Goal: Task Accomplishment & Management: Complete application form

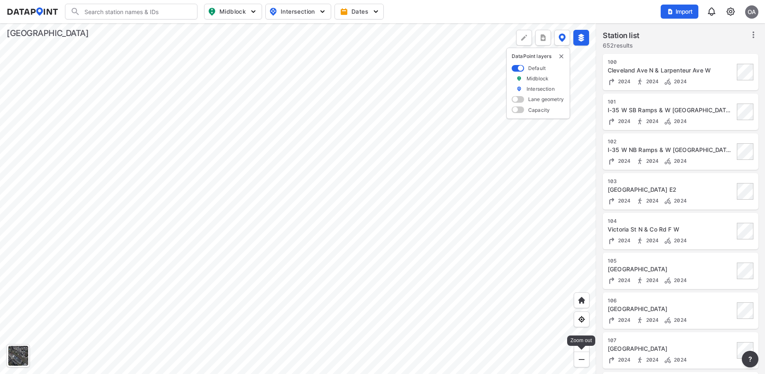
click at [582, 361] on img at bounding box center [582, 359] width 8 height 8
click at [581, 347] on img at bounding box center [582, 345] width 8 height 8
click at [474, 318] on div at bounding box center [298, 198] width 596 height 351
click at [463, 199] on div at bounding box center [298, 198] width 596 height 351
click at [479, 202] on div at bounding box center [298, 198] width 596 height 351
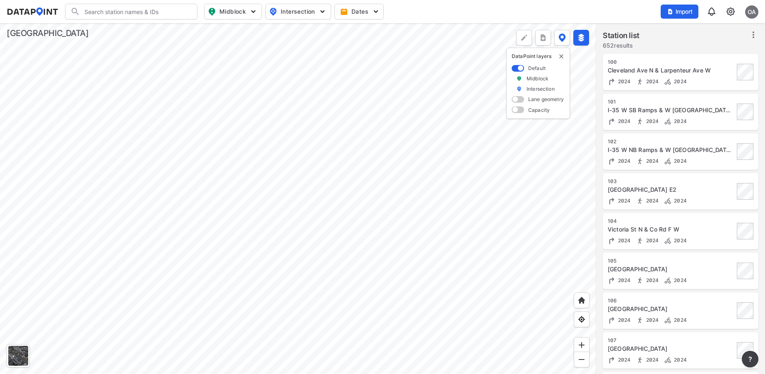
click at [469, 155] on div at bounding box center [298, 198] width 596 height 351
click at [120, 8] on input "Search" at bounding box center [136, 11] width 112 height 13
type input "c"
click at [130, 29] on li "( 2320 ) CentervilleRdandAshStr" at bounding box center [131, 28] width 132 height 15
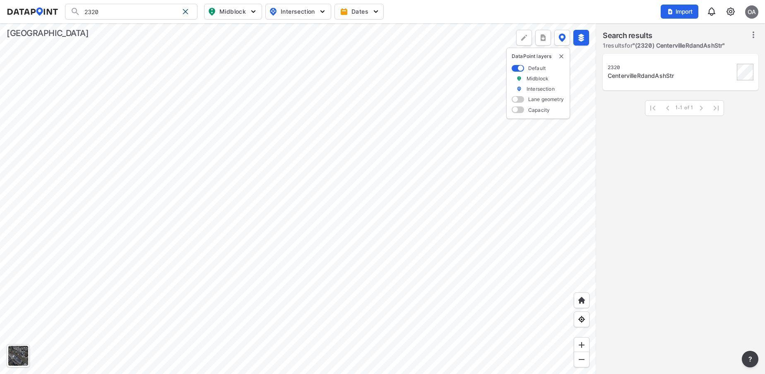
type input "(2320) CentervilleRdandAshStr"
click at [290, 106] on div at bounding box center [298, 198] width 596 height 351
click at [380, 295] on div at bounding box center [298, 198] width 596 height 351
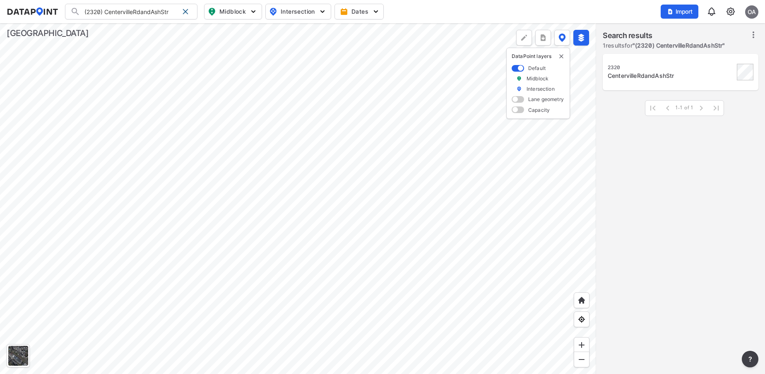
click at [269, 230] on div at bounding box center [298, 198] width 596 height 351
click at [267, 184] on div at bounding box center [298, 198] width 596 height 351
click at [258, 223] on div at bounding box center [298, 198] width 596 height 351
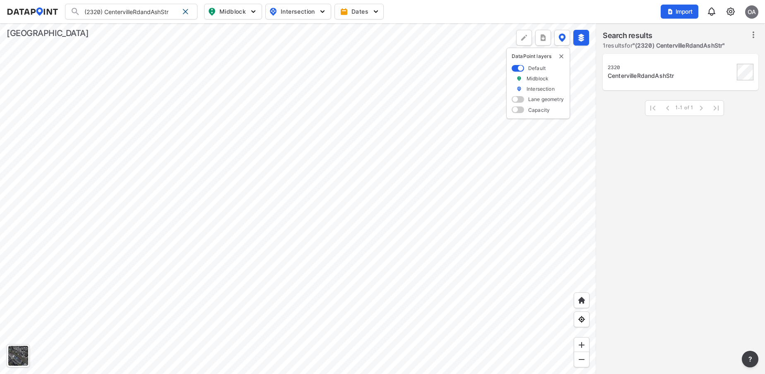
click at [453, 272] on div at bounding box center [298, 198] width 596 height 351
click at [310, 120] on div at bounding box center [298, 198] width 596 height 351
click at [218, 193] on div at bounding box center [298, 198] width 596 height 351
click at [390, 185] on div at bounding box center [298, 198] width 596 height 351
click at [583, 361] on img at bounding box center [582, 359] width 8 height 8
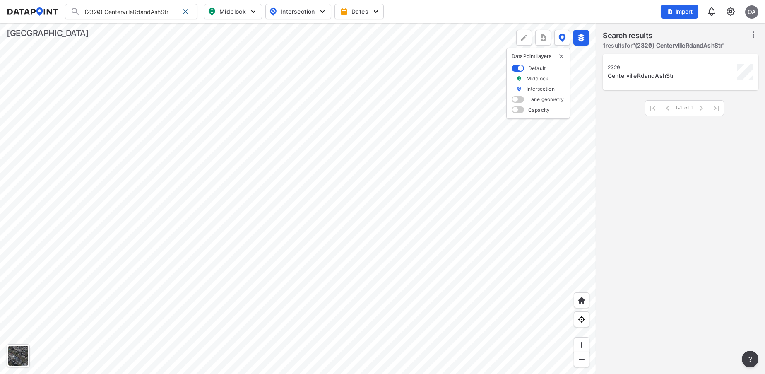
click at [337, 185] on div at bounding box center [298, 198] width 596 height 351
click at [393, 202] on div at bounding box center [298, 198] width 596 height 351
click at [378, 271] on div at bounding box center [298, 198] width 596 height 351
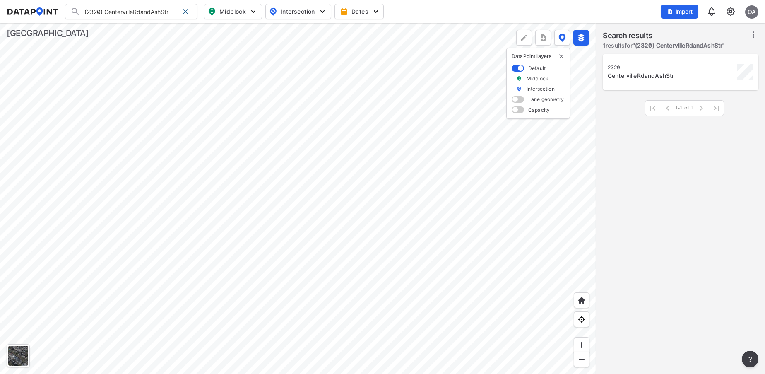
click at [378, 271] on div at bounding box center [298, 198] width 596 height 351
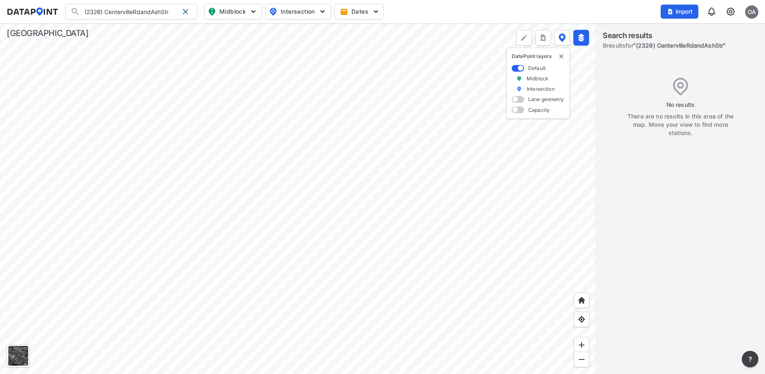
click at [41, 215] on div at bounding box center [298, 198] width 596 height 351
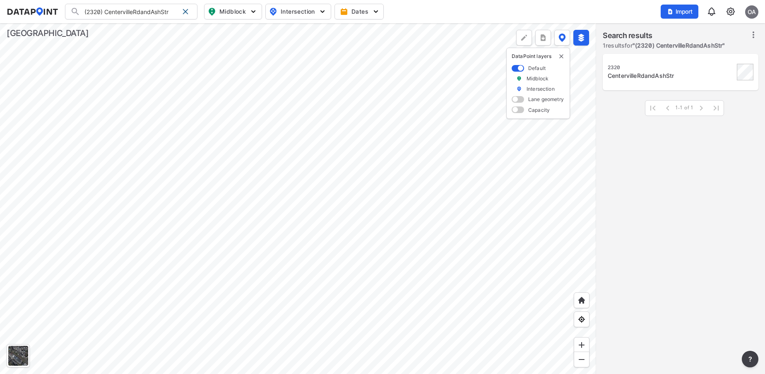
click at [470, 101] on div at bounding box center [298, 198] width 596 height 351
click at [481, 194] on div at bounding box center [298, 198] width 596 height 351
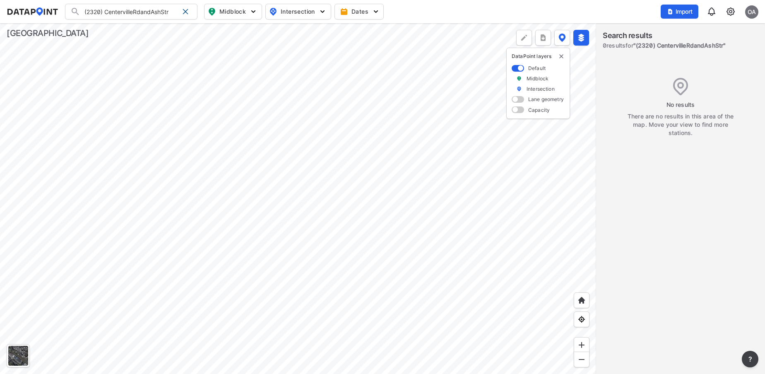
click at [349, 179] on div at bounding box center [298, 198] width 596 height 351
click at [96, 181] on div at bounding box center [298, 198] width 596 height 351
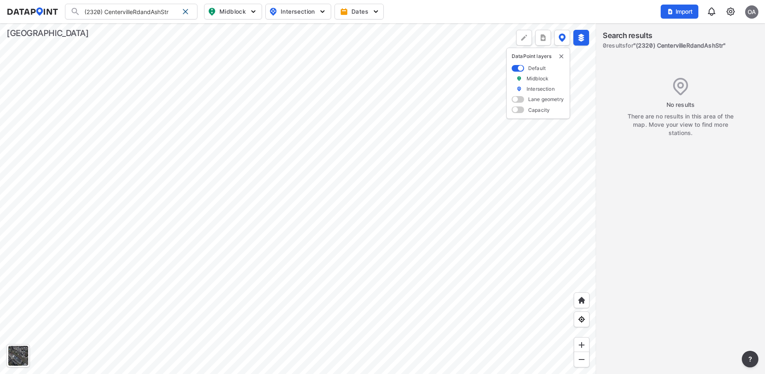
click at [445, 199] on div at bounding box center [298, 198] width 596 height 351
click at [467, 60] on div at bounding box center [298, 198] width 596 height 351
click at [368, 285] on div at bounding box center [298, 198] width 596 height 351
click at [472, 160] on div at bounding box center [298, 198] width 596 height 351
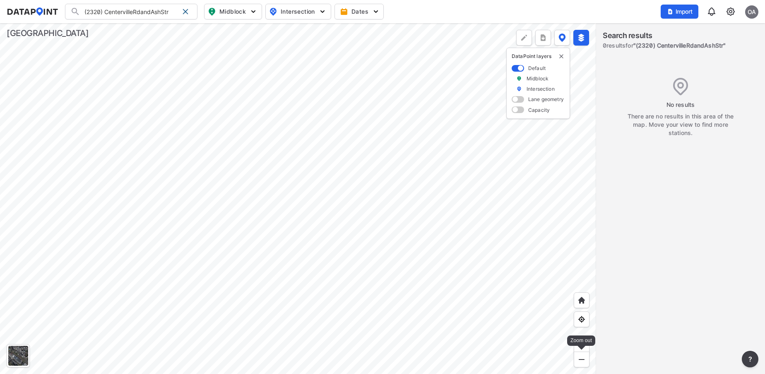
click at [581, 362] on img at bounding box center [582, 359] width 8 height 8
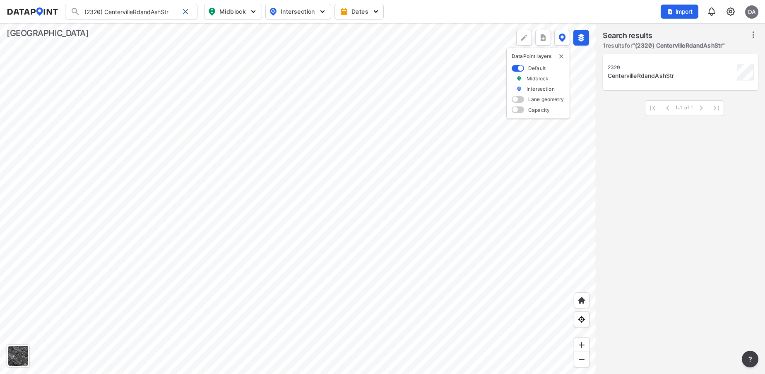
click at [290, 270] on div at bounding box center [298, 198] width 596 height 351
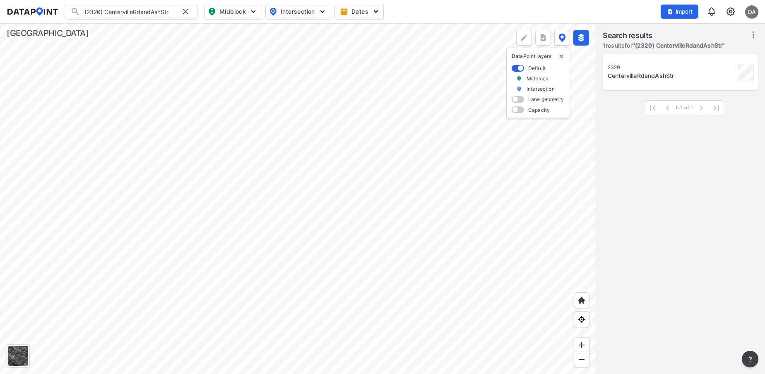
click at [290, 270] on div at bounding box center [298, 198] width 596 height 351
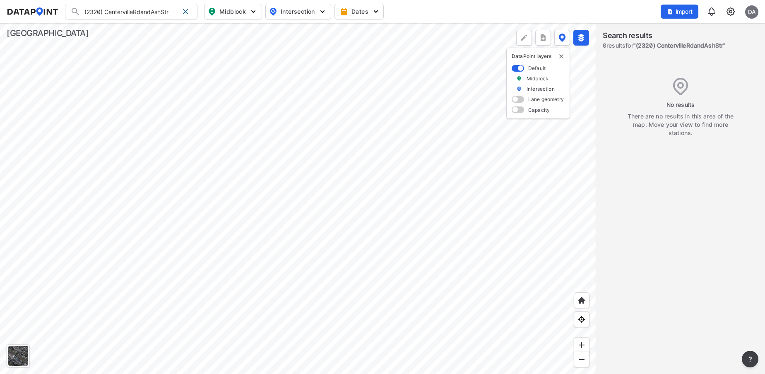
click at [228, 265] on div at bounding box center [298, 198] width 596 height 351
click at [378, 227] on div at bounding box center [298, 198] width 596 height 351
click at [366, 162] on div at bounding box center [298, 198] width 596 height 351
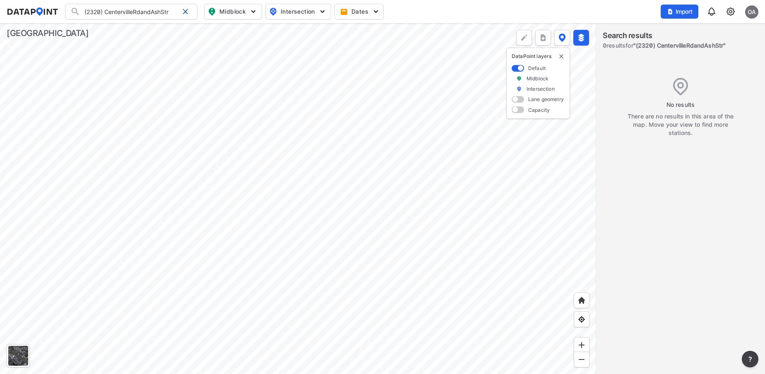
click at [732, 12] on img at bounding box center [731, 12] width 10 height 10
click at [696, 62] on link "Station management" at bounding box center [695, 62] width 71 height 8
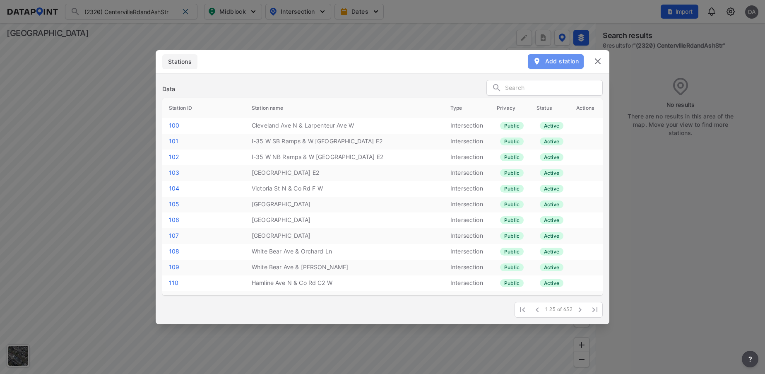
click at [566, 60] on span "Add station" at bounding box center [556, 61] width 46 height 8
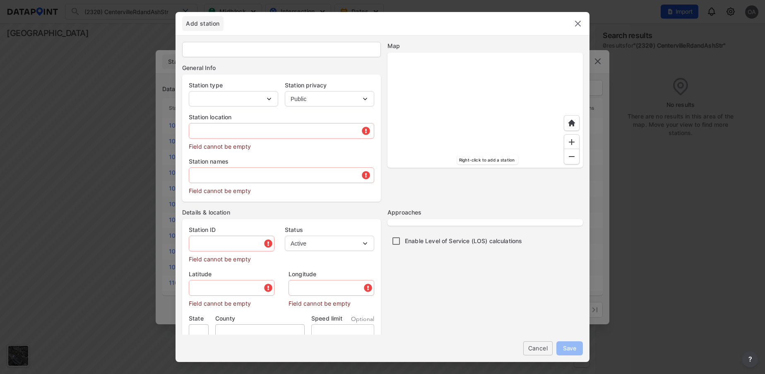
type input "112"
select select "1"
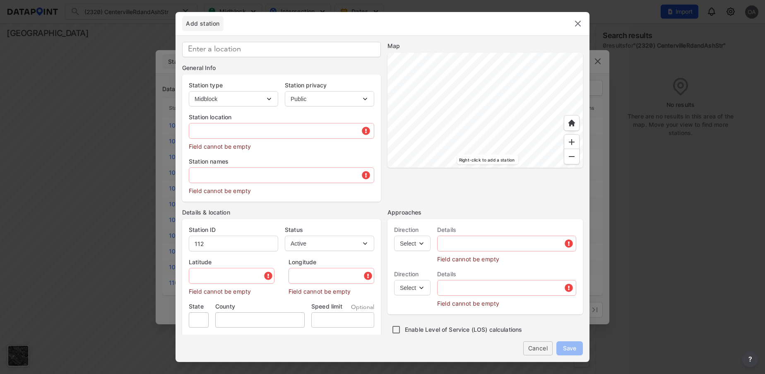
click at [530, 96] on div at bounding box center [485, 110] width 195 height 115
click at [504, 147] on div at bounding box center [485, 110] width 195 height 115
click at [501, 111] on div at bounding box center [485, 110] width 195 height 115
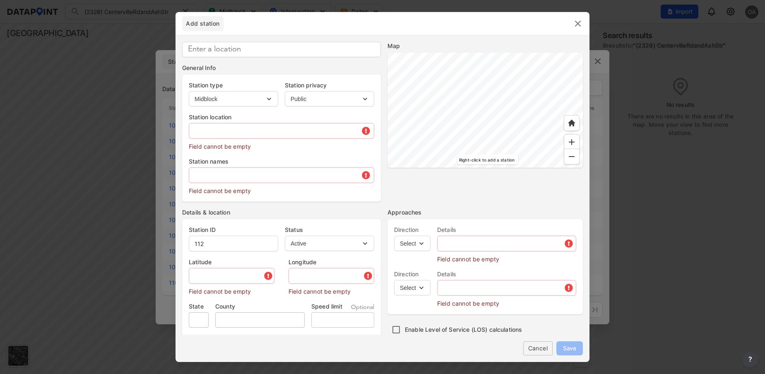
click at [501, 111] on div at bounding box center [485, 110] width 195 height 115
click at [516, 168] on div at bounding box center [485, 110] width 195 height 115
click at [427, 142] on div at bounding box center [485, 110] width 195 height 115
click at [528, 86] on div at bounding box center [485, 110] width 195 height 115
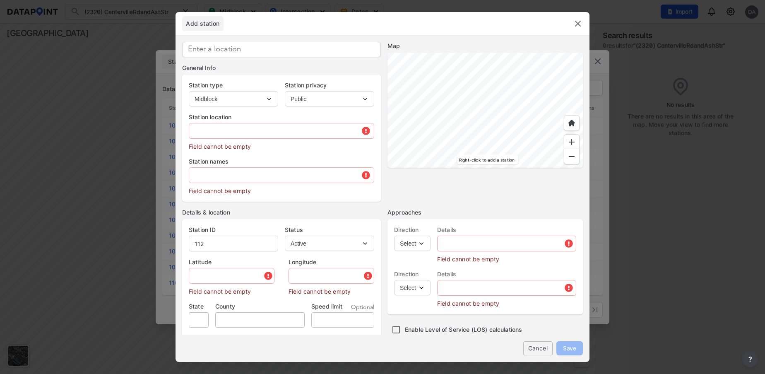
click at [487, 140] on div at bounding box center [485, 110] width 195 height 115
click at [513, 82] on div at bounding box center [485, 110] width 195 height 115
click at [511, 160] on div at bounding box center [485, 110] width 195 height 115
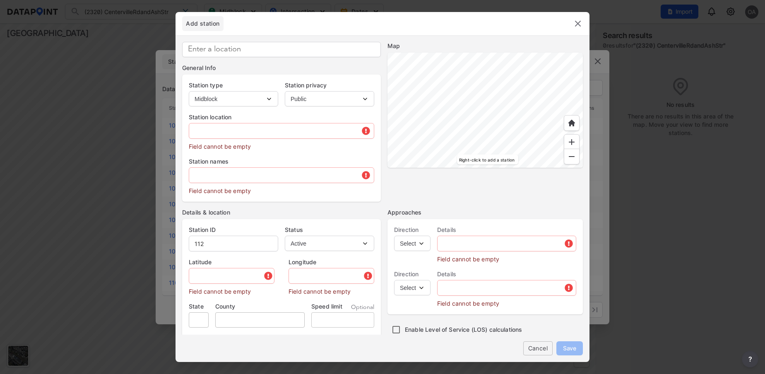
click at [506, 154] on div at bounding box center [485, 110] width 195 height 115
click at [469, 168] on div at bounding box center [485, 110] width 195 height 115
click at [482, 138] on div at bounding box center [485, 110] width 195 height 115
click at [503, 157] on div at bounding box center [485, 110] width 195 height 115
click at [540, 168] on div at bounding box center [485, 110] width 195 height 115
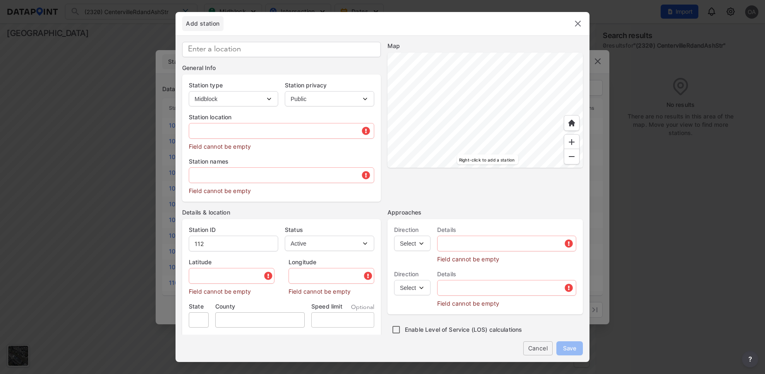
click at [488, 100] on div at bounding box center [485, 110] width 195 height 115
click at [562, 116] on div at bounding box center [485, 110] width 195 height 115
click at [511, 65] on div at bounding box center [485, 110] width 195 height 115
click at [545, 102] on div at bounding box center [485, 110] width 195 height 115
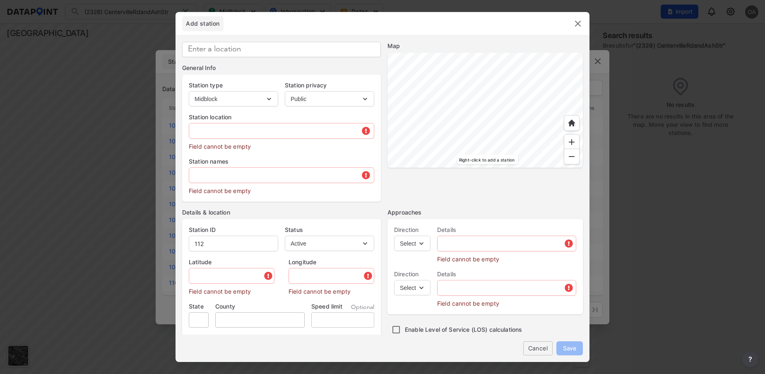
click at [465, 117] on div at bounding box center [485, 110] width 195 height 115
click at [544, 75] on div at bounding box center [485, 110] width 195 height 115
click at [428, 104] on div at bounding box center [485, 110] width 195 height 115
click at [573, 139] on img at bounding box center [572, 142] width 8 height 8
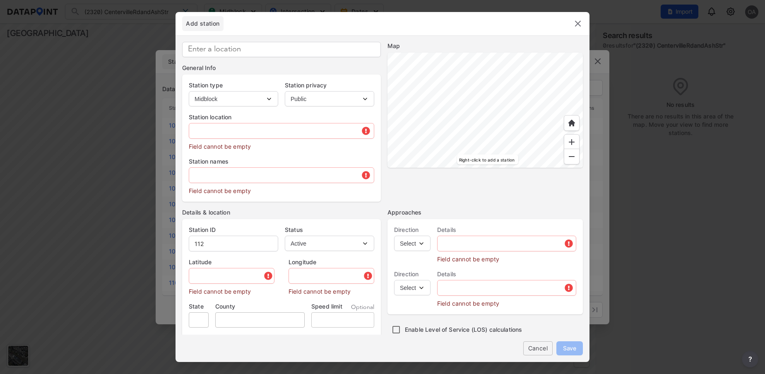
click at [573, 139] on img at bounding box center [572, 142] width 8 height 8
click at [572, 157] on img at bounding box center [572, 156] width 8 height 8
click at [538, 158] on div at bounding box center [485, 110] width 195 height 115
click at [532, 168] on div at bounding box center [485, 110] width 195 height 115
click at [388, 130] on div at bounding box center [485, 110] width 195 height 115
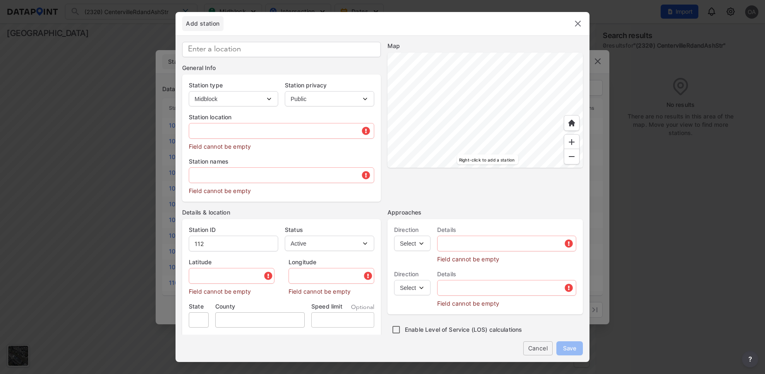
click at [392, 63] on div at bounding box center [485, 110] width 195 height 115
click at [472, 137] on div at bounding box center [485, 110] width 195 height 115
click at [465, 89] on div at bounding box center [485, 110] width 195 height 115
type input "45.124006"
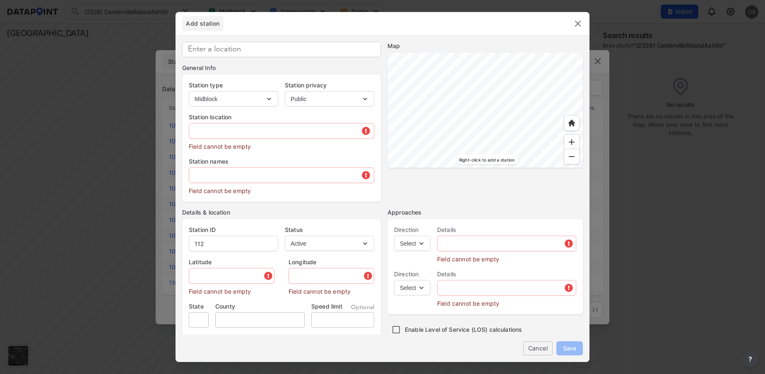
type input "-93.076363"
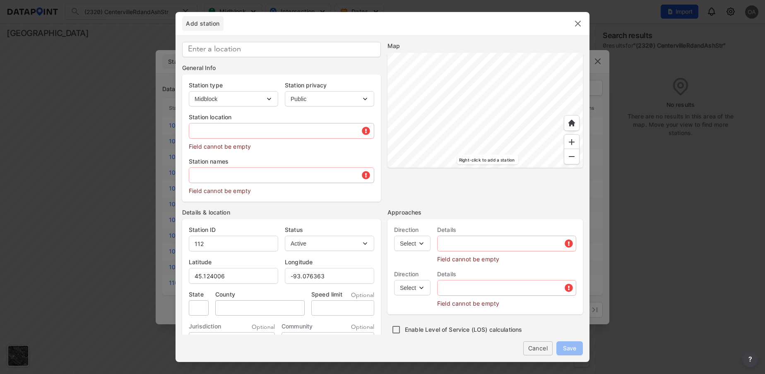
type input "77 Monarch Way, North Oaks, MN 55127, USA"
type input "MN"
type input "US"
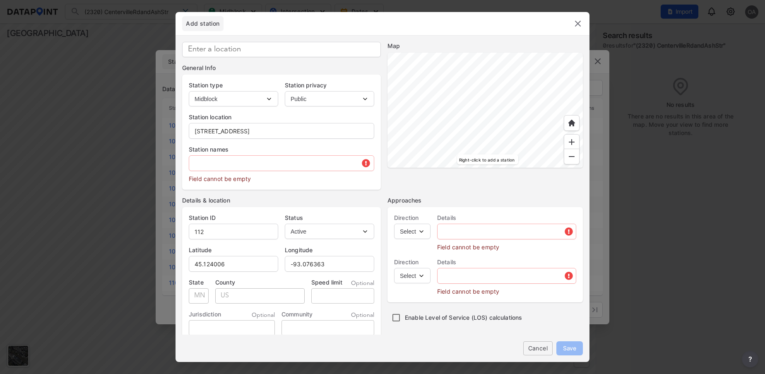
click at [270, 98] on select "Intersection Midblock" at bounding box center [233, 98] width 89 height 15
select select "2"
click at [189, 91] on select "Intersection Midblock" at bounding box center [233, 98] width 89 height 15
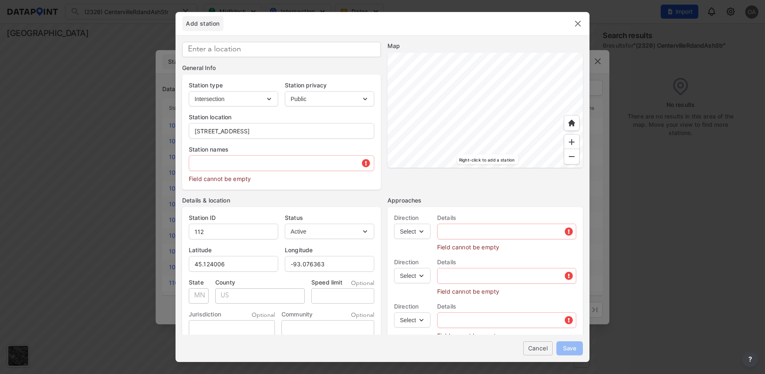
type input "2322"
select select "1"
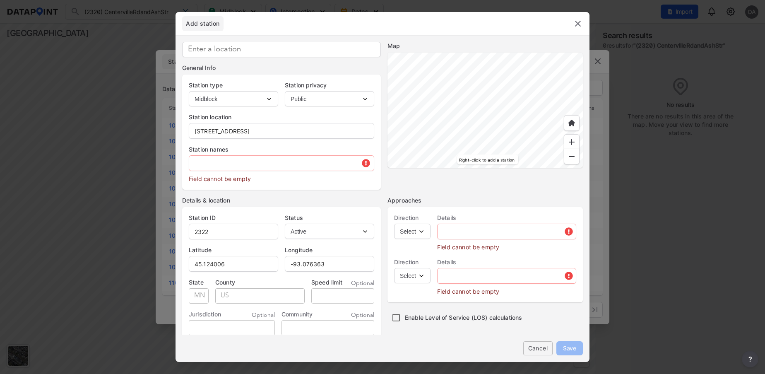
type input "112"
click at [270, 100] on select "Intersection Midblock" at bounding box center [233, 98] width 89 height 15
select select "2"
click at [189, 91] on select "Intersection Midblock" at bounding box center [233, 98] width 89 height 15
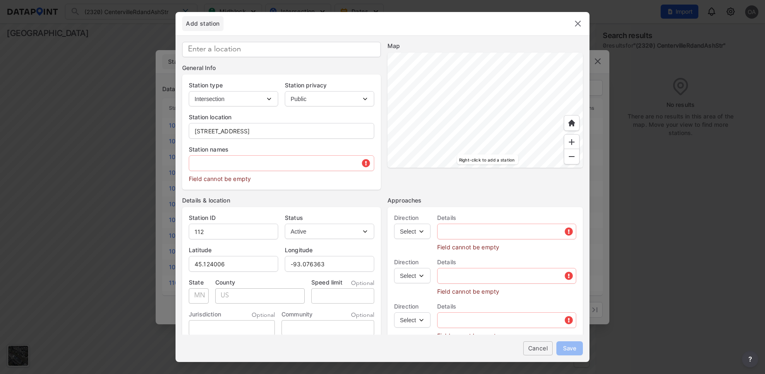
type input "2322"
drag, startPoint x: 326, startPoint y: 131, endPoint x: 180, endPoint y: 149, distance: 147.2
click at [180, 149] on div "General Info Station type Intersection Midblock Station privacy Public Private …" at bounding box center [383, 246] width 414 height 422
drag, startPoint x: 285, startPoint y: 128, endPoint x: 192, endPoint y: 133, distance: 93.3
click at [192, 133] on input "Ash Street and Monarch Way" at bounding box center [281, 131] width 185 height 17
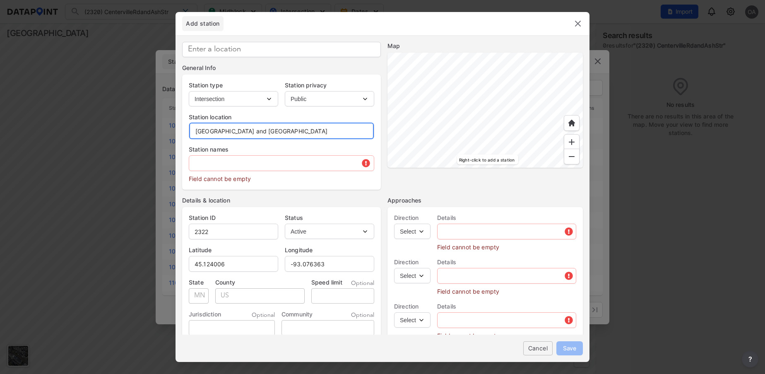
type input "Ash Street and Monarch Way"
click at [202, 50] on input at bounding box center [281, 49] width 199 height 15
paste input "Ash Street and Monarch Way"
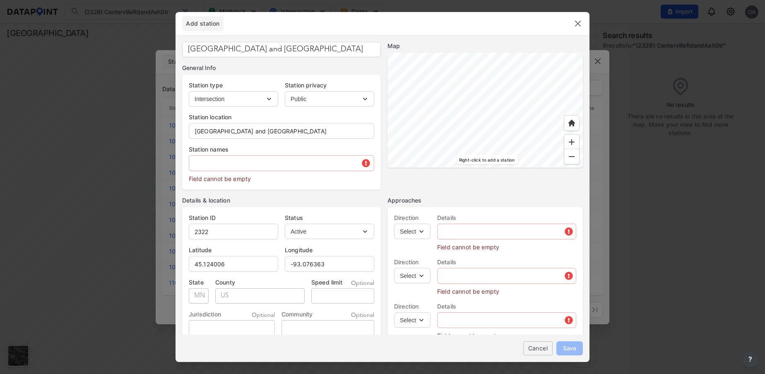
type input "Ash Street and Monarch Way"
click at [222, 164] on input "text" at bounding box center [281, 163] width 185 height 17
paste input "Ash Street and Monarch Way"
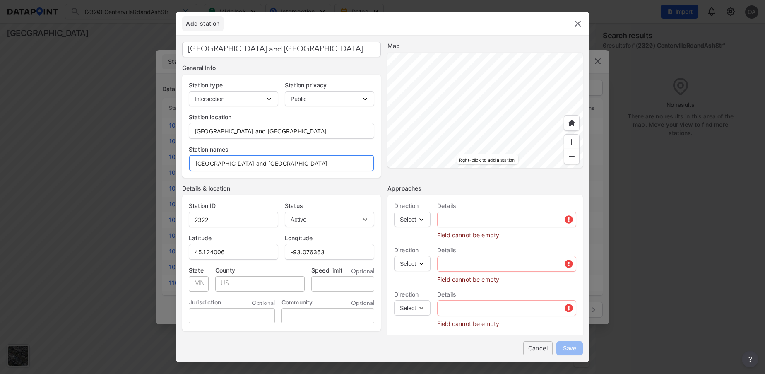
type input "Ash Street and Monarch Way"
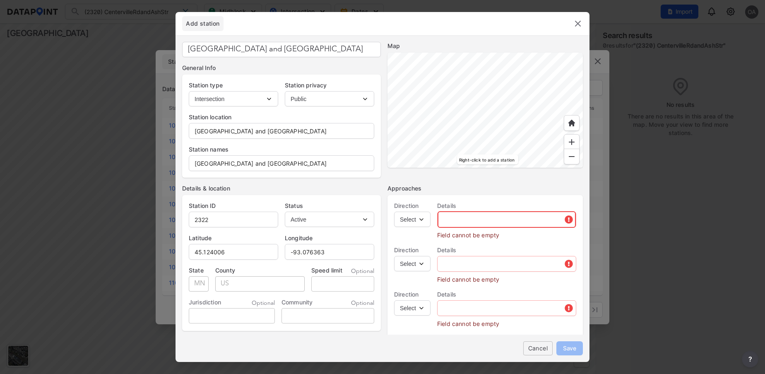
click at [461, 216] on input "text" at bounding box center [507, 219] width 138 height 17
click at [420, 223] on select "Select EB NB SB WB" at bounding box center [412, 219] width 36 height 15
select select "NB"
click at [394, 212] on select "Select EB NB SB WB" at bounding box center [412, 219] width 36 height 15
click at [458, 219] on input "text" at bounding box center [507, 219] width 138 height 17
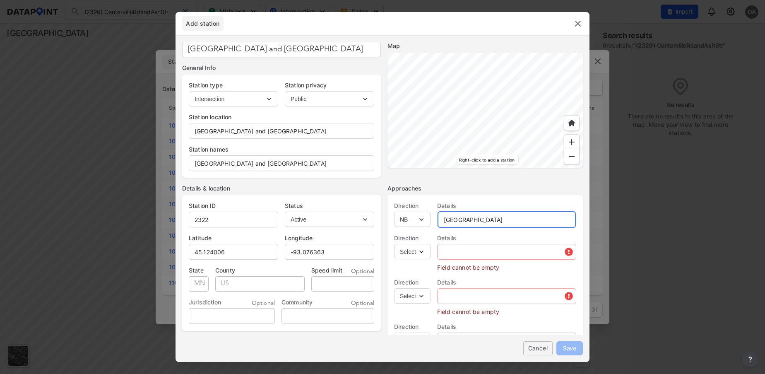
type input "[GEOGRAPHIC_DATA]"
click at [422, 254] on select "Select EB NB SB WB" at bounding box center [412, 251] width 36 height 15
select select "SB"
click at [394, 244] on select "Select EB NB SB WB" at bounding box center [412, 251] width 36 height 15
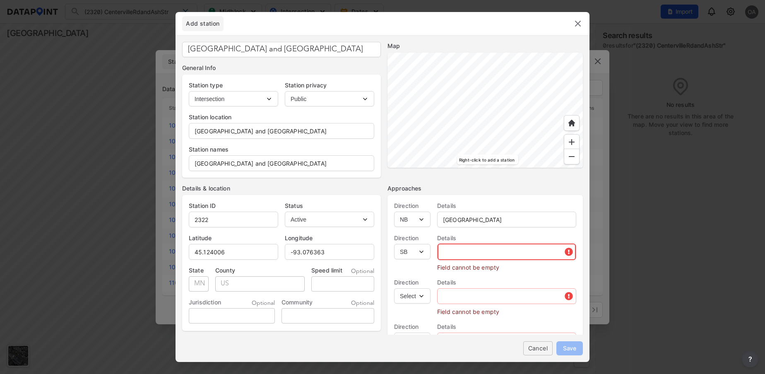
click at [453, 247] on input "text" at bounding box center [507, 251] width 138 height 17
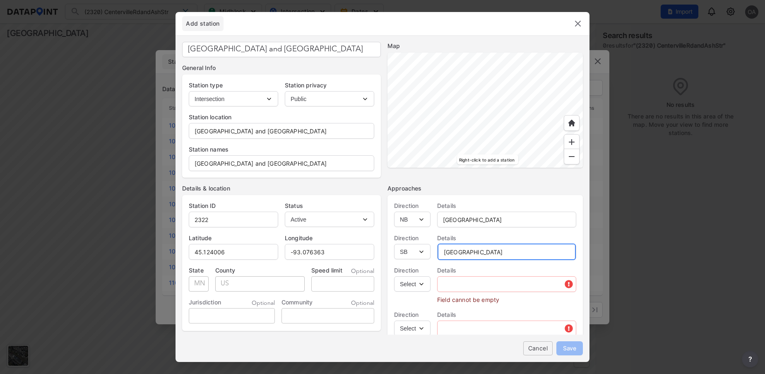
type input "[GEOGRAPHIC_DATA]"
click at [424, 289] on select "Select EB NB SB WB" at bounding box center [412, 283] width 36 height 15
select select "EB"
click at [394, 276] on select "Select EB NB SB WB" at bounding box center [412, 283] width 36 height 15
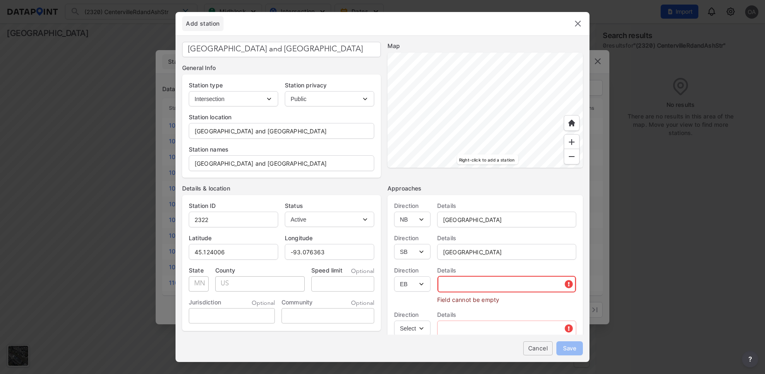
click at [461, 283] on input "text" at bounding box center [507, 284] width 138 height 17
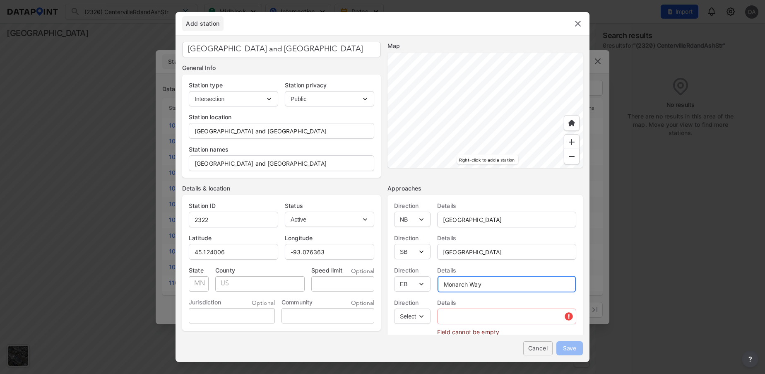
type input "Monarch Way"
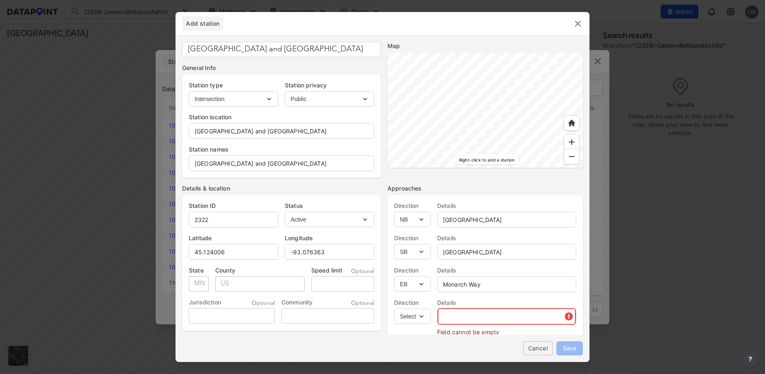
click at [465, 317] on input "text" at bounding box center [507, 316] width 138 height 17
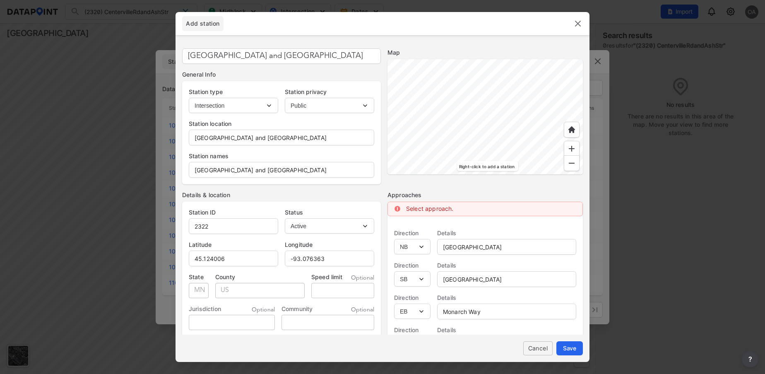
scroll to position [13, 0]
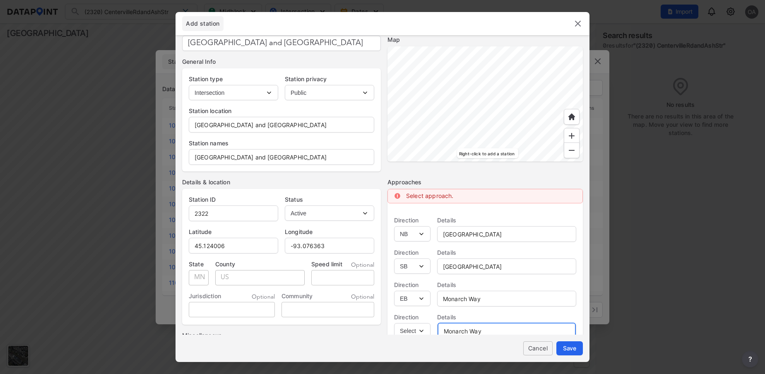
type input "Monarch Way"
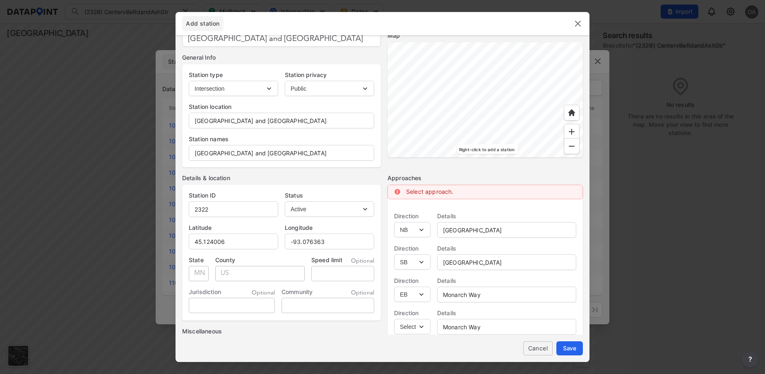
click at [421, 329] on select "Select EB NB SB WB" at bounding box center [412, 326] width 36 height 15
select select "WB"
click at [394, 319] on select "Select EB NB SB WB" at bounding box center [412, 326] width 36 height 15
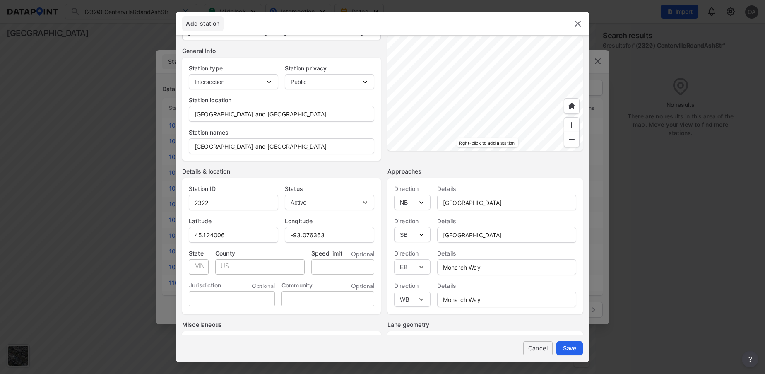
scroll to position [10, 0]
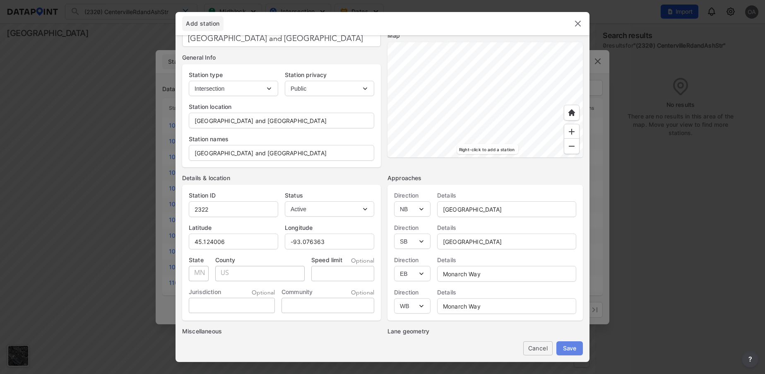
click at [569, 351] on span "Save" at bounding box center [569, 348] width 13 height 9
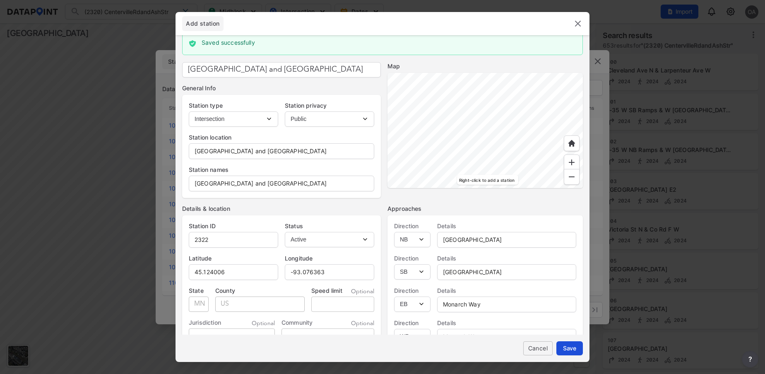
scroll to position [41, 0]
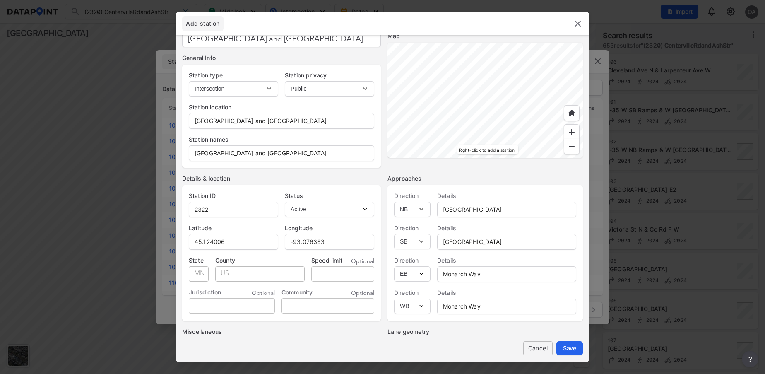
click at [577, 24] on img at bounding box center [578, 24] width 10 height 10
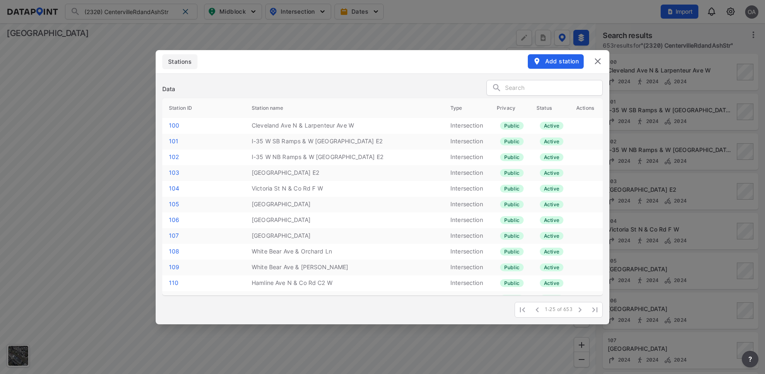
click at [600, 63] on img at bounding box center [598, 61] width 10 height 10
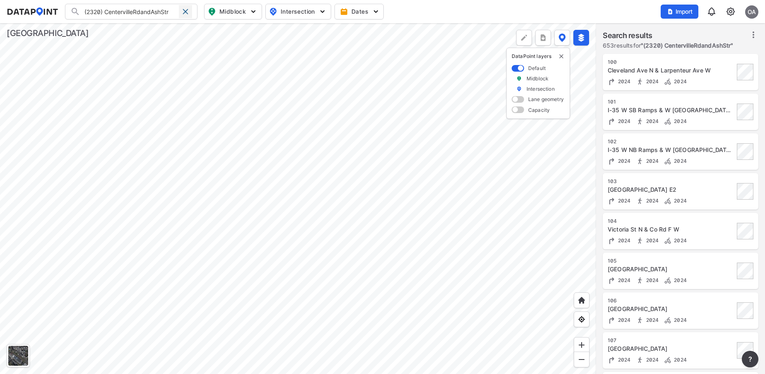
click at [184, 14] on span at bounding box center [185, 11] width 7 height 7
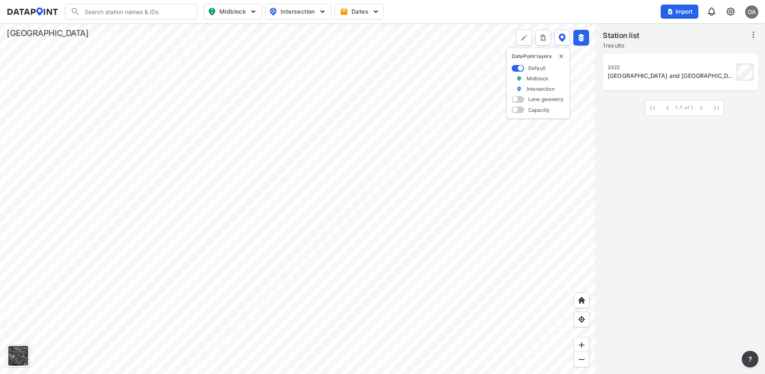
click at [137, 12] on input "Search" at bounding box center [136, 11] width 112 height 13
click at [581, 302] on img at bounding box center [582, 300] width 8 height 8
click at [662, 77] on div "Ash Street and Monarch Way" at bounding box center [671, 76] width 127 height 8
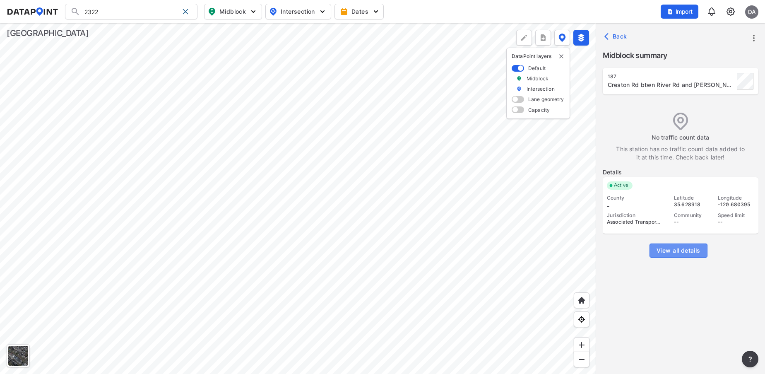
click at [693, 245] on button "View all details" at bounding box center [679, 250] width 58 height 14
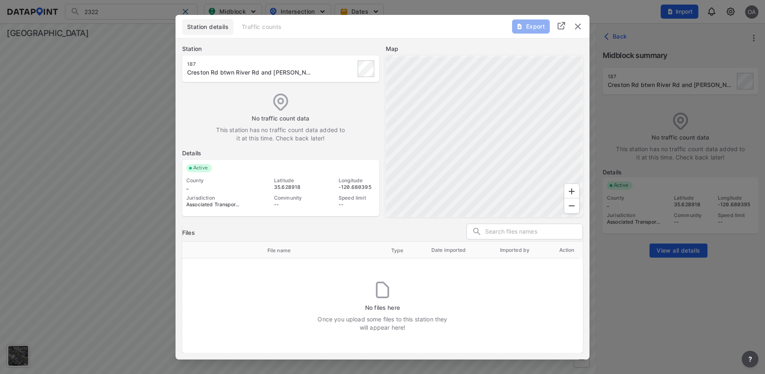
click at [579, 28] on img "delete" at bounding box center [578, 27] width 10 height 10
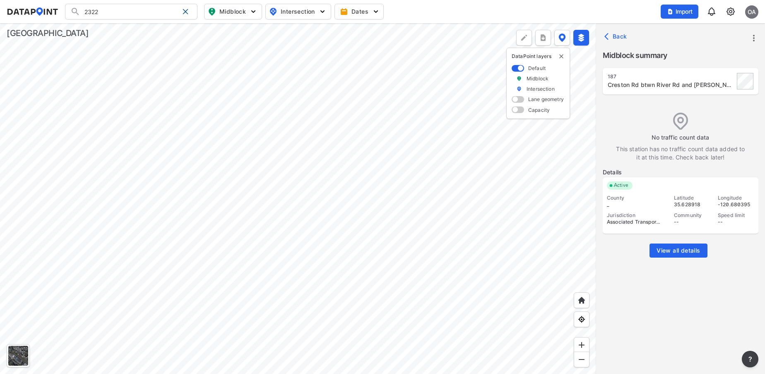
click at [297, 184] on div at bounding box center [298, 198] width 596 height 351
click at [112, 8] on input "2322" at bounding box center [129, 11] width 99 height 13
click at [114, 30] on li "( 2322 ) AshStreetandMonarchWay" at bounding box center [131, 28] width 132 height 15
type input "(2322) AshStreetandMonarchWay"
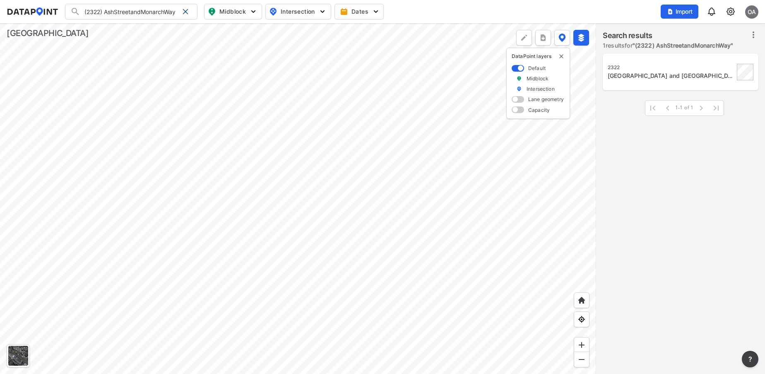
click at [649, 70] on div "2322" at bounding box center [671, 67] width 127 height 7
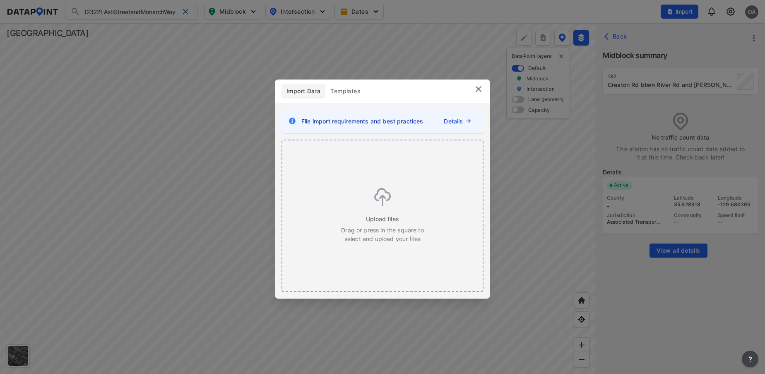
click at [479, 84] on img at bounding box center [479, 89] width 10 height 10
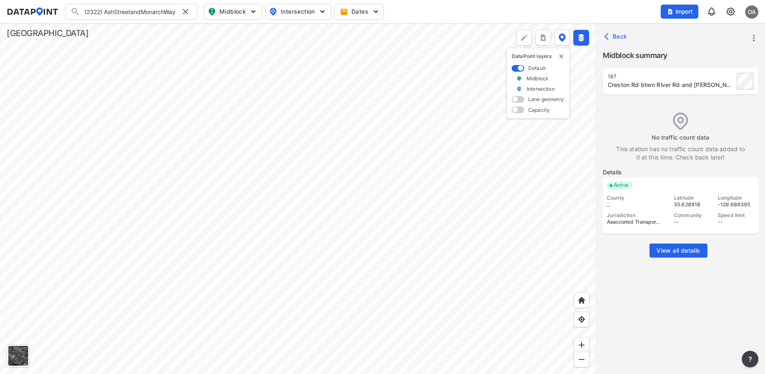
click at [609, 31] on button "Back" at bounding box center [617, 36] width 28 height 13
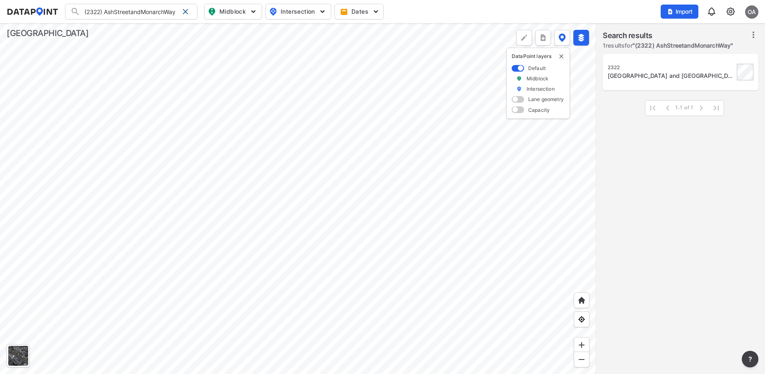
click at [756, 34] on icon at bounding box center [754, 35] width 10 height 10
click at [649, 154] on div "2322 Ash Street and Monarch Way 1-1 of 1 1-1 of 1" at bounding box center [680, 215] width 169 height 326
click at [647, 74] on div "Ash Street and Monarch Way" at bounding box center [671, 76] width 127 height 8
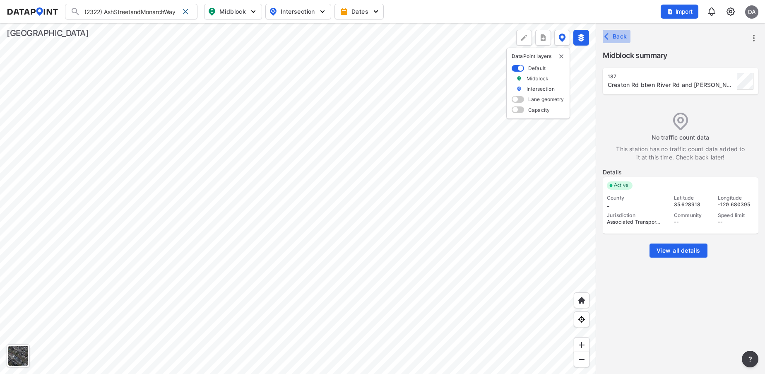
click at [607, 36] on icon "button" at bounding box center [609, 36] width 8 height 8
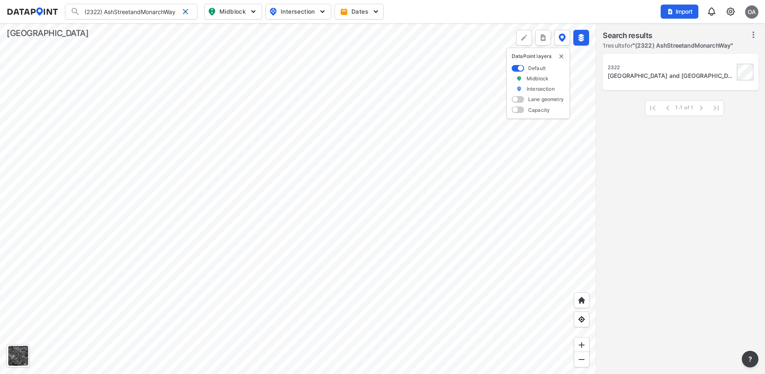
click at [655, 76] on div "Ash Street and Monarch Way" at bounding box center [671, 76] width 127 height 8
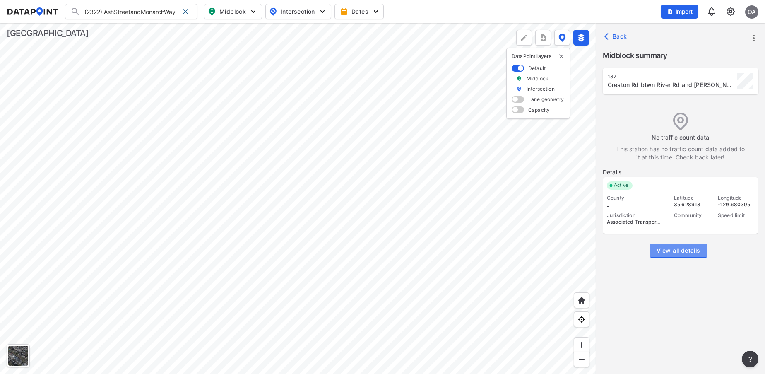
click at [681, 254] on span "View all details" at bounding box center [678, 250] width 43 height 8
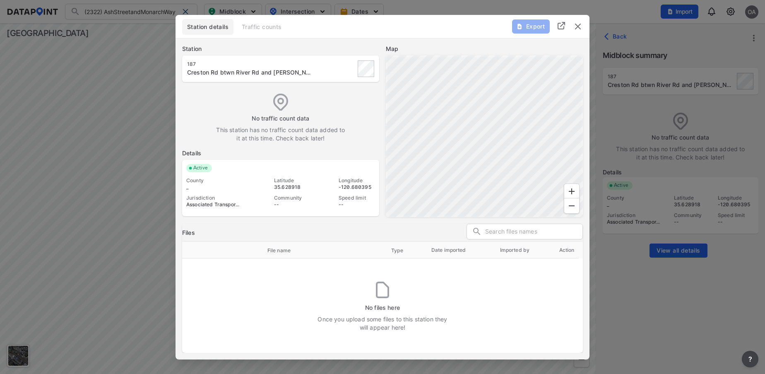
click at [575, 28] on img "delete" at bounding box center [578, 27] width 10 height 10
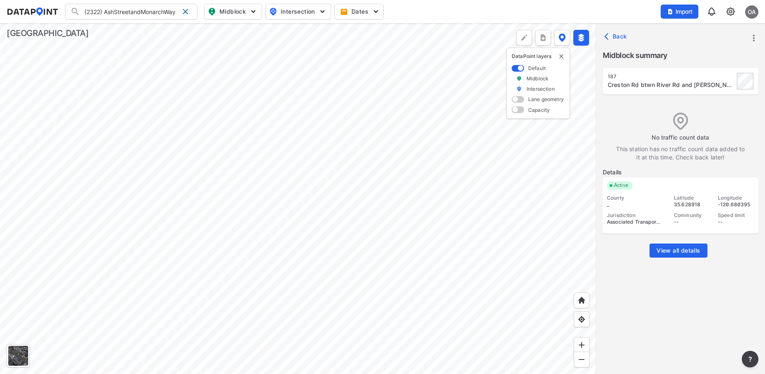
click at [657, 83] on div "Creston Rd btwn River Rd and Shannon Hill Dr" at bounding box center [671, 85] width 127 height 8
click at [609, 38] on icon "button" at bounding box center [609, 36] width 8 height 8
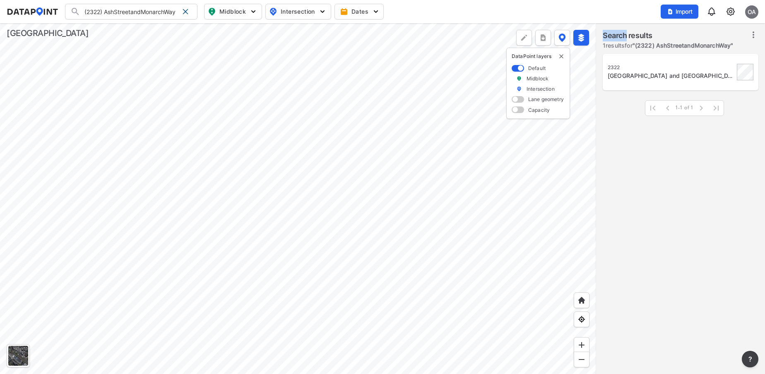
click at [609, 38] on label "Search results" at bounding box center [668, 36] width 130 height 12
click at [694, 202] on div "2322 Ash Street and Monarch Way 1-1 of 1 1-1 of 1" at bounding box center [680, 215] width 169 height 326
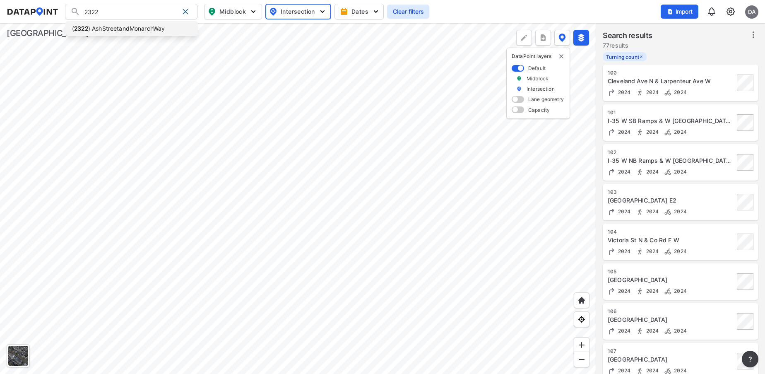
click at [135, 28] on li "( 2322 ) AshStreetandMonarchWay" at bounding box center [131, 28] width 132 height 15
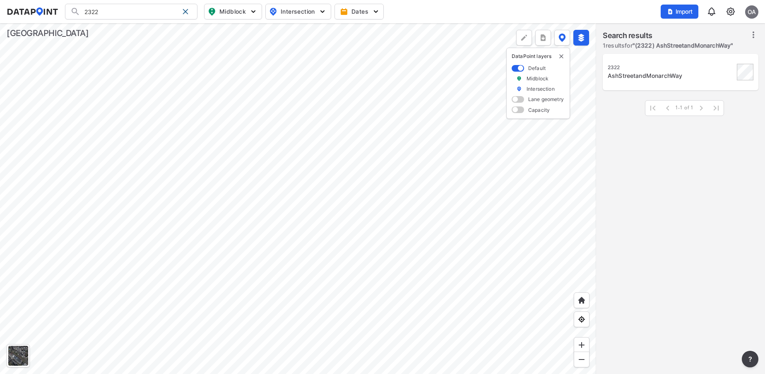
type input "(2322) AshStreetandMonarchWay"
click at [638, 77] on div "AshStreetandMonarchWay" at bounding box center [671, 76] width 127 height 8
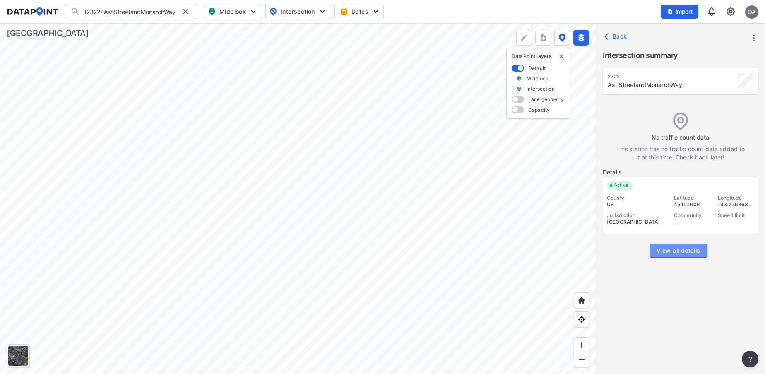
click at [687, 248] on span "View all details" at bounding box center [678, 250] width 43 height 8
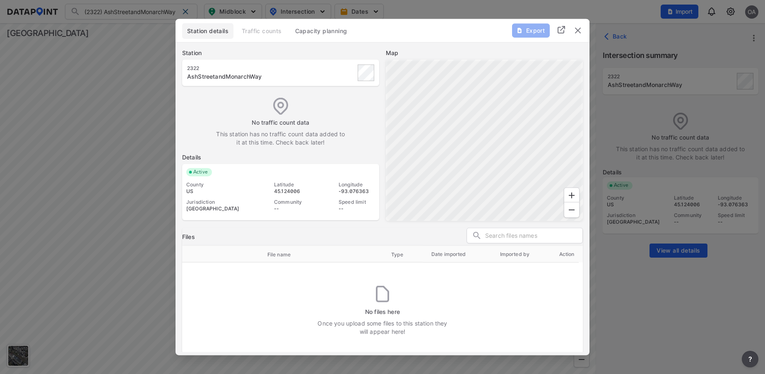
click at [579, 31] on img "delete" at bounding box center [578, 30] width 10 height 10
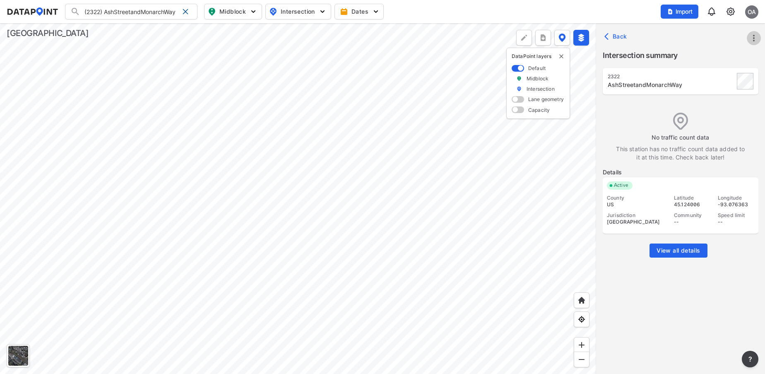
click at [754, 37] on icon "more" at bounding box center [754, 38] width 10 height 10
click at [717, 52] on li "Import" at bounding box center [718, 56] width 79 height 15
click at [754, 38] on icon "more" at bounding box center [754, 38] width 2 height 7
click at [703, 58] on link "Import" at bounding box center [701, 57] width 31 height 8
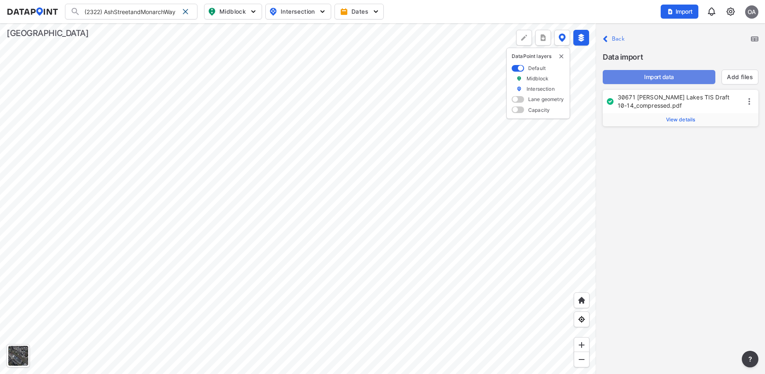
click at [662, 76] on span "Import data" at bounding box center [658, 77] width 99 height 8
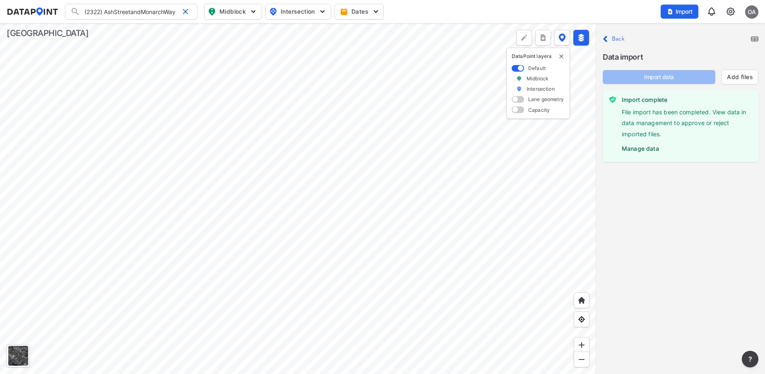
click at [648, 147] on label "Manage data" at bounding box center [687, 146] width 130 height 12
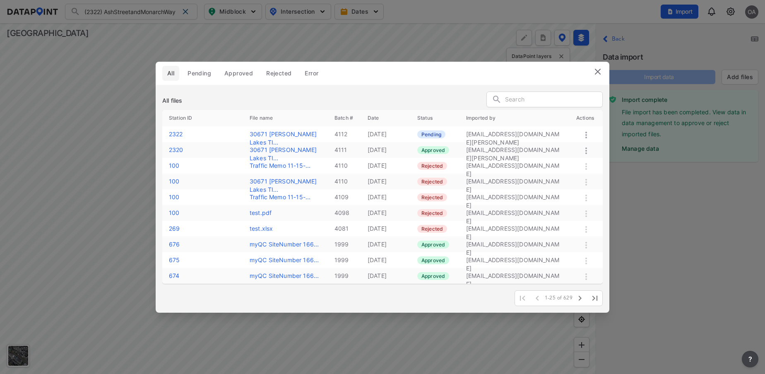
click at [585, 132] on icon at bounding box center [586, 135] width 10 height 10
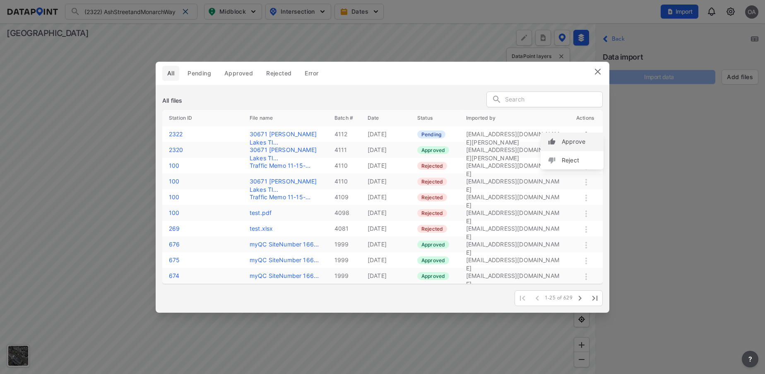
click at [571, 141] on label "Approve" at bounding box center [574, 141] width 24 height 8
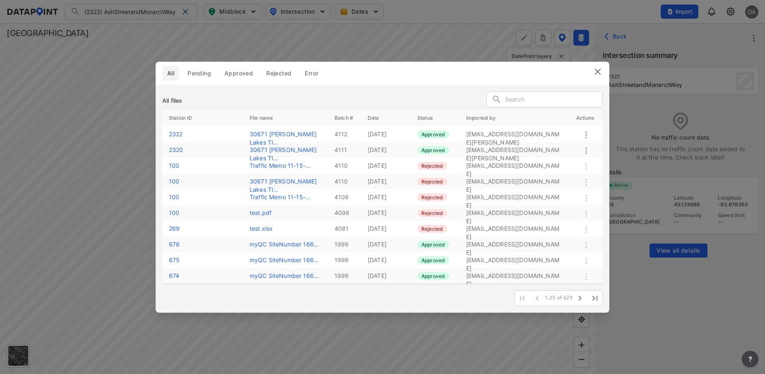
click at [596, 73] on img at bounding box center [598, 72] width 10 height 10
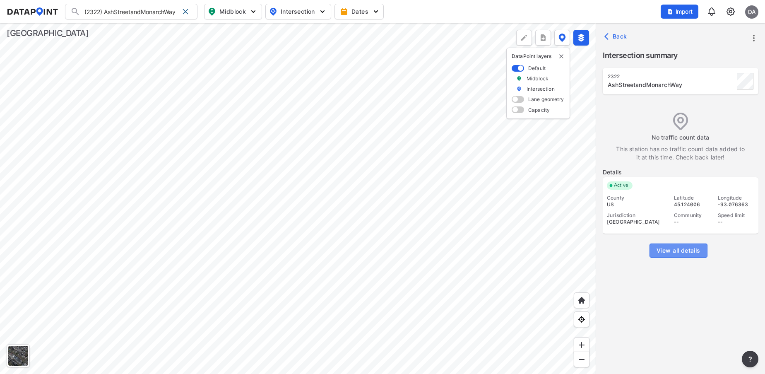
click at [674, 246] on button "View all details" at bounding box center [679, 250] width 58 height 14
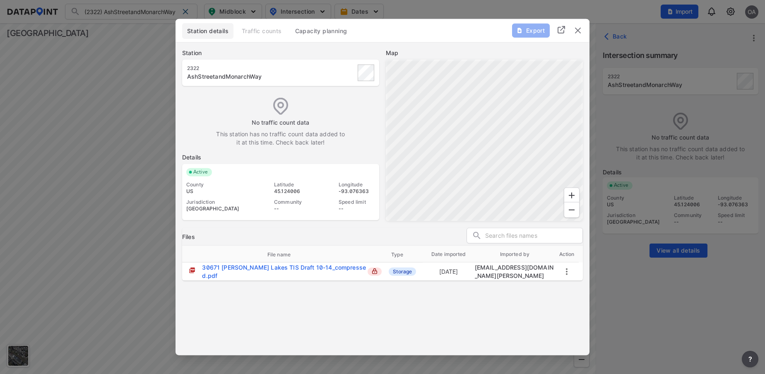
click at [720, 109] on div at bounding box center [382, 187] width 765 height 374
click at [581, 31] on img "delete" at bounding box center [578, 30] width 10 height 10
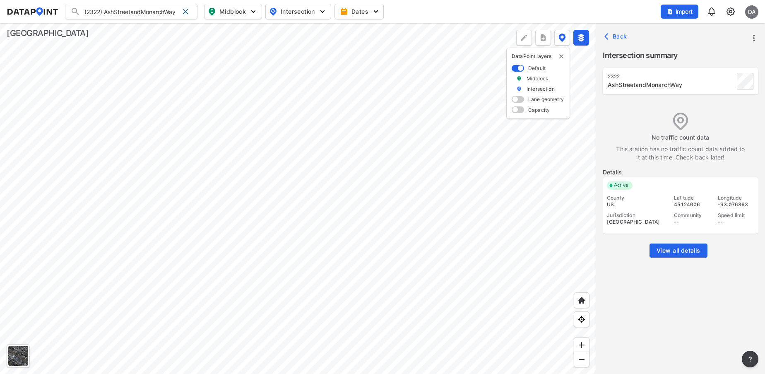
click at [368, 202] on div at bounding box center [298, 198] width 596 height 351
click at [293, 248] on div at bounding box center [298, 198] width 596 height 351
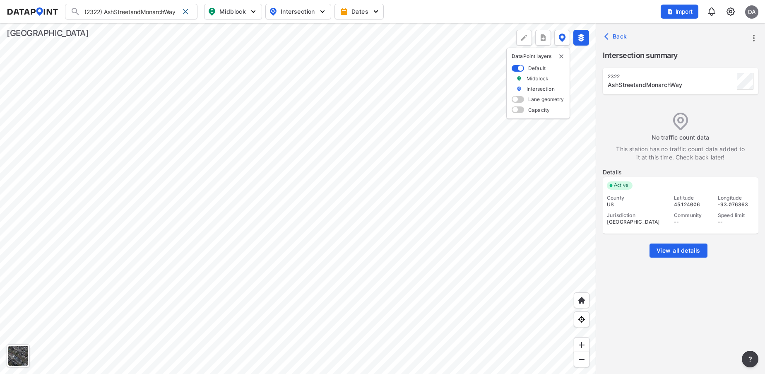
click at [293, 248] on div at bounding box center [298, 198] width 596 height 351
click at [547, 276] on div at bounding box center [298, 198] width 596 height 351
click at [562, 205] on div at bounding box center [298, 198] width 596 height 351
click at [441, 146] on div at bounding box center [298, 198] width 596 height 351
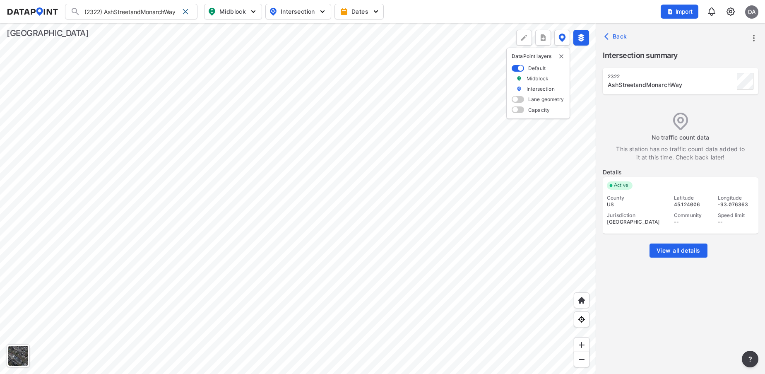
click at [399, 260] on div at bounding box center [298, 198] width 596 height 351
click at [310, 197] on div at bounding box center [298, 198] width 596 height 351
click at [123, 144] on div at bounding box center [298, 198] width 596 height 351
click at [355, 127] on div at bounding box center [298, 198] width 596 height 351
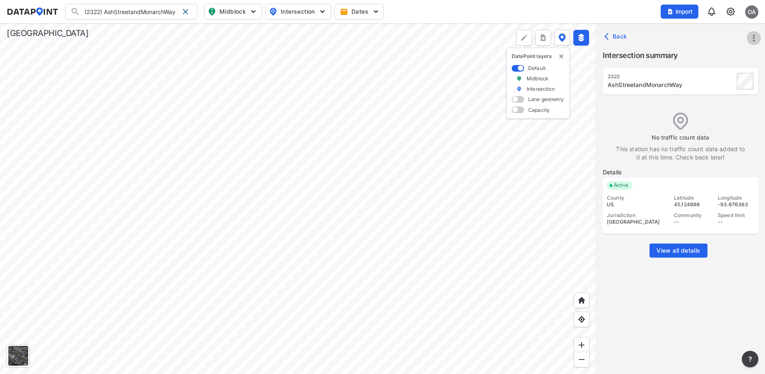
click at [756, 43] on icon "more" at bounding box center [754, 38] width 10 height 10
click at [729, 11] on div at bounding box center [382, 187] width 765 height 374
click at [727, 10] on img at bounding box center [731, 12] width 10 height 10
click at [695, 64] on link "Station management" at bounding box center [695, 62] width 71 height 8
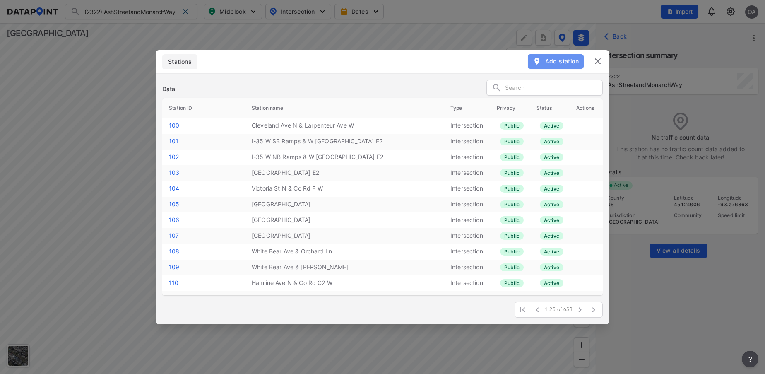
click at [552, 61] on span "Add station" at bounding box center [556, 61] width 46 height 8
select select "1"
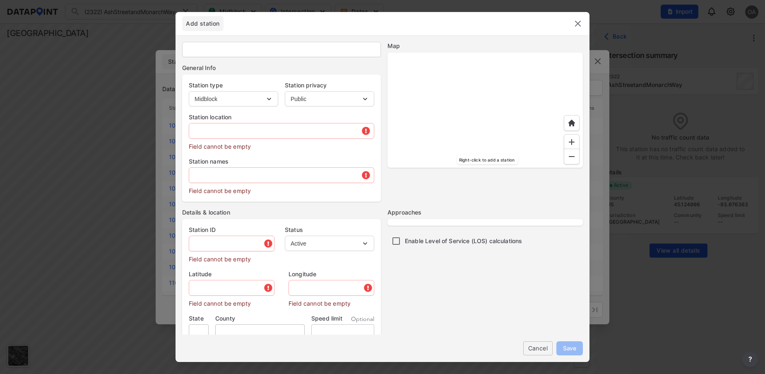
type input "112"
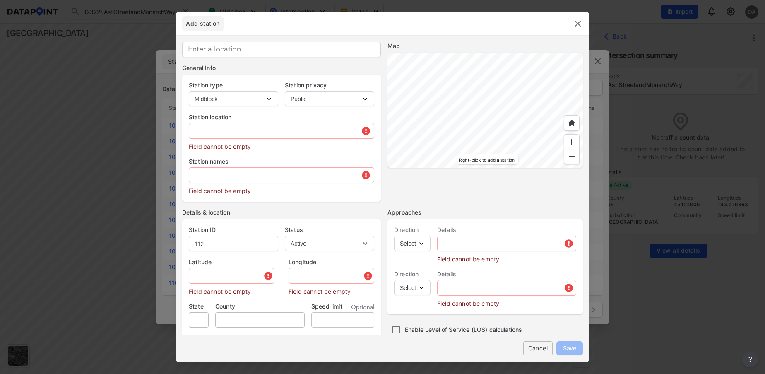
click at [455, 128] on div at bounding box center [485, 110] width 195 height 115
click at [489, 168] on div at bounding box center [485, 110] width 195 height 115
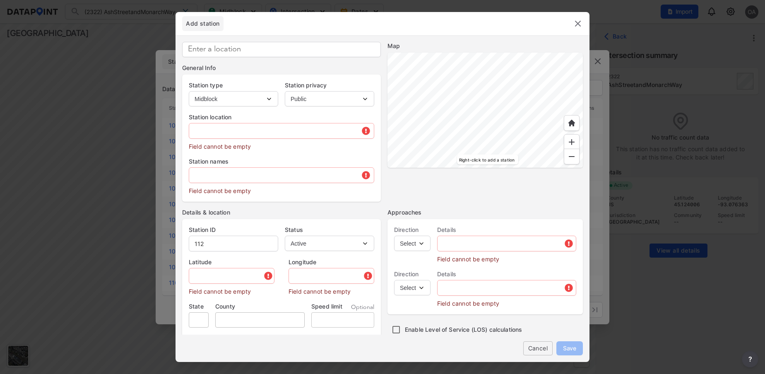
click at [495, 168] on div at bounding box center [485, 110] width 195 height 115
click at [488, 168] on div at bounding box center [485, 110] width 195 height 115
click at [496, 168] on div at bounding box center [485, 110] width 195 height 115
click at [429, 168] on div at bounding box center [485, 110] width 195 height 115
click at [476, 168] on div at bounding box center [485, 110] width 195 height 115
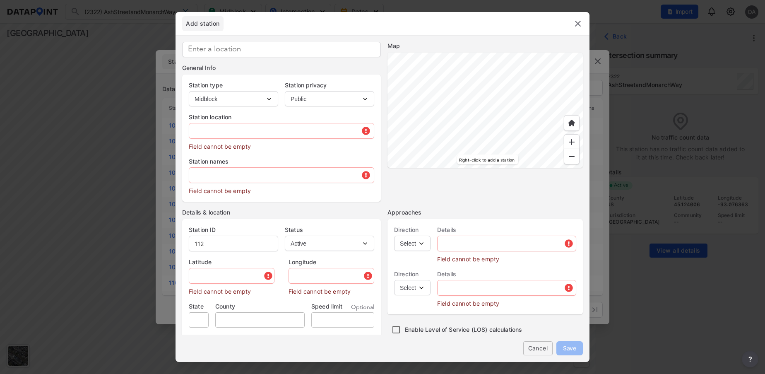
click at [535, 69] on div at bounding box center [485, 110] width 195 height 115
click at [575, 144] on img at bounding box center [572, 142] width 8 height 8
click at [415, 60] on div at bounding box center [485, 110] width 195 height 115
click at [547, 124] on div at bounding box center [485, 110] width 195 height 115
click at [519, 103] on div at bounding box center [485, 110] width 195 height 115
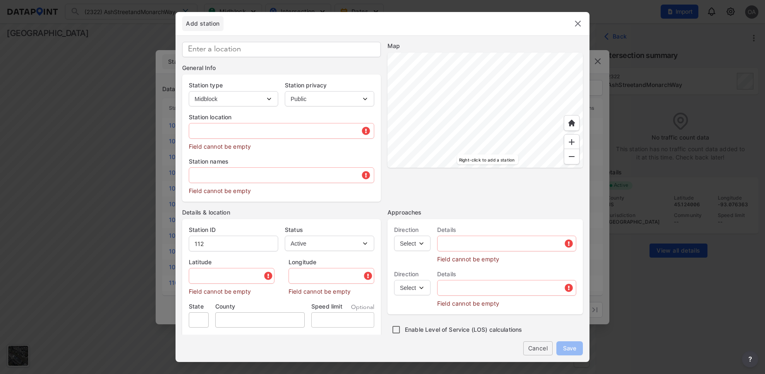
click at [573, 145] on img at bounding box center [572, 142] width 8 height 8
click at [497, 168] on div at bounding box center [485, 110] width 195 height 115
click at [576, 161] on div at bounding box center [572, 157] width 16 height 16
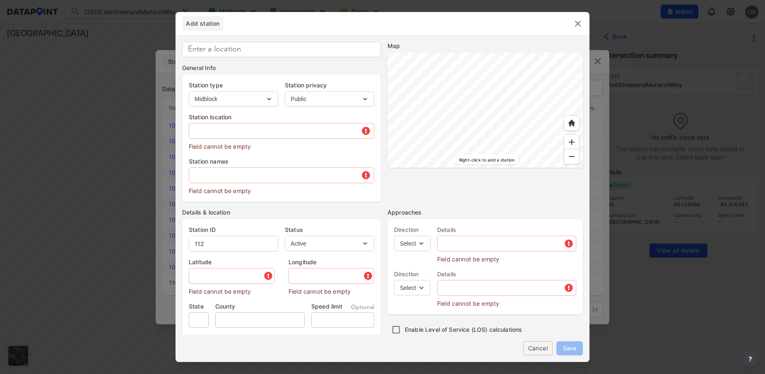
click at [571, 154] on img at bounding box center [572, 156] width 8 height 8
click at [520, 168] on div at bounding box center [485, 110] width 195 height 115
click at [388, 93] on div at bounding box center [485, 110] width 195 height 115
click at [572, 142] on img at bounding box center [572, 142] width 8 height 8
click at [482, 135] on div at bounding box center [485, 110] width 195 height 115
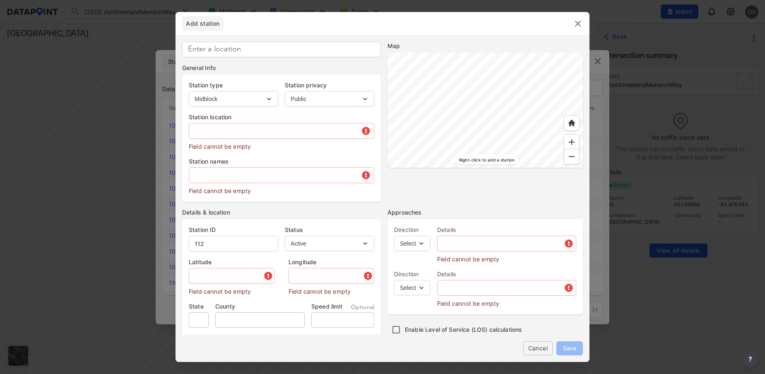
click at [570, 138] on img at bounding box center [572, 142] width 8 height 8
click at [399, 124] on div at bounding box center [485, 110] width 195 height 115
click at [474, 118] on div at bounding box center [485, 110] width 195 height 115
click at [202, 46] on input at bounding box center [281, 49] width 199 height 15
type input "[GEOGRAPHIC_DATA][PERSON_NAME]"
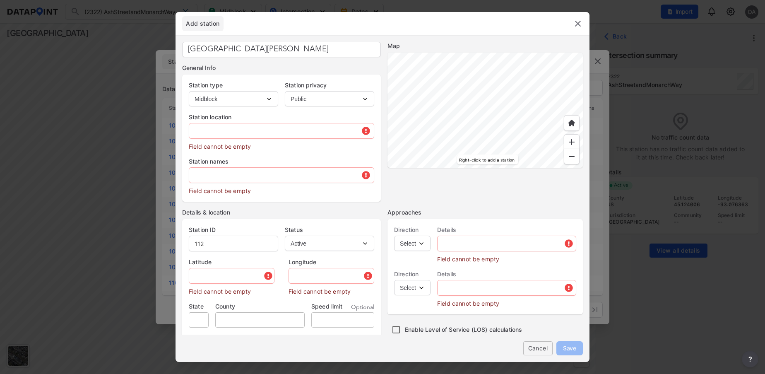
click at [269, 99] on select "Intersection Midblock" at bounding box center [233, 98] width 89 height 15
select select "2"
click at [189, 91] on select "Intersection Midblock" at bounding box center [233, 98] width 89 height 15
drag, startPoint x: 303, startPoint y: 50, endPoint x: 184, endPoint y: 43, distance: 119.0
click at [184, 43] on input "[GEOGRAPHIC_DATA][PERSON_NAME]" at bounding box center [281, 49] width 199 height 15
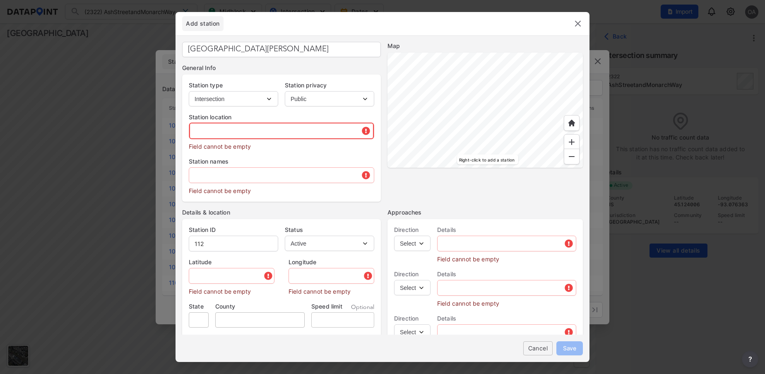
click at [208, 130] on input "text" at bounding box center [281, 131] width 185 height 17
paste input "[GEOGRAPHIC_DATA][PERSON_NAME]"
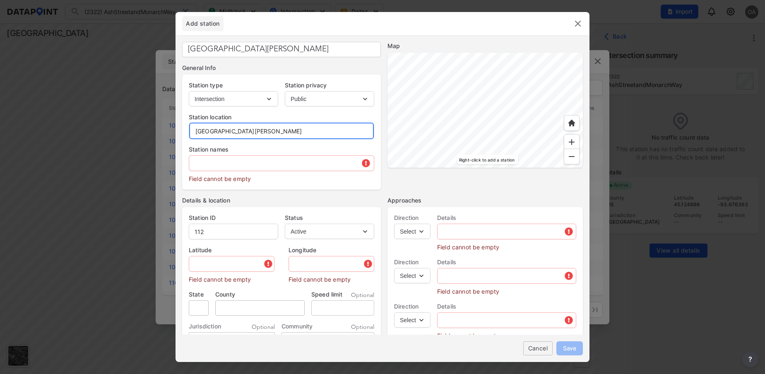
type input "[GEOGRAPHIC_DATA][PERSON_NAME]"
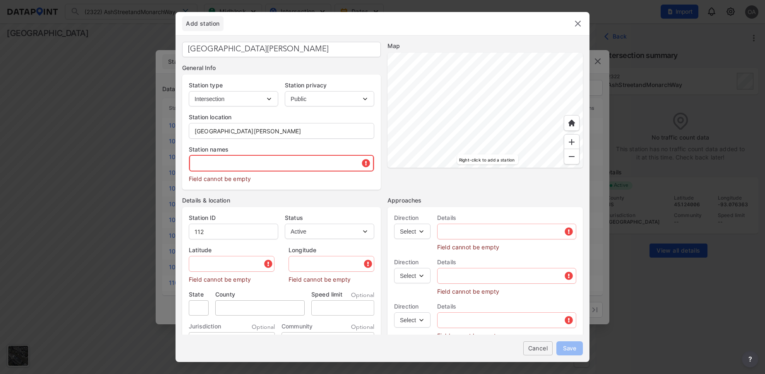
click at [216, 164] on input "text" at bounding box center [281, 163] width 185 height 17
paste input "[GEOGRAPHIC_DATA][PERSON_NAME]"
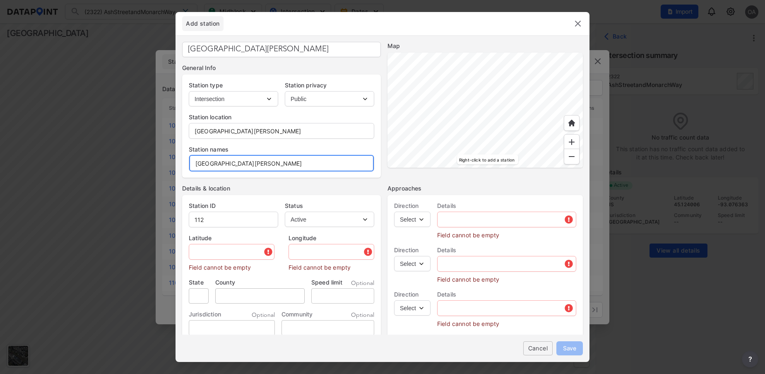
type input "[GEOGRAPHIC_DATA][PERSON_NAME]"
click at [272, 100] on select "Intersection Midblock" at bounding box center [233, 98] width 89 height 15
click at [189, 91] on select "Intersection Midblock" at bounding box center [233, 98] width 89 height 15
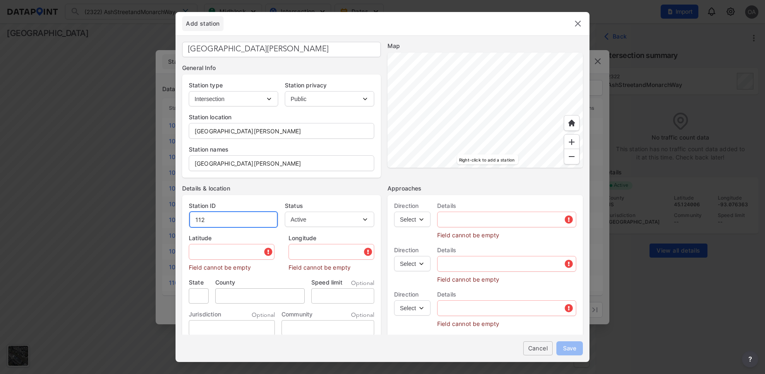
click at [223, 218] on input "112" at bounding box center [233, 219] width 89 height 17
type input "1"
type input "2323"
type input "45.124008"
type input "-93.083465"
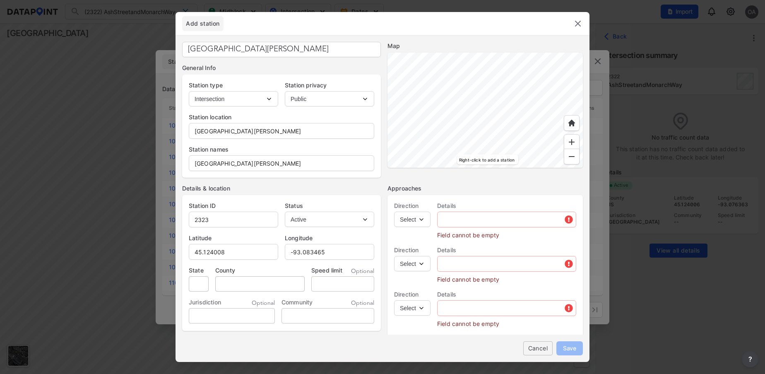
type input "[STREET_ADDRESS]"
type input "MN"
type input "US"
drag, startPoint x: 325, startPoint y: 127, endPoint x: 172, endPoint y: 129, distance: 152.8
click at [172, 129] on div "Add station [GEOGRAPHIC_DATA] and [PERSON_NAME][GEOGRAPHIC_DATA] General Info S…" at bounding box center [382, 187] width 765 height 374
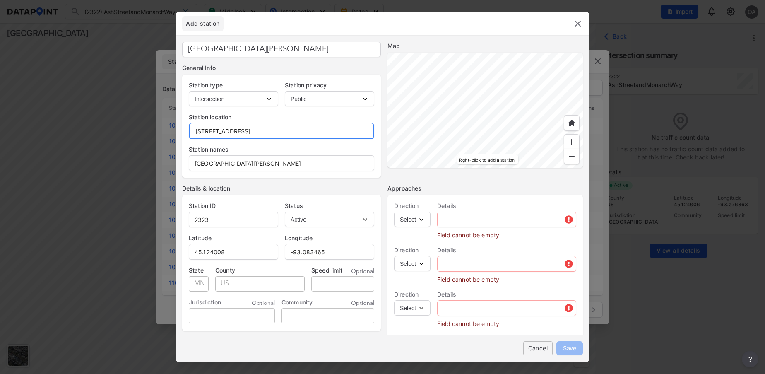
paste input "[GEOGRAPHIC_DATA][PERSON_NAME]"
type input "[GEOGRAPHIC_DATA][PERSON_NAME]"
click at [422, 220] on select "Select EB NB SB WB" at bounding box center [412, 219] width 36 height 15
select select "NB"
click at [394, 212] on select "Select EB NB SB WB" at bounding box center [412, 219] width 36 height 15
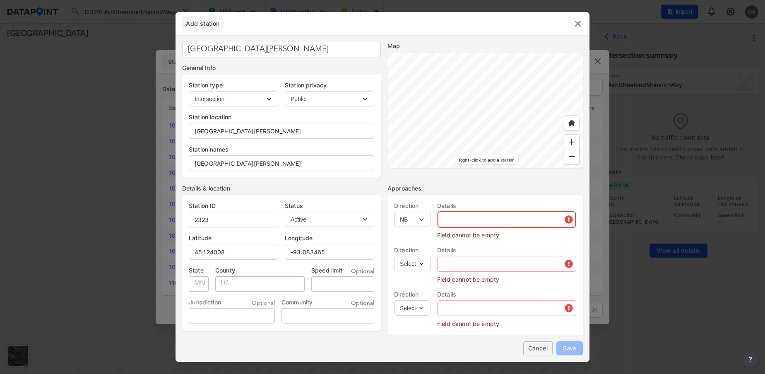
click at [460, 217] on input "text" at bounding box center [507, 219] width 138 height 17
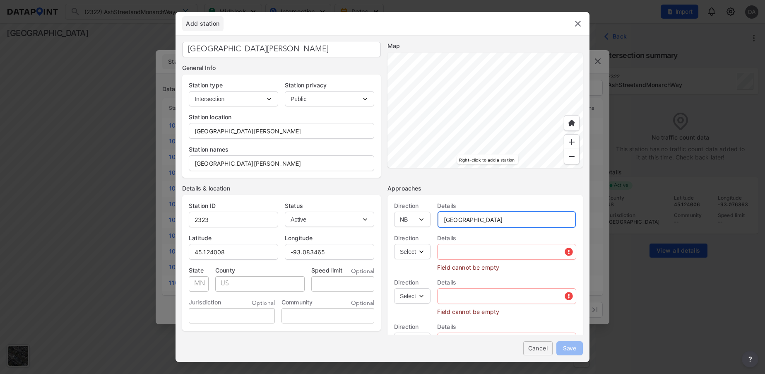
type input "[GEOGRAPHIC_DATA]"
click at [424, 255] on select "Select EB NB SB WB" at bounding box center [412, 251] width 36 height 15
select select "SB"
click at [394, 244] on select "Select EB NB SB WB" at bounding box center [412, 251] width 36 height 15
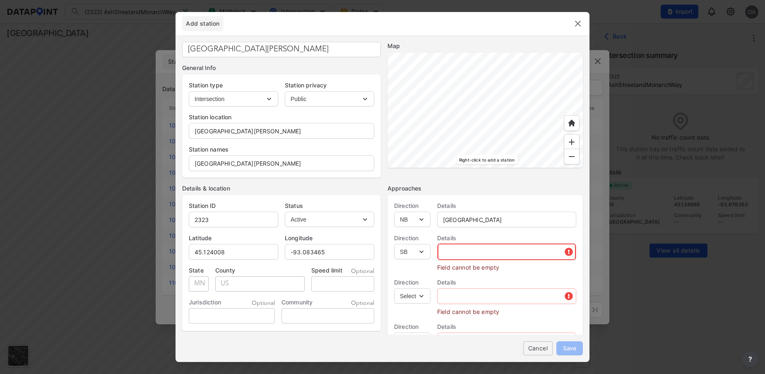
click at [463, 257] on input "text" at bounding box center [507, 251] width 138 height 17
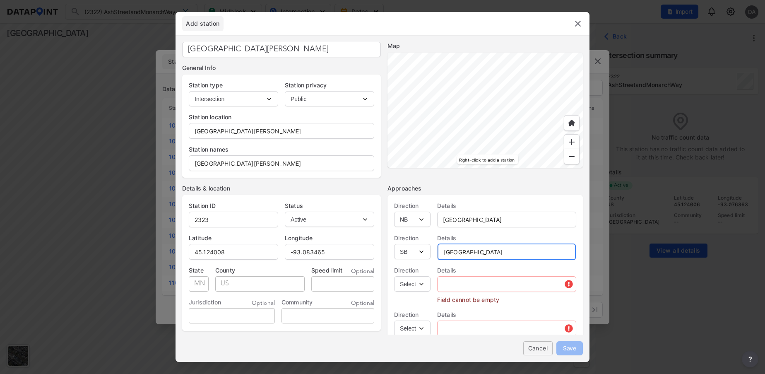
type input "[GEOGRAPHIC_DATA]"
click at [423, 289] on select "Select EB NB SB WB" at bounding box center [412, 283] width 36 height 15
select select "EB"
click at [394, 276] on select "Select EB NB SB WB" at bounding box center [412, 283] width 36 height 15
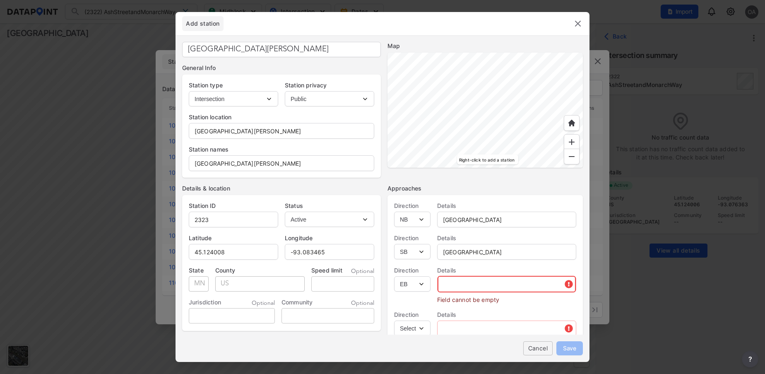
click at [463, 279] on input "text" at bounding box center [507, 284] width 138 height 17
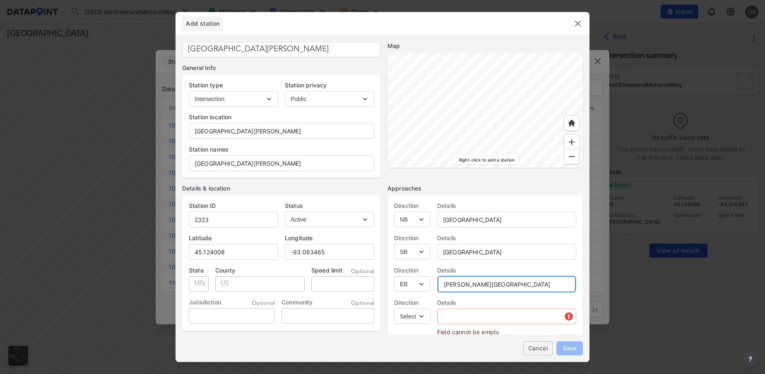
type input "[PERSON_NAME][GEOGRAPHIC_DATA]"
click at [428, 318] on select "Select EB NB SB WB" at bounding box center [412, 315] width 36 height 15
select select "WB"
click at [394, 308] on select "Select EB NB SB WB" at bounding box center [412, 315] width 36 height 15
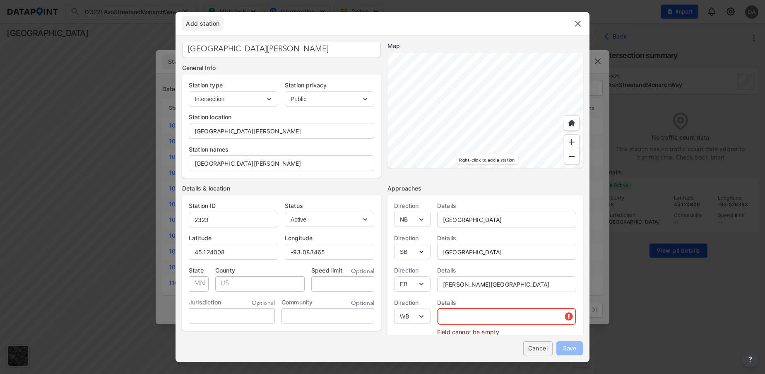
click at [460, 321] on input "text" at bounding box center [507, 316] width 138 height 17
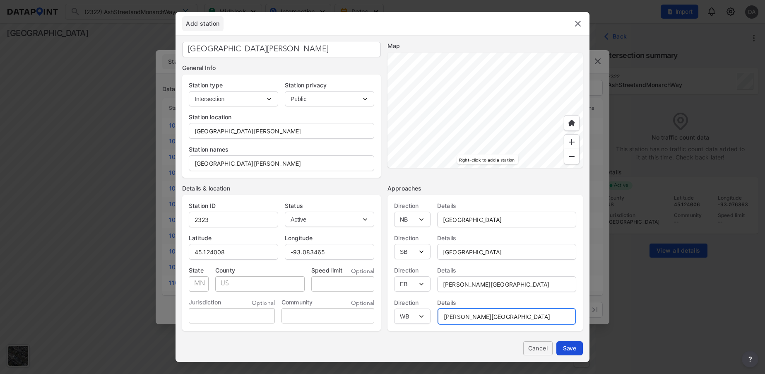
type input "[PERSON_NAME][GEOGRAPHIC_DATA]"
click at [578, 346] on button "Save" at bounding box center [569, 348] width 26 height 14
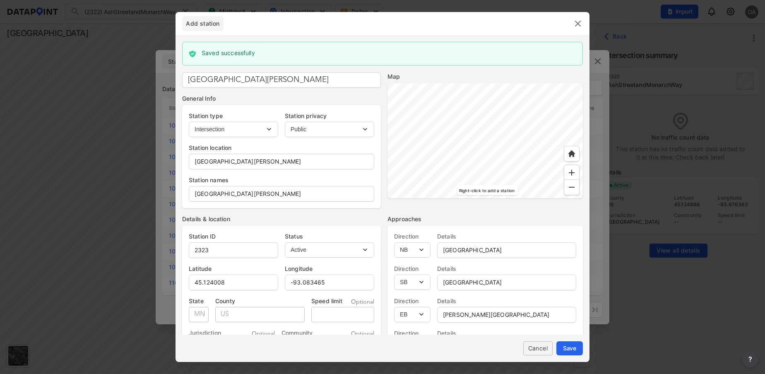
click at [572, 26] on div at bounding box center [573, 24] width 19 height 10
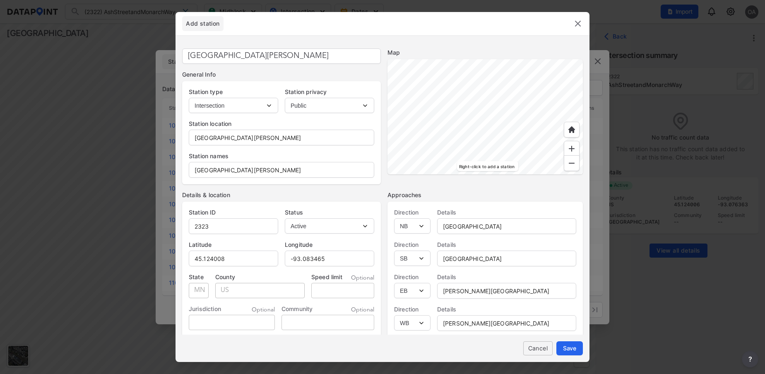
click at [581, 31] on header "Add station" at bounding box center [383, 23] width 414 height 23
click at [575, 22] on img at bounding box center [578, 24] width 10 height 10
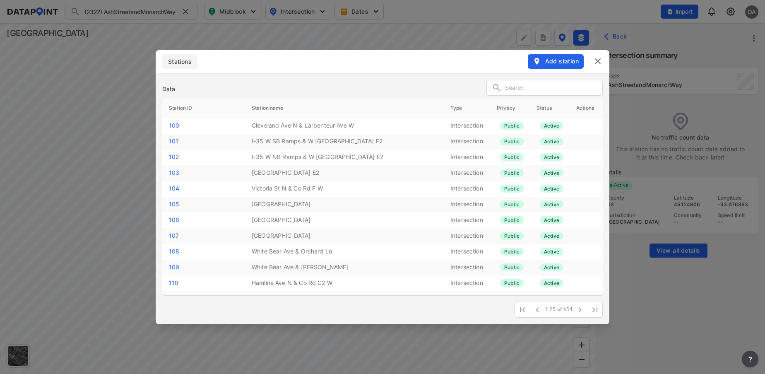
click at [603, 60] on header "Stations Add station" at bounding box center [383, 61] width 454 height 23
click at [595, 64] on img at bounding box center [598, 61] width 10 height 10
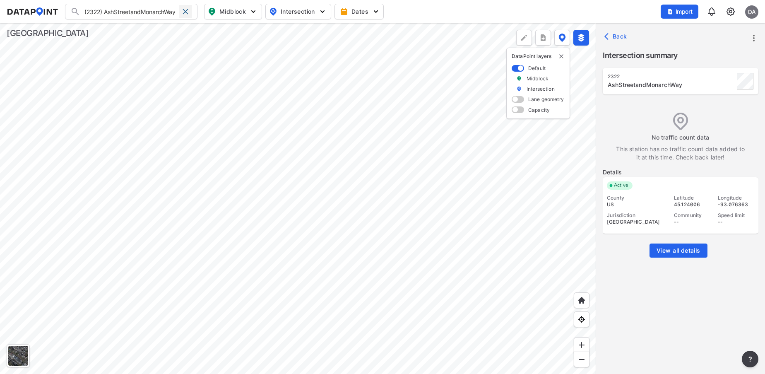
click at [186, 9] on span at bounding box center [185, 11] width 7 height 7
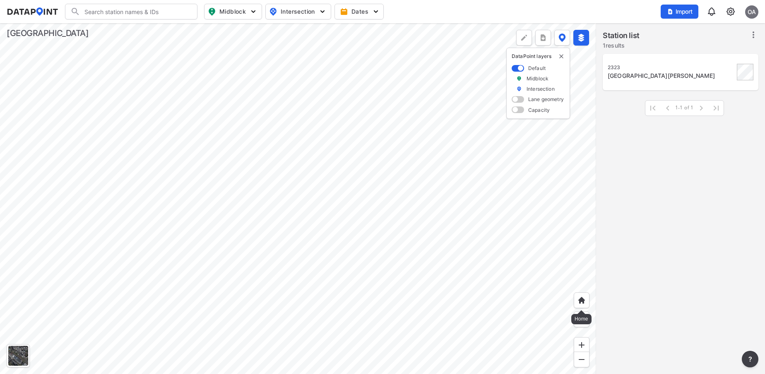
click at [585, 299] on img at bounding box center [582, 300] width 8 height 8
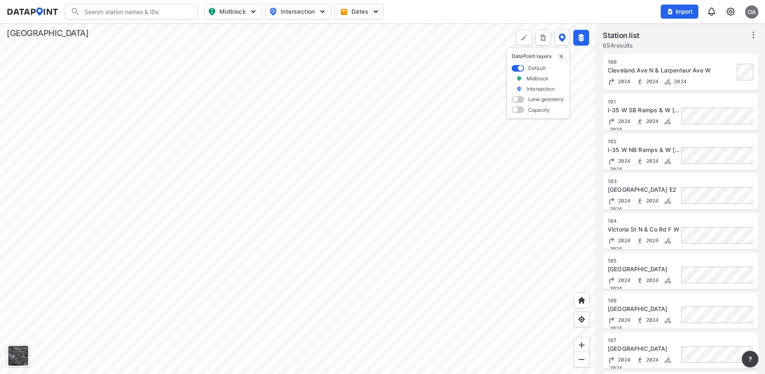
click at [124, 9] on input "Search" at bounding box center [136, 11] width 112 height 13
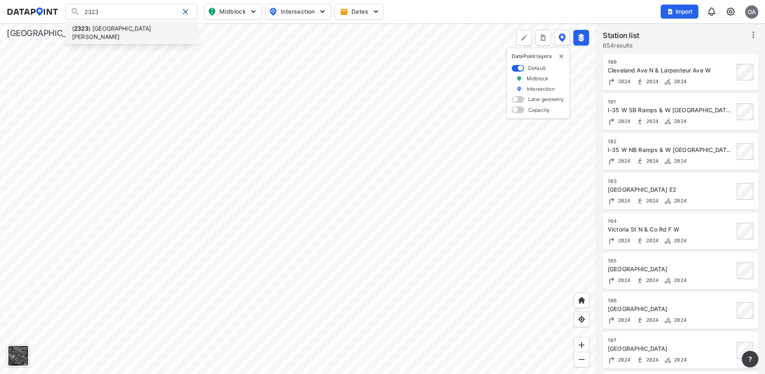
click at [125, 27] on li "( [GEOGRAPHIC_DATA][PERSON_NAME]" at bounding box center [131, 32] width 132 height 23
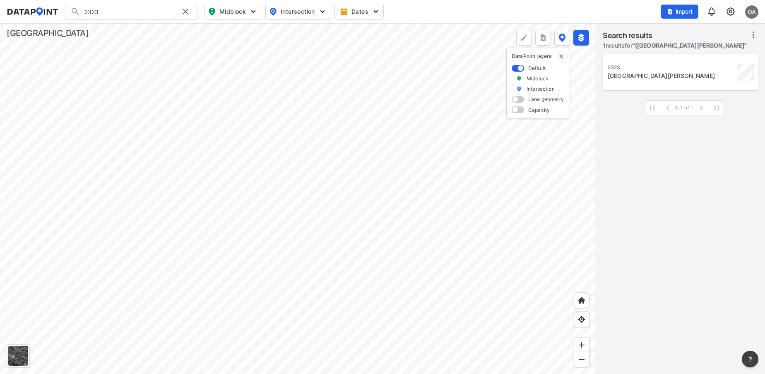
type input "([GEOGRAPHIC_DATA][PERSON_NAME]"
click at [650, 80] on div "[GEOGRAPHIC_DATA][PERSON_NAME]" at bounding box center [671, 76] width 127 height 8
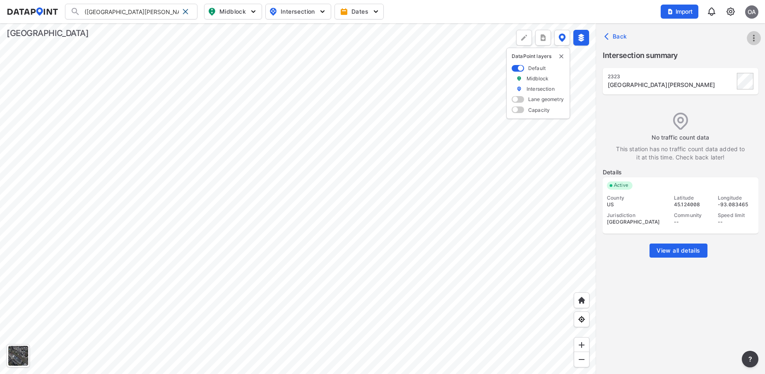
click at [756, 41] on icon "more" at bounding box center [754, 38] width 10 height 10
click at [723, 55] on li "Import" at bounding box center [718, 56] width 79 height 15
click at [750, 36] on icon "more" at bounding box center [754, 38] width 10 height 10
click at [698, 58] on link "Import" at bounding box center [701, 57] width 31 height 8
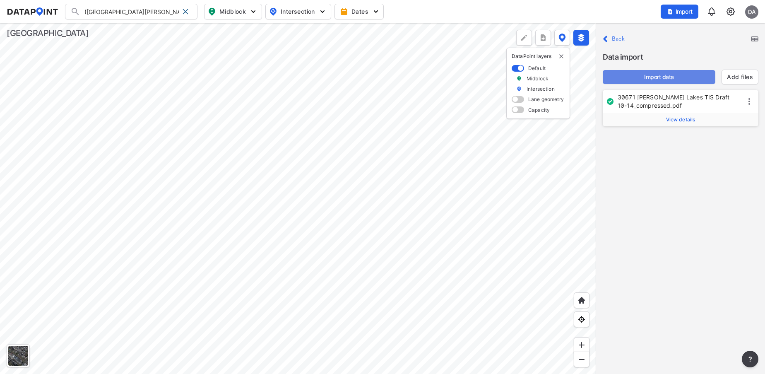
click at [663, 74] on span "Import data" at bounding box center [658, 77] width 99 height 8
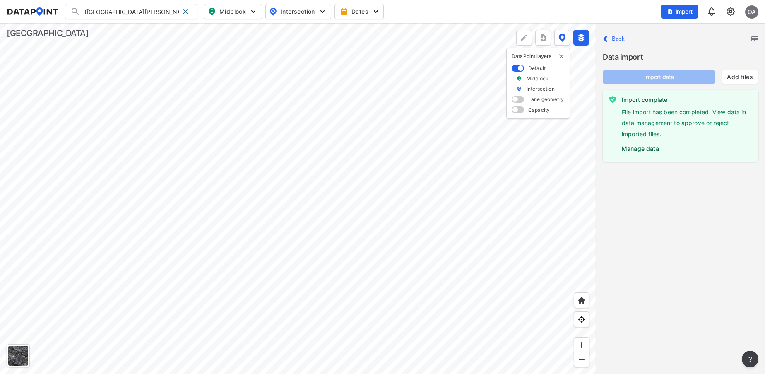
click at [643, 147] on label "Manage data" at bounding box center [687, 146] width 130 height 12
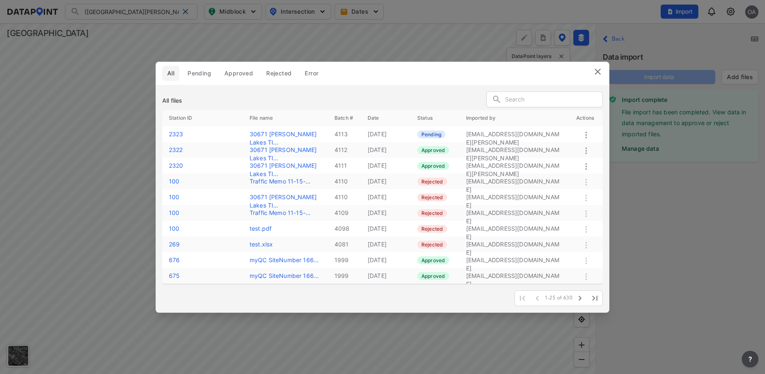
click at [587, 136] on icon at bounding box center [586, 135] width 10 height 10
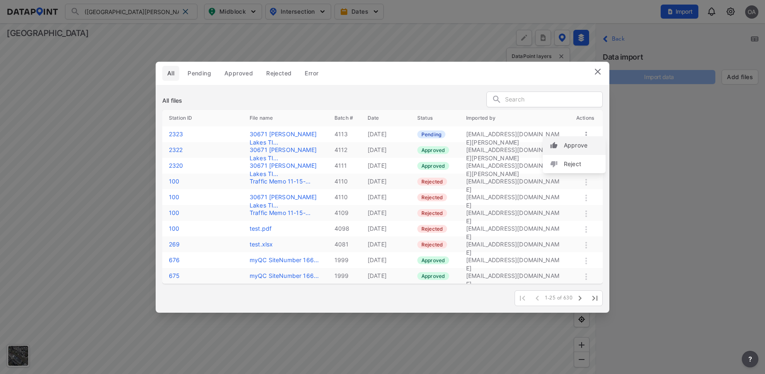
click at [581, 142] on label "Approve" at bounding box center [576, 145] width 24 height 8
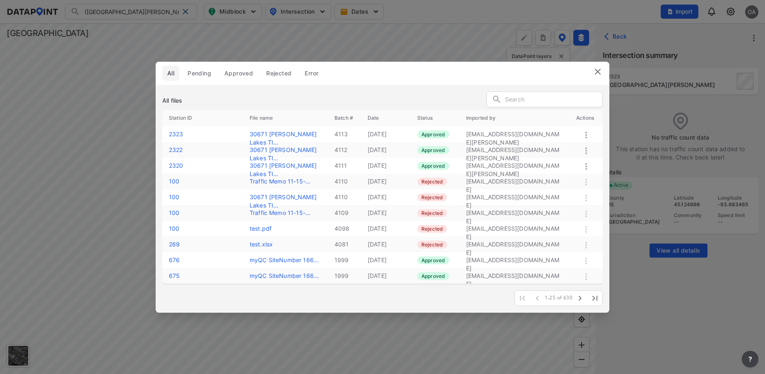
click at [597, 68] on img at bounding box center [598, 72] width 10 height 10
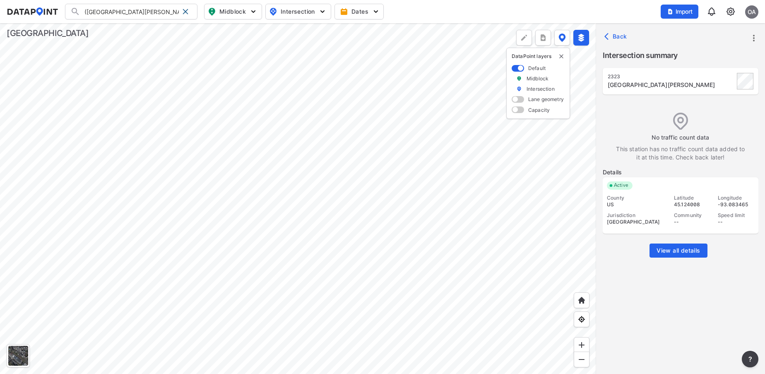
click at [423, 210] on div at bounding box center [298, 198] width 596 height 351
click at [179, 168] on div at bounding box center [298, 198] width 596 height 351
click at [304, 165] on div at bounding box center [298, 198] width 596 height 351
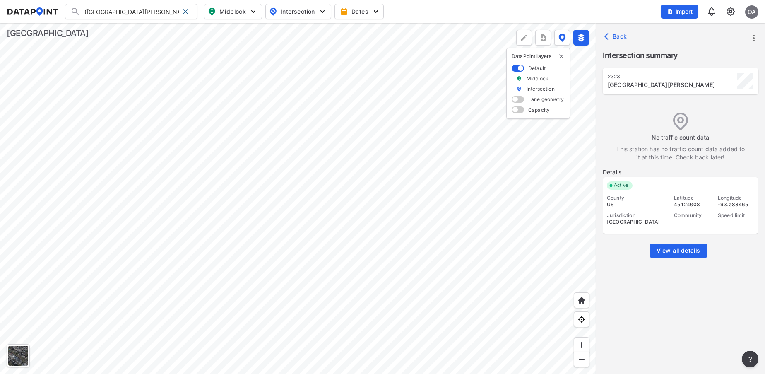
click at [304, 165] on div at bounding box center [298, 198] width 596 height 351
click at [182, 200] on div at bounding box center [298, 198] width 596 height 351
click at [214, 248] on div at bounding box center [298, 198] width 596 height 351
click at [292, 212] on div at bounding box center [298, 198] width 596 height 351
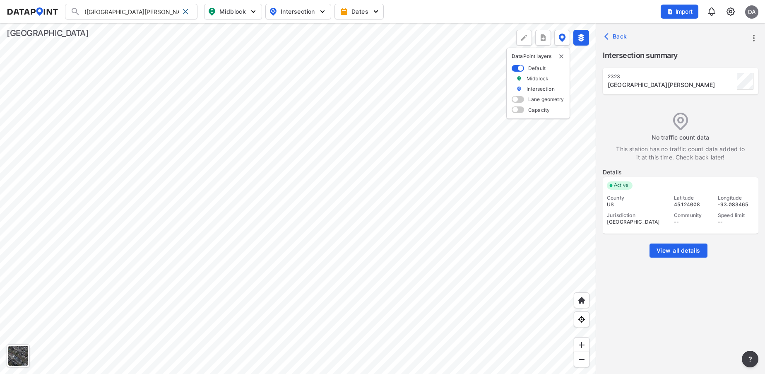
click at [292, 212] on div at bounding box center [298, 198] width 596 height 351
click at [397, 192] on div at bounding box center [298, 198] width 596 height 351
click at [288, 164] on div at bounding box center [298, 198] width 596 height 351
click at [378, 153] on div at bounding box center [298, 198] width 596 height 351
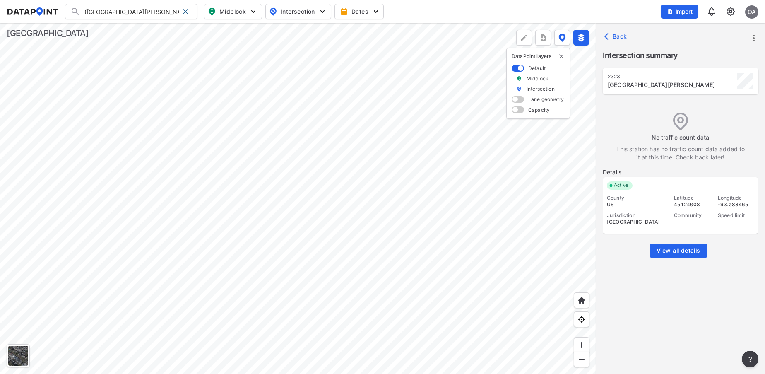
click at [408, 161] on div at bounding box center [298, 198] width 596 height 351
click at [441, 181] on div at bounding box center [298, 198] width 596 height 351
click at [455, 243] on div at bounding box center [298, 198] width 596 height 351
click at [503, 217] on div at bounding box center [298, 198] width 596 height 351
click at [513, 168] on div at bounding box center [298, 198] width 596 height 351
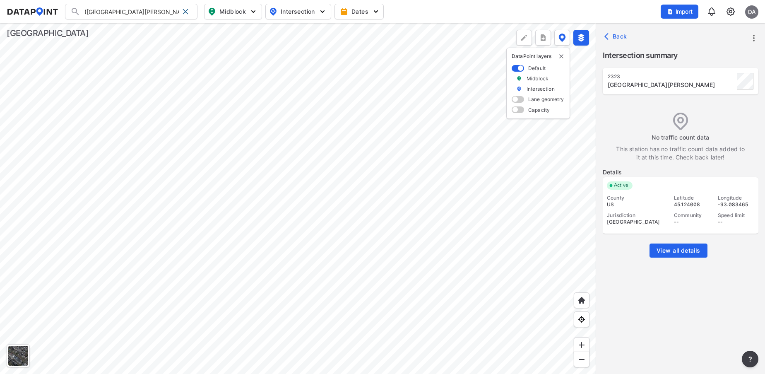
click at [462, 194] on div at bounding box center [298, 198] width 596 height 351
click at [493, 245] on div at bounding box center [298, 198] width 596 height 351
click at [416, 161] on div at bounding box center [298, 198] width 596 height 351
click at [0, 115] on div at bounding box center [298, 198] width 596 height 351
click at [53, 171] on div at bounding box center [298, 198] width 596 height 351
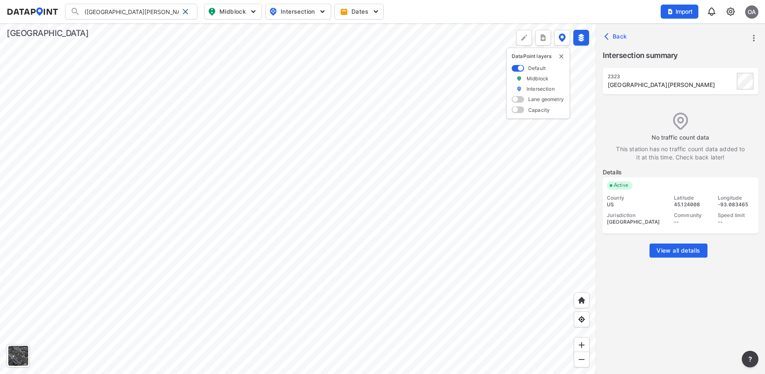
click at [46, 202] on div at bounding box center [298, 198] width 596 height 351
click at [160, 316] on div at bounding box center [298, 198] width 596 height 351
click at [30, 320] on div at bounding box center [298, 198] width 596 height 351
click at [323, 348] on div at bounding box center [298, 198] width 596 height 351
click at [585, 361] on img at bounding box center [582, 359] width 8 height 8
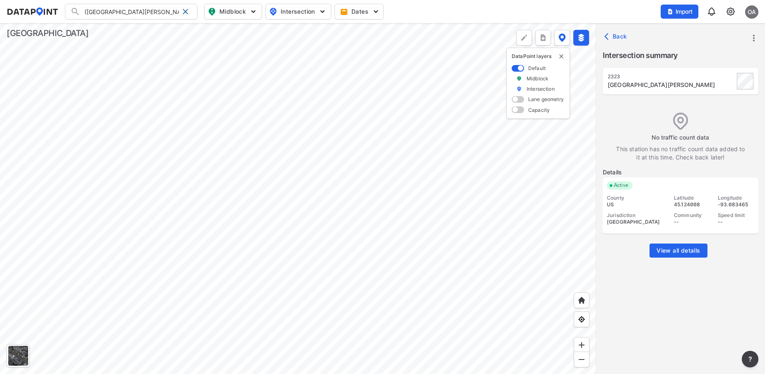
click at [730, 10] on img at bounding box center [731, 12] width 10 height 10
click at [696, 60] on link "Station management" at bounding box center [695, 62] width 71 height 8
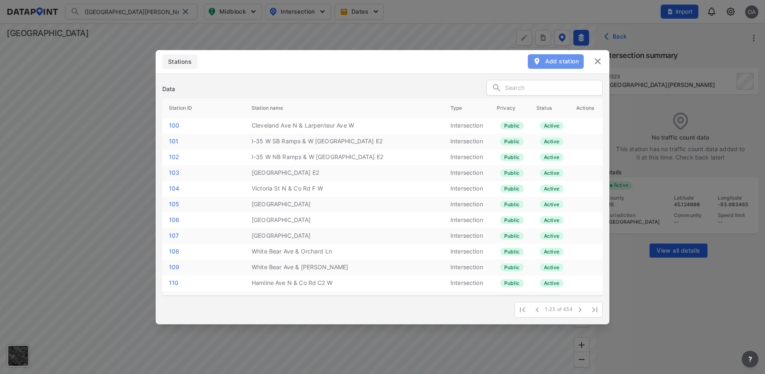
click at [556, 55] on button "Add station" at bounding box center [556, 61] width 56 height 14
select select "1"
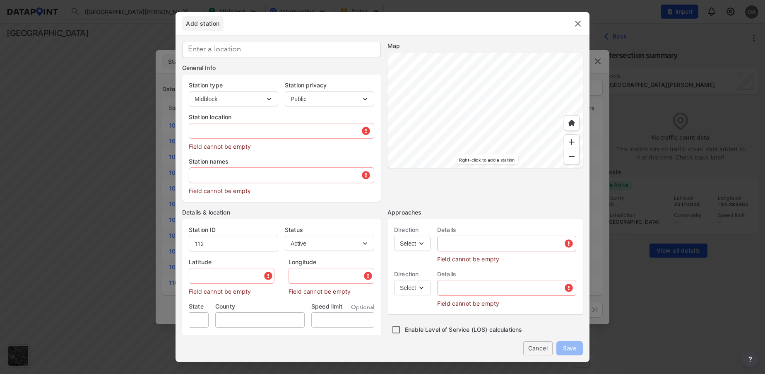
click at [571, 142] on img at bounding box center [572, 142] width 8 height 8
click at [569, 155] on img at bounding box center [572, 156] width 8 height 8
click at [512, 168] on div at bounding box center [485, 110] width 195 height 115
click at [449, 168] on div at bounding box center [485, 110] width 195 height 115
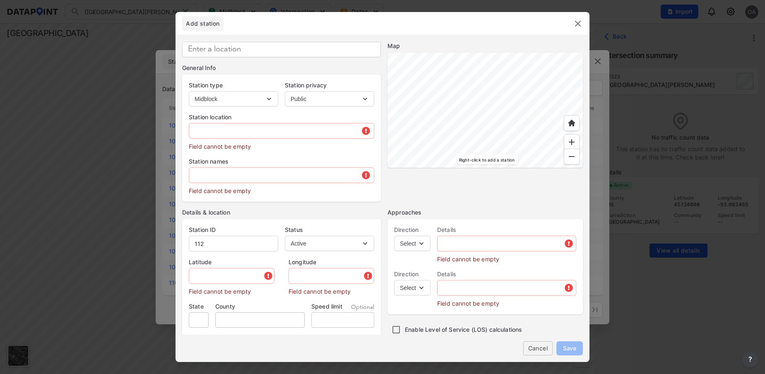
click at [518, 168] on div at bounding box center [485, 110] width 195 height 115
click at [569, 140] on img at bounding box center [572, 142] width 8 height 8
click at [561, 105] on div at bounding box center [485, 110] width 195 height 115
click at [570, 104] on div at bounding box center [485, 110] width 195 height 115
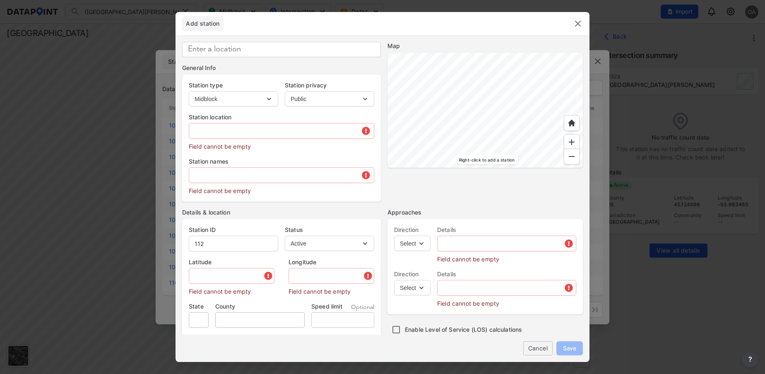
click at [501, 131] on div at bounding box center [485, 110] width 195 height 115
click at [572, 140] on img at bounding box center [572, 142] width 8 height 8
click at [491, 101] on div at bounding box center [485, 110] width 195 height 115
type input "45.124147"
type input "-93.091603"
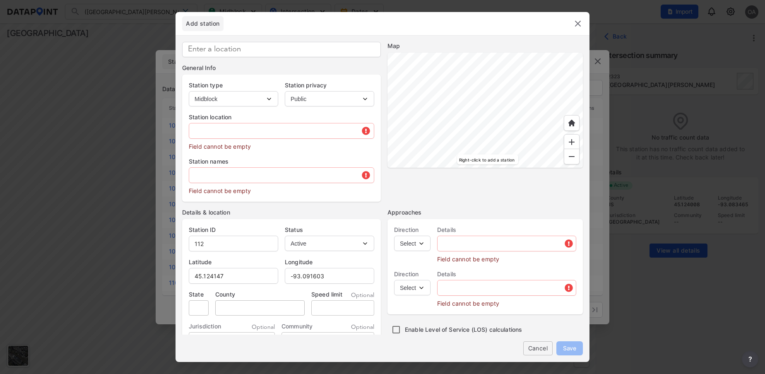
click at [266, 98] on select "Intersection Midblock" at bounding box center [233, 98] width 89 height 15
select select "2"
click at [189, 91] on select "Intersection Midblock" at bounding box center [233, 98] width 89 height 15
type input "2324"
click at [244, 51] on input at bounding box center [281, 49] width 199 height 15
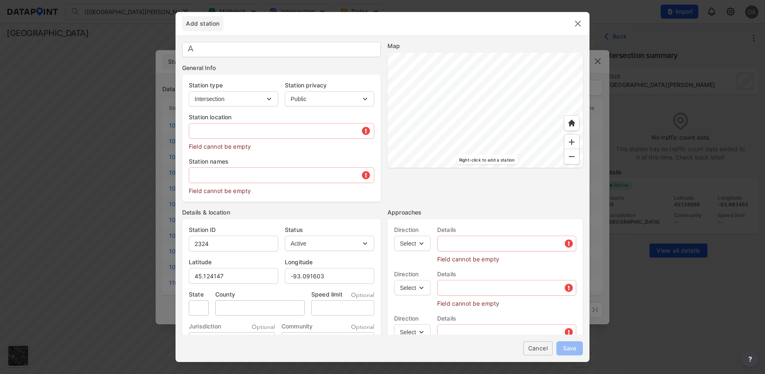
type input "As"
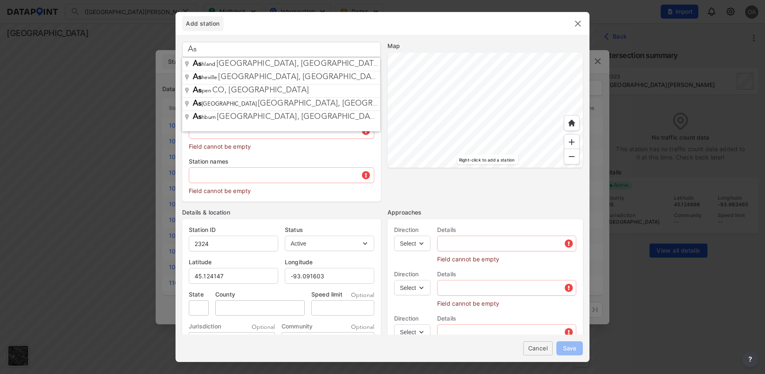
type input "[STREET_ADDRESS][PERSON_NAME][PERSON_NAME]"
type input "MN"
type input "US"
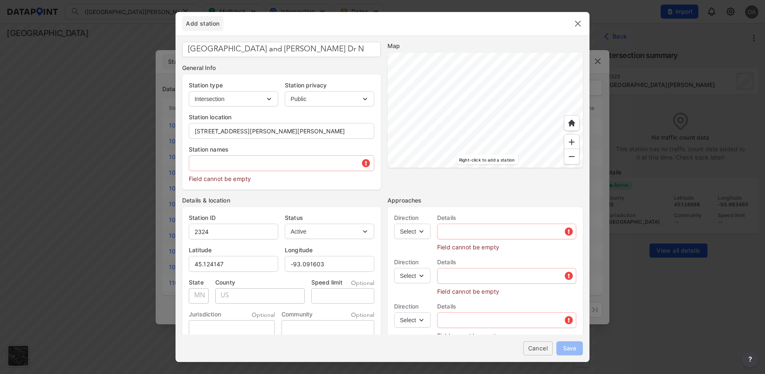
drag, startPoint x: 286, startPoint y: 53, endPoint x: 187, endPoint y: 51, distance: 99.0
click at [187, 51] on input "[GEOGRAPHIC_DATA] and [PERSON_NAME] Dr N" at bounding box center [281, 49] width 199 height 15
type input "[GEOGRAPHIC_DATA] and [PERSON_NAME] Dr N"
drag, startPoint x: 321, startPoint y: 132, endPoint x: 196, endPoint y: 137, distance: 124.7
click at [196, 137] on input "[STREET_ADDRESS][PERSON_NAME][PERSON_NAME]" at bounding box center [281, 131] width 185 height 17
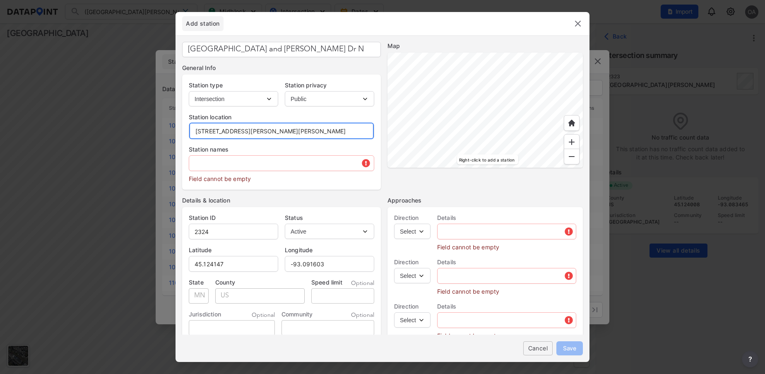
paste input "[GEOGRAPHIC_DATA] and [PERSON_NAME] Dr N"
type input "[GEOGRAPHIC_DATA] and [PERSON_NAME] Dr N"
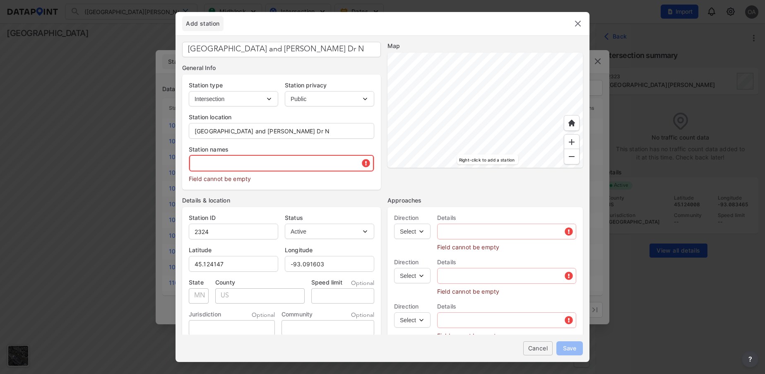
click at [223, 157] on input "text" at bounding box center [281, 163] width 185 height 17
paste input "[GEOGRAPHIC_DATA] and [PERSON_NAME] Dr N"
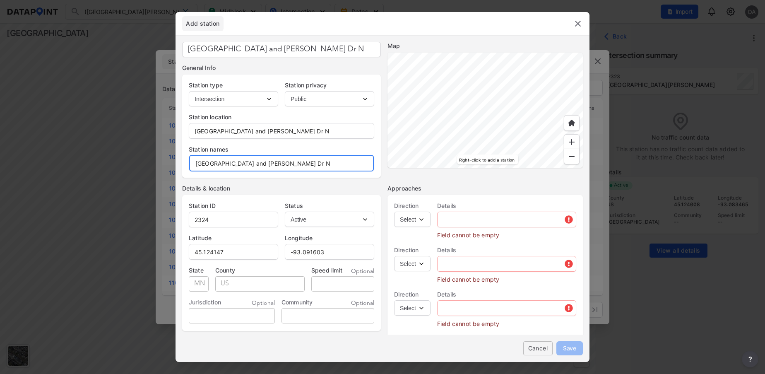
type input "[GEOGRAPHIC_DATA] and [PERSON_NAME] Dr N"
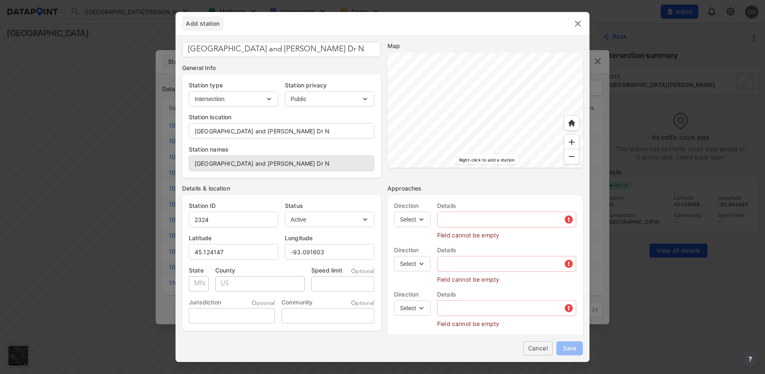
click at [426, 220] on select "Select EB NB SB WB" at bounding box center [412, 219] width 36 height 15
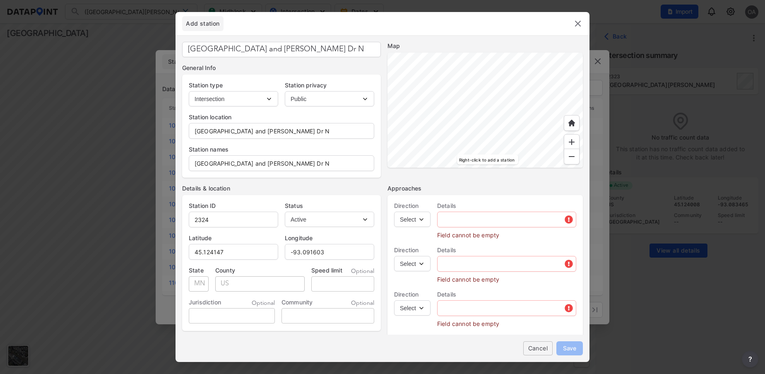
select select "NB"
click at [394, 212] on select "Select EB NB SB WB" at bounding box center [412, 219] width 36 height 15
click at [467, 216] on input "text" at bounding box center [507, 219] width 138 height 17
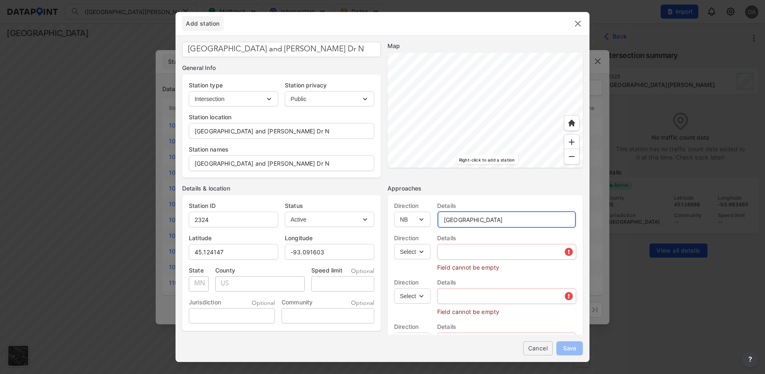
type input "[GEOGRAPHIC_DATA]"
click at [420, 255] on select "Select EB NB SB WB" at bounding box center [412, 251] width 36 height 15
select select "SB"
click at [394, 244] on select "Select EB NB SB WB" at bounding box center [412, 251] width 36 height 15
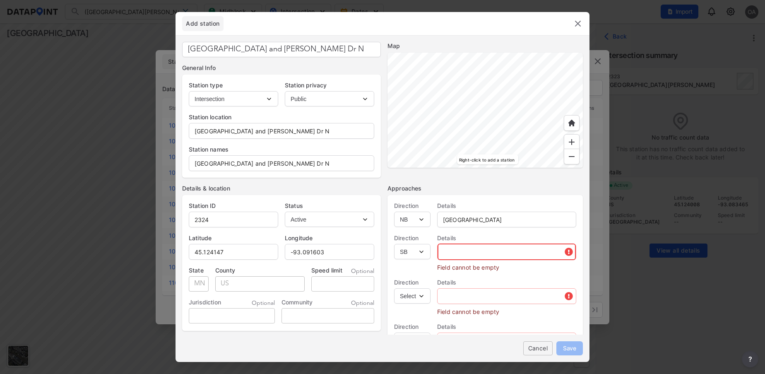
click at [463, 249] on input "text" at bounding box center [507, 251] width 138 height 17
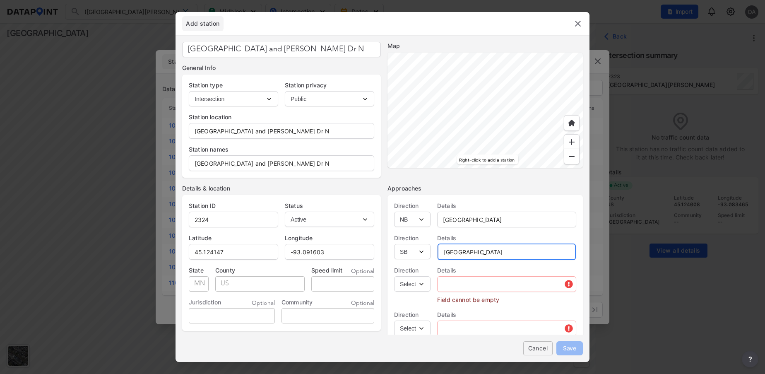
type input "[GEOGRAPHIC_DATA]"
click at [418, 286] on select "Select EB NB SB WB" at bounding box center [412, 283] width 36 height 15
select select "EB"
click at [394, 276] on select "Select EB NB SB WB" at bounding box center [412, 283] width 36 height 15
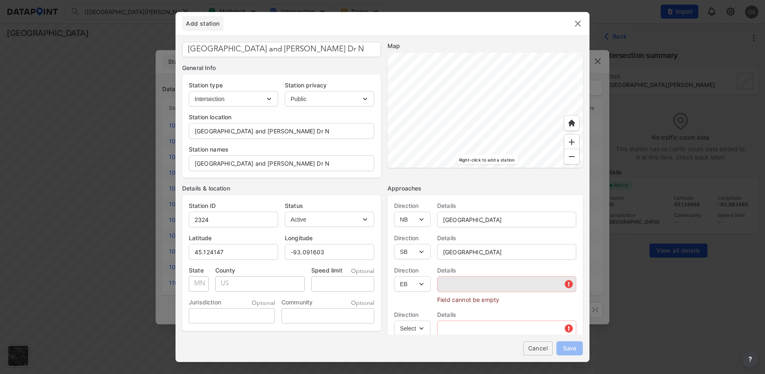
click at [462, 292] on div at bounding box center [506, 284] width 139 height 16
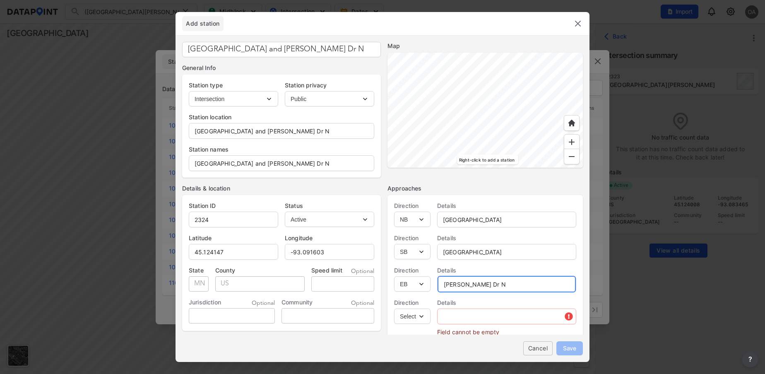
type input "[PERSON_NAME] Dr N"
click at [424, 318] on select "Select EB NB SB WB" at bounding box center [412, 315] width 36 height 15
select select "WB"
click at [394, 308] on select "Select EB NB SB WB" at bounding box center [412, 315] width 36 height 15
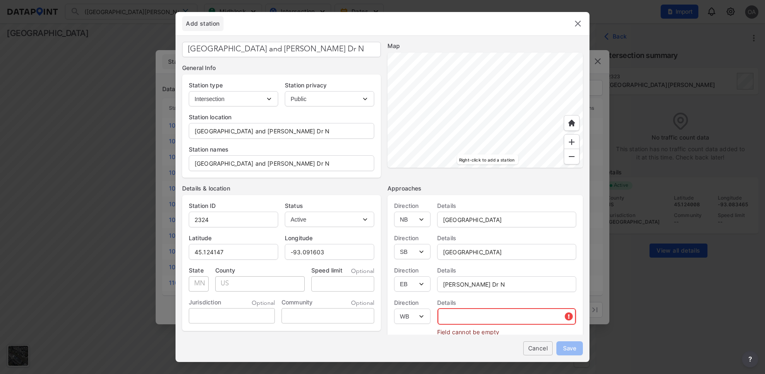
click at [457, 323] on input "text" at bounding box center [507, 316] width 138 height 17
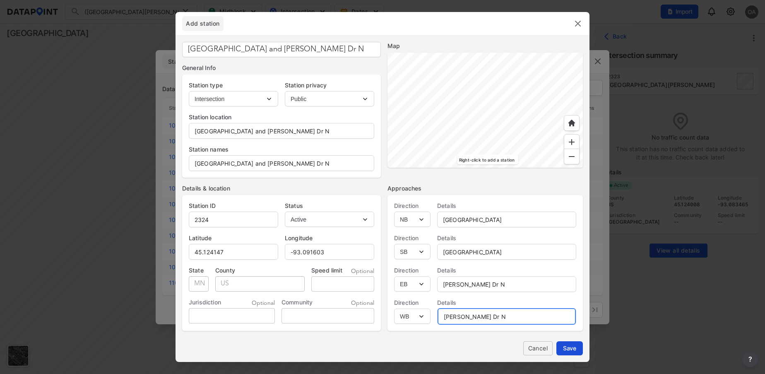
type input "[PERSON_NAME] Dr N"
click at [570, 354] on button "Save" at bounding box center [569, 348] width 26 height 14
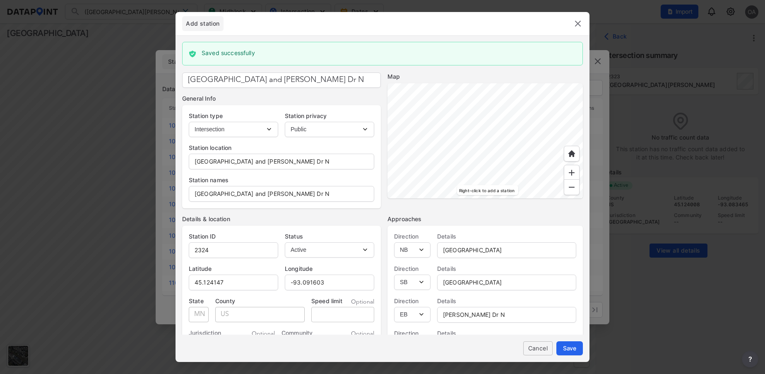
click at [575, 21] on img at bounding box center [578, 24] width 10 height 10
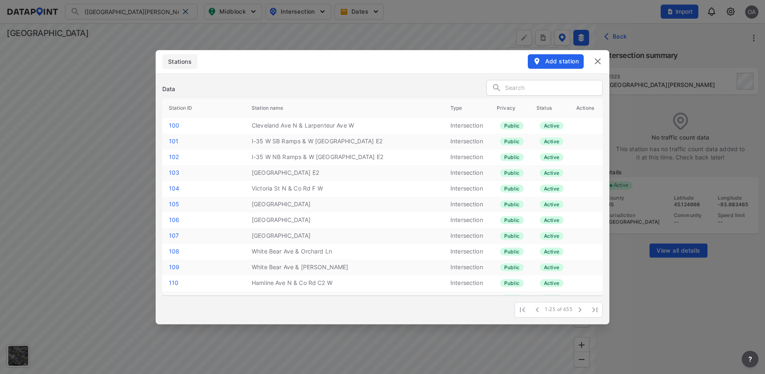
click at [598, 60] on img at bounding box center [598, 61] width 10 height 10
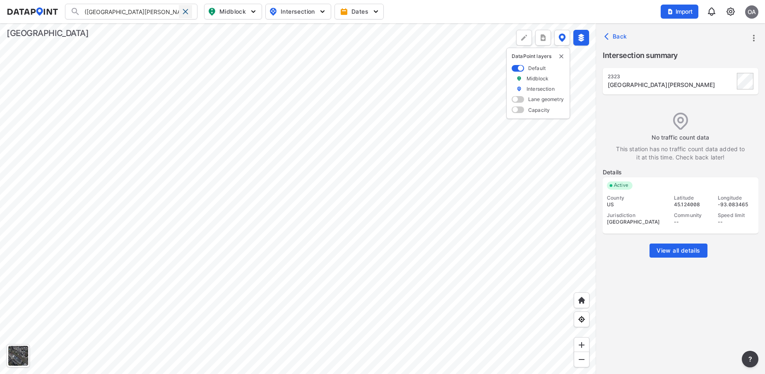
click at [187, 12] on span at bounding box center [185, 11] width 7 height 7
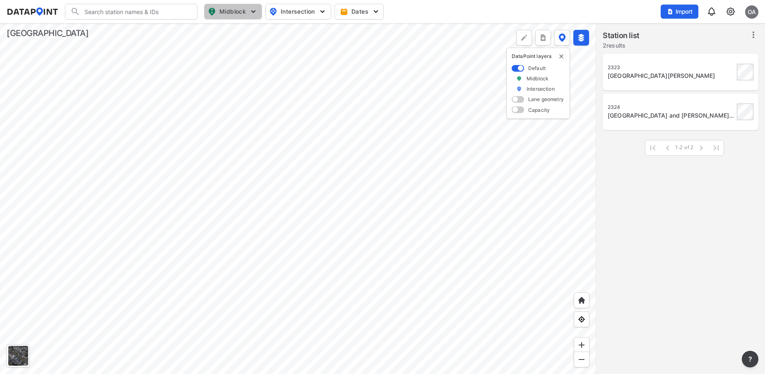
click at [251, 13] on img "button" at bounding box center [253, 11] width 8 height 8
click at [151, 105] on div at bounding box center [298, 198] width 596 height 351
click at [581, 362] on img at bounding box center [582, 359] width 8 height 8
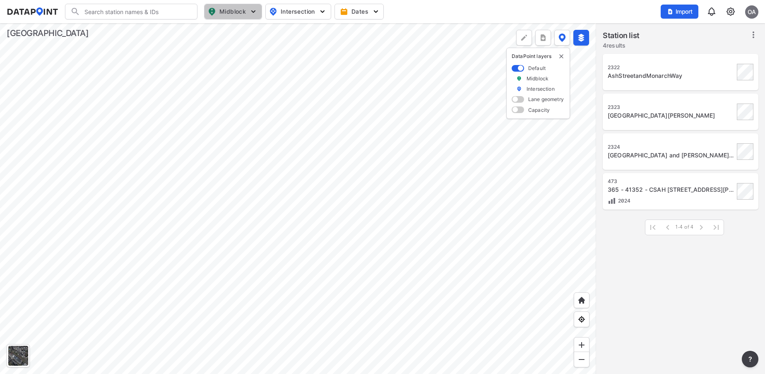
click at [256, 14] on img "button" at bounding box center [253, 11] width 8 height 8
click at [578, 303] on img at bounding box center [582, 300] width 8 height 8
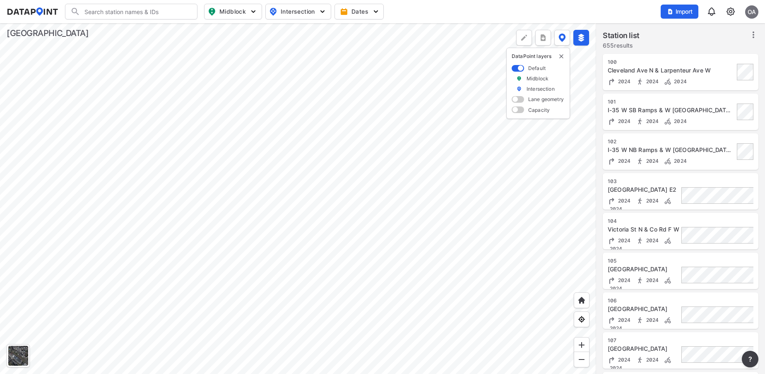
click at [104, 10] on input "Search" at bounding box center [136, 11] width 112 height 13
click at [126, 33] on li "( 2324 ) AshStreetandHollyDrN" at bounding box center [131, 28] width 132 height 15
type input "(2324) AshStreetandHollyDrN"
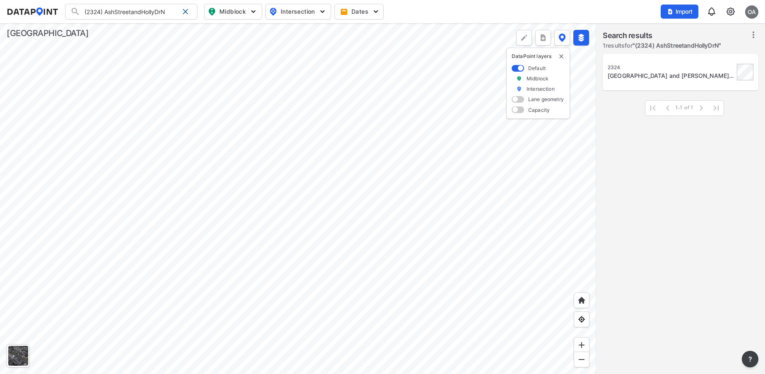
click at [753, 34] on icon at bounding box center [754, 34] width 2 height 7
click at [723, 53] on span "Select stations & export" at bounding box center [718, 53] width 66 height 8
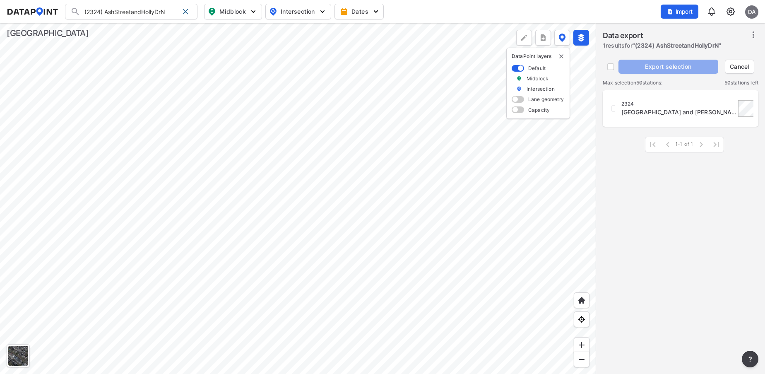
click at [753, 34] on icon at bounding box center [754, 35] width 10 height 10
click at [741, 219] on div "[STREET_ADDRESS][PERSON_NAME] 1-1 of 1 1-1 of 1" at bounding box center [680, 234] width 169 height 291
click at [744, 63] on span "Cancel" at bounding box center [740, 67] width 22 height 8
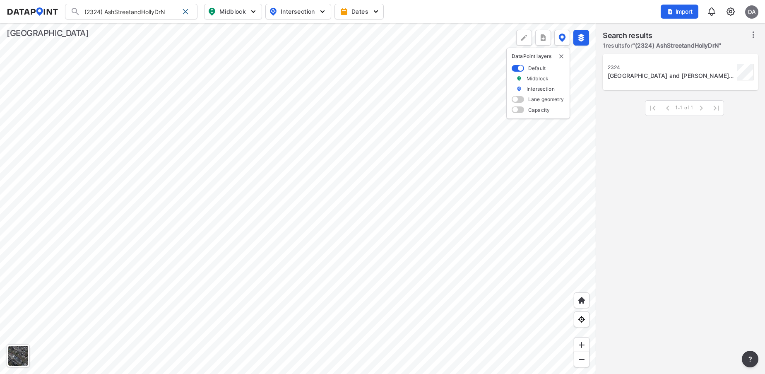
click at [753, 34] on icon at bounding box center [754, 35] width 10 height 10
click at [725, 210] on div "[STREET_ADDRESS][PERSON_NAME] 1-1 of 1 1-1 of 1" at bounding box center [680, 215] width 169 height 326
click at [662, 75] on div "[GEOGRAPHIC_DATA] and [PERSON_NAME] Dr N" at bounding box center [671, 76] width 127 height 8
click at [756, 32] on icon at bounding box center [754, 35] width 10 height 10
click at [715, 225] on div "[STREET_ADDRESS][PERSON_NAME] 1-1 of 1 1-1 of 1" at bounding box center [680, 215] width 169 height 326
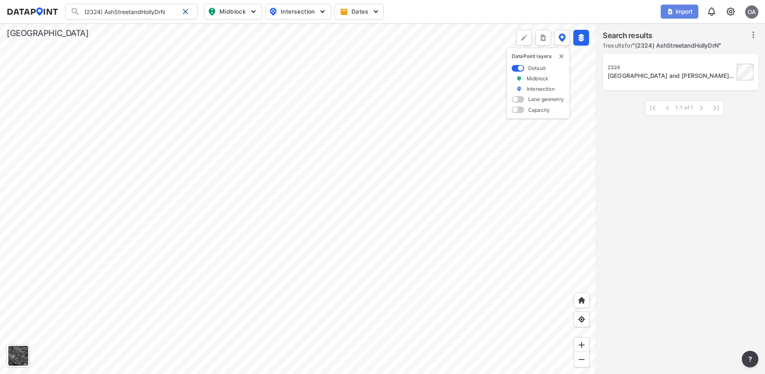
click at [685, 11] on span "Import" at bounding box center [680, 11] width 28 height 8
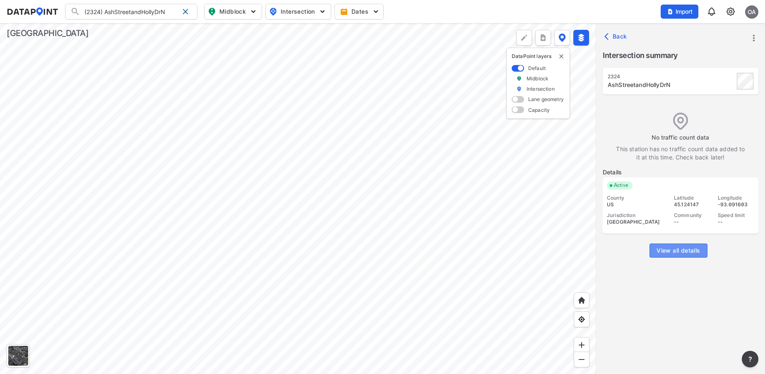
click at [688, 251] on span "View all details" at bounding box center [678, 250] width 43 height 8
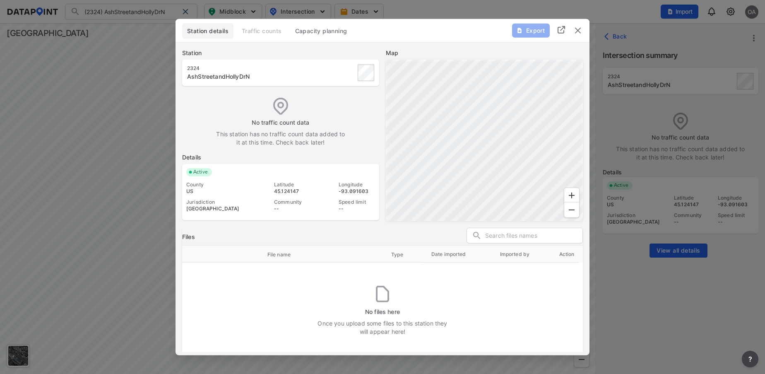
click at [581, 35] on img "delete" at bounding box center [578, 30] width 10 height 10
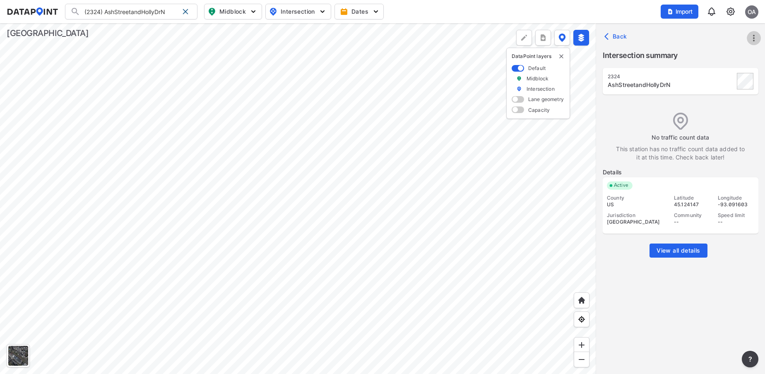
click at [755, 38] on icon "more" at bounding box center [754, 38] width 2 height 7
click at [712, 53] on link "Import" at bounding box center [701, 57] width 31 height 8
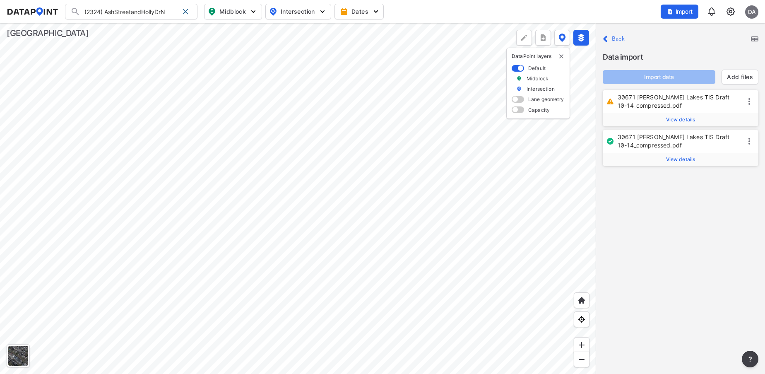
click at [752, 105] on icon at bounding box center [749, 101] width 10 height 10
click at [740, 111] on label "Delete" at bounding box center [734, 114] width 18 height 8
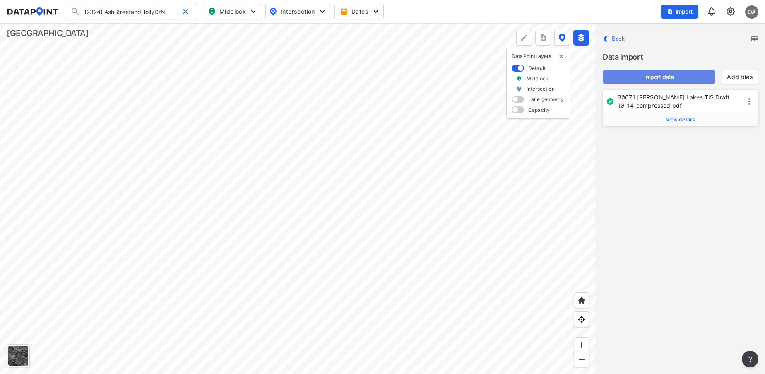
click at [655, 76] on span "Import data" at bounding box center [658, 77] width 99 height 8
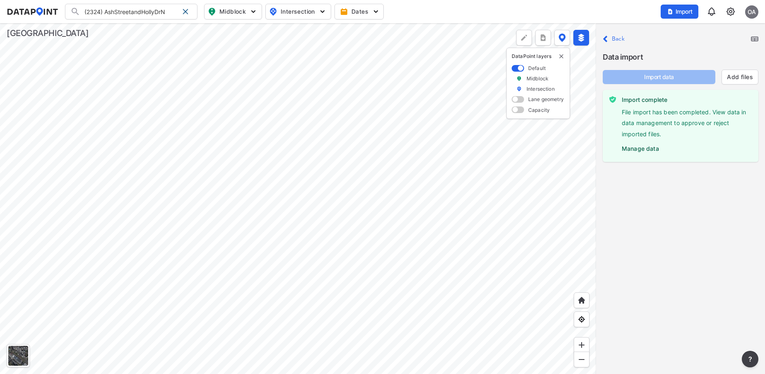
click at [643, 147] on label "Manage data" at bounding box center [687, 146] width 130 height 12
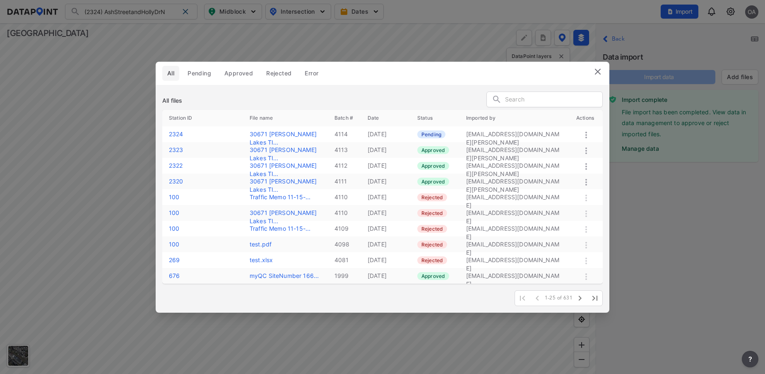
click at [588, 135] on icon at bounding box center [586, 135] width 10 height 10
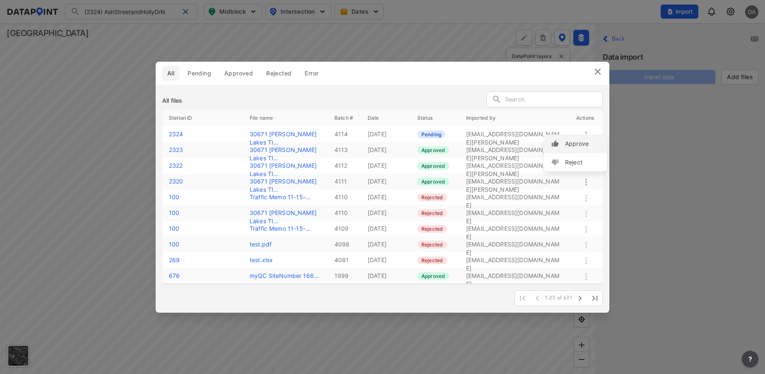
click at [573, 140] on label "Approve" at bounding box center [577, 144] width 24 height 8
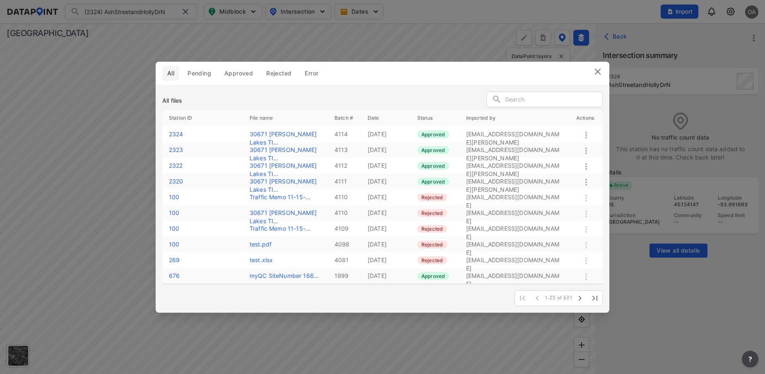
click at [598, 70] on img at bounding box center [598, 72] width 10 height 10
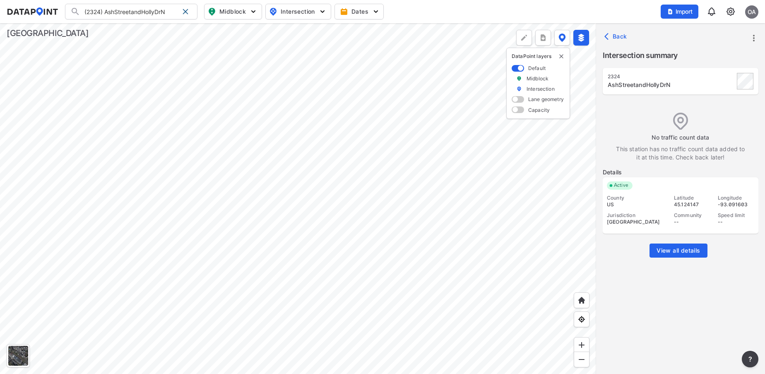
click at [673, 250] on span "View all details" at bounding box center [678, 250] width 43 height 8
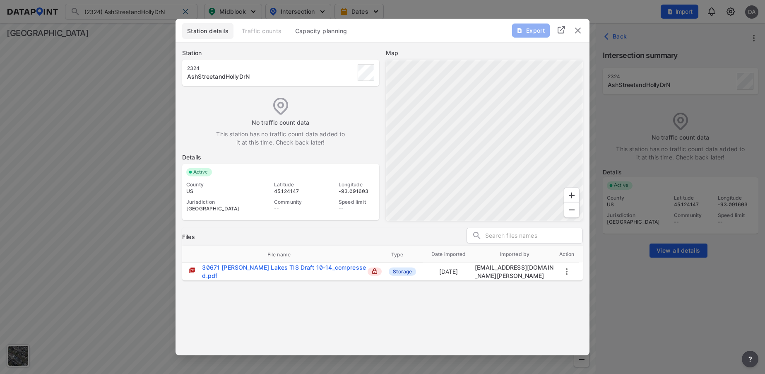
click at [580, 29] on img "delete" at bounding box center [578, 30] width 10 height 10
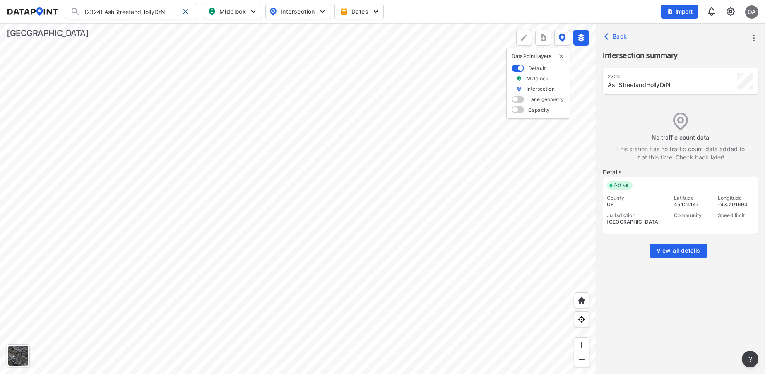
click at [170, 262] on div at bounding box center [298, 198] width 596 height 351
click at [227, 231] on div at bounding box center [298, 198] width 596 height 351
click at [444, 227] on div at bounding box center [298, 198] width 596 height 351
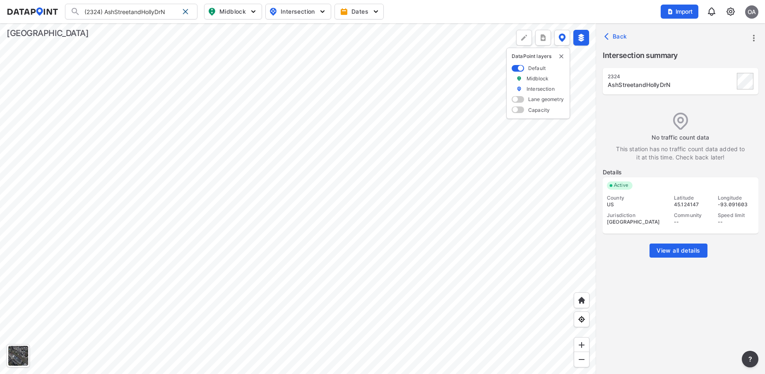
click at [444, 227] on div at bounding box center [298, 198] width 596 height 351
click at [343, 260] on div at bounding box center [298, 198] width 596 height 351
click at [482, 234] on div at bounding box center [298, 198] width 596 height 351
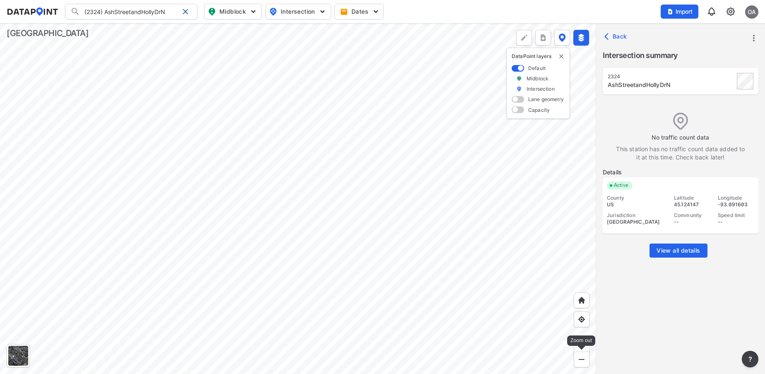
click at [582, 358] on img at bounding box center [582, 359] width 8 height 8
click at [596, 327] on div at bounding box center [298, 198] width 596 height 351
click at [345, 219] on div at bounding box center [298, 198] width 596 height 351
click at [572, 190] on div at bounding box center [298, 198] width 596 height 351
click at [183, 8] on span at bounding box center [185, 11] width 7 height 7
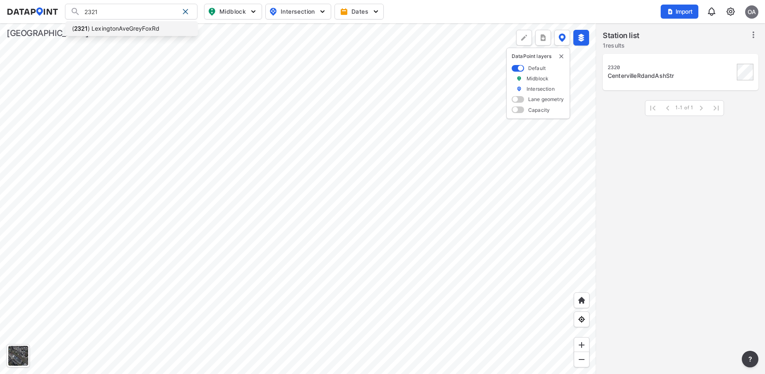
click at [150, 23] on li "( 2321 ) LexingtonAveGreyFoxRd" at bounding box center [131, 28] width 132 height 15
type input "(2321) LexingtonAveGreyFoxRd"
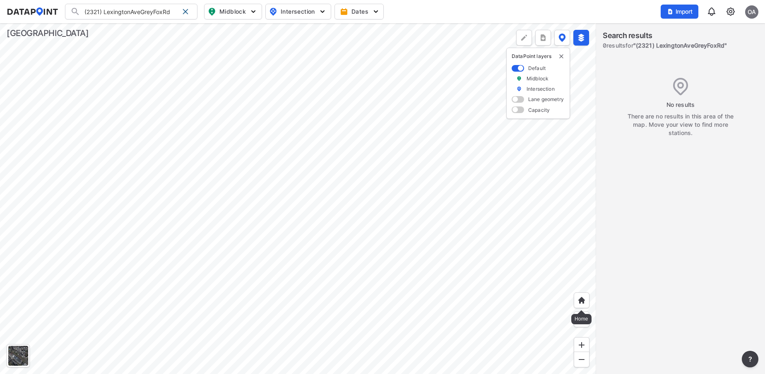
click at [586, 306] on div at bounding box center [582, 300] width 16 height 16
click at [582, 301] on img at bounding box center [582, 300] width 8 height 8
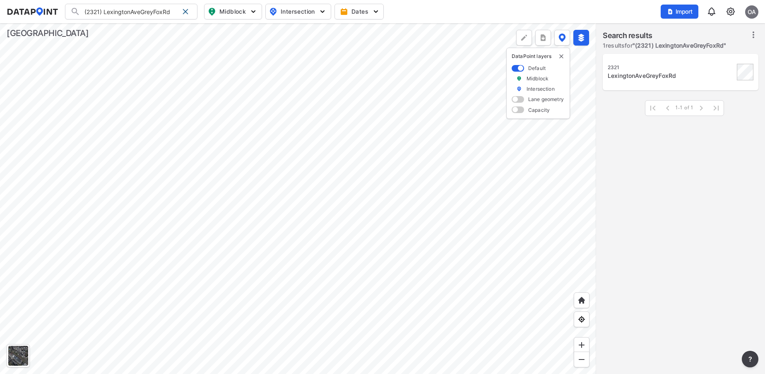
click at [667, 72] on div "LexingtonAveGreyFoxRd" at bounding box center [671, 76] width 127 height 8
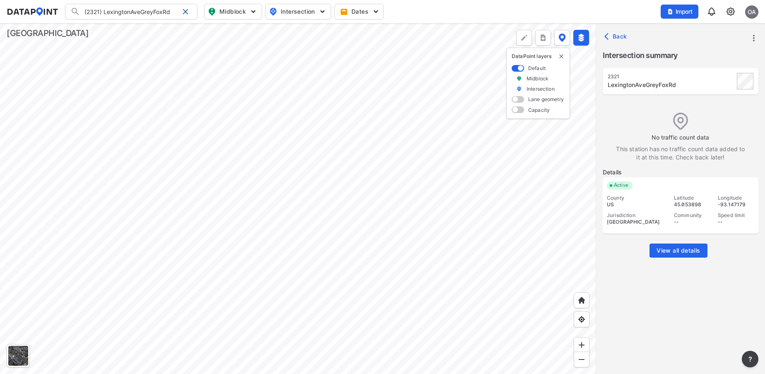
click at [754, 39] on icon "more" at bounding box center [754, 38] width 10 height 10
click at [719, 53] on li "Import" at bounding box center [718, 56] width 79 height 15
click at [752, 38] on icon "more" at bounding box center [754, 38] width 10 height 10
click at [687, 55] on img at bounding box center [690, 57] width 8 height 8
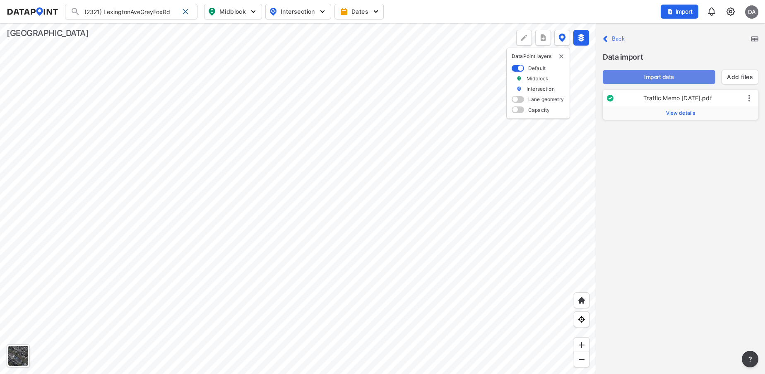
click at [677, 74] on span "Import data" at bounding box center [658, 77] width 99 height 8
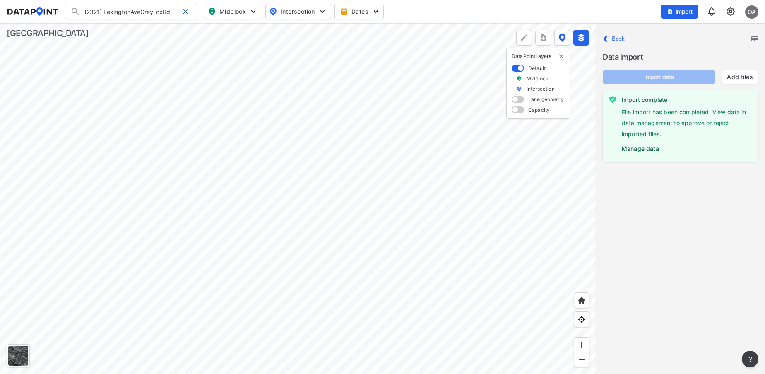
click at [637, 148] on label "Manage data" at bounding box center [687, 146] width 130 height 12
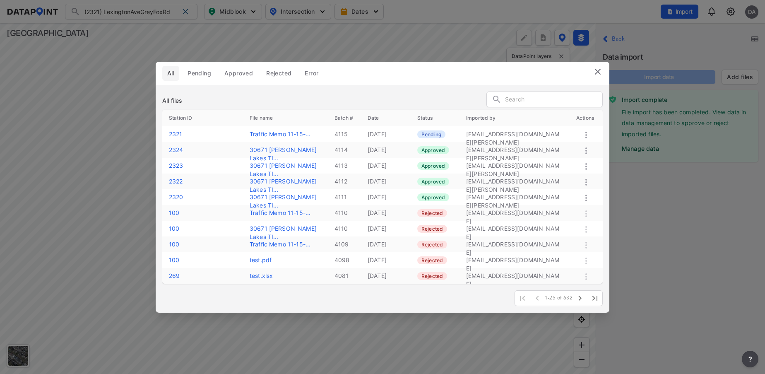
click at [588, 134] on icon at bounding box center [586, 135] width 10 height 10
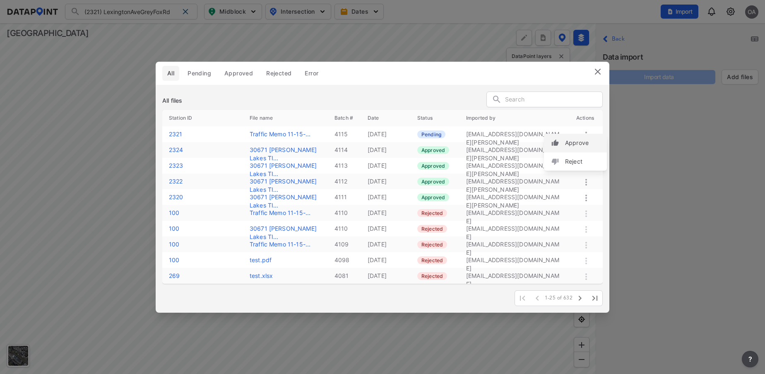
click at [573, 144] on label "Approve" at bounding box center [577, 143] width 24 height 8
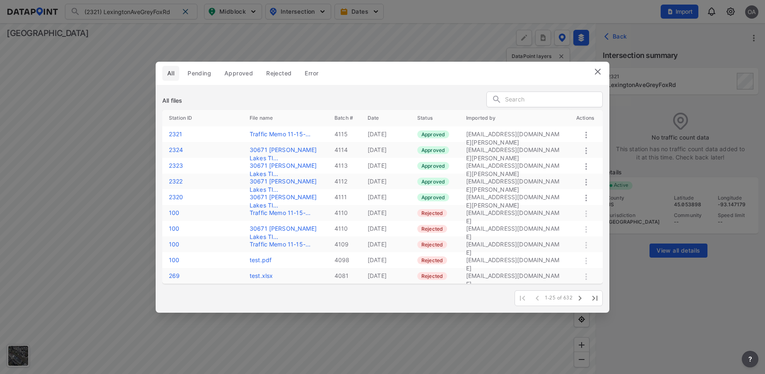
click at [598, 70] on img at bounding box center [598, 72] width 10 height 10
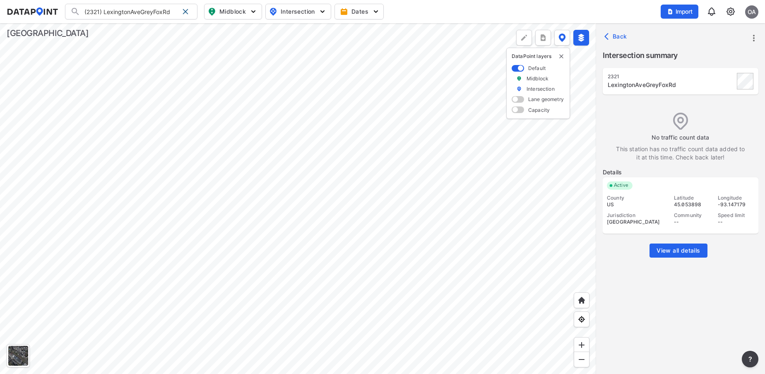
click at [730, 10] on img at bounding box center [731, 12] width 10 height 10
click at [686, 31] on link "Data management" at bounding box center [695, 32] width 71 height 8
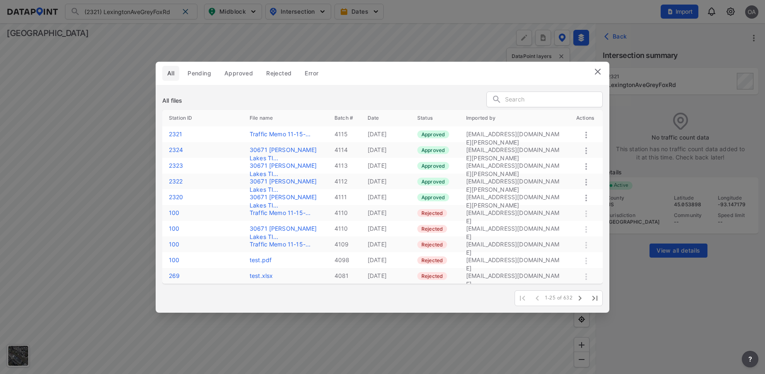
click at [595, 70] on img at bounding box center [598, 72] width 10 height 10
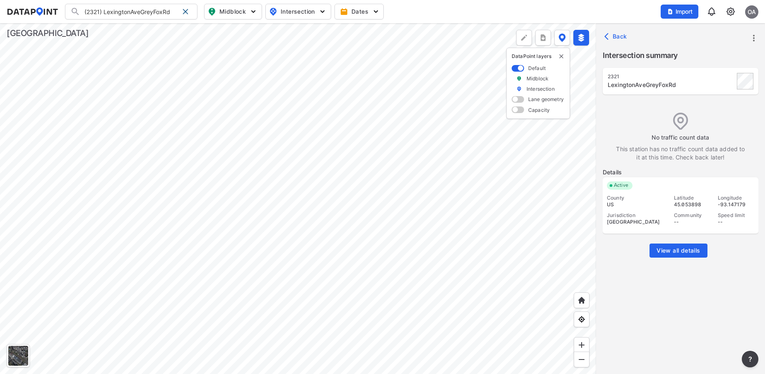
click at [728, 13] on img at bounding box center [731, 12] width 10 height 10
click at [706, 57] on p "Station management" at bounding box center [695, 61] width 86 height 15
click at [704, 60] on link "Station management" at bounding box center [695, 62] width 71 height 8
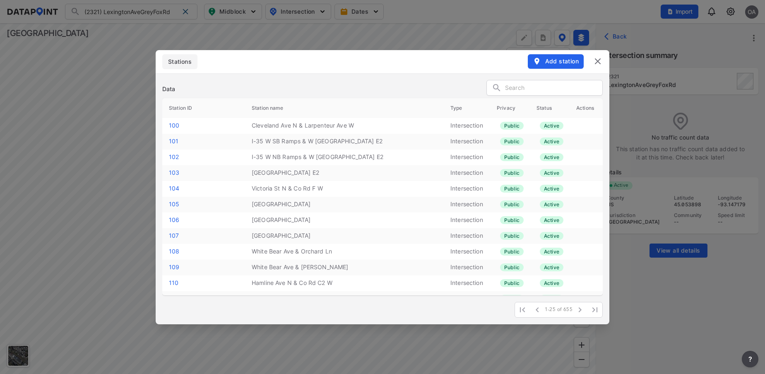
click at [563, 59] on span "Add station" at bounding box center [556, 61] width 46 height 8
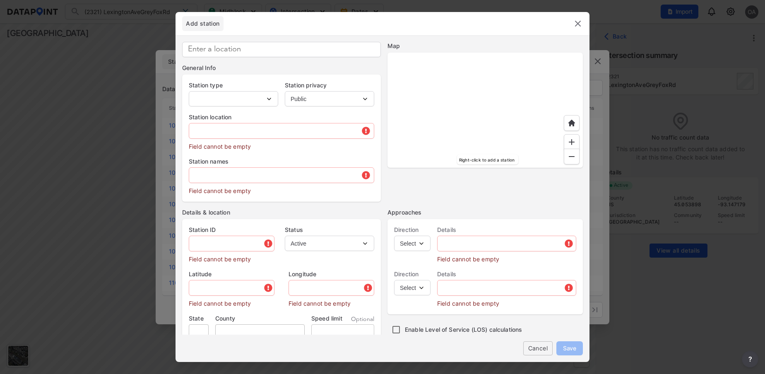
type input "112"
select select "1"
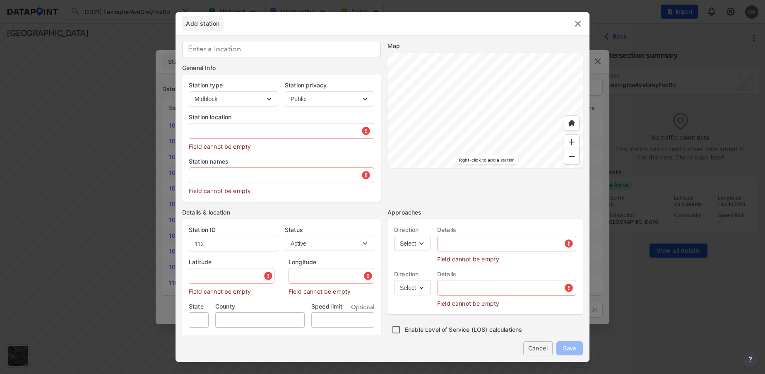
click at [512, 118] on div at bounding box center [485, 110] width 195 height 115
click at [491, 168] on div at bounding box center [485, 110] width 195 height 115
click at [453, 168] on div at bounding box center [485, 110] width 195 height 115
click at [474, 166] on div at bounding box center [485, 110] width 195 height 115
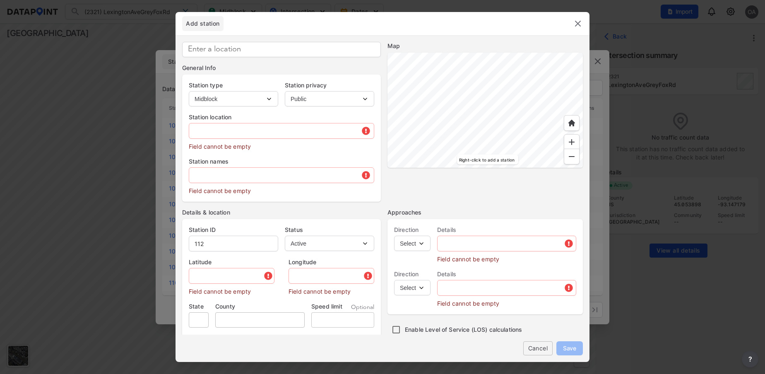
click at [494, 120] on div at bounding box center [485, 110] width 195 height 115
click at [535, 132] on div at bounding box center [485, 110] width 195 height 115
click at [569, 59] on div at bounding box center [485, 110] width 195 height 115
click at [530, 79] on div at bounding box center [485, 110] width 195 height 115
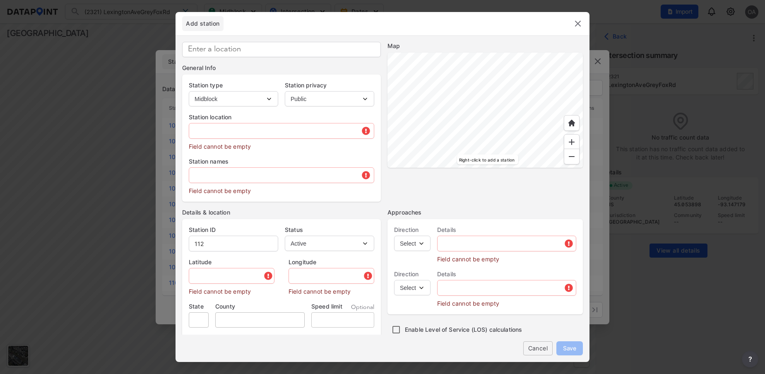
click at [575, 116] on div at bounding box center [485, 110] width 195 height 115
click at [463, 153] on div at bounding box center [485, 110] width 195 height 115
click at [470, 168] on div at bounding box center [485, 110] width 195 height 115
click at [524, 168] on div at bounding box center [485, 110] width 195 height 115
click at [438, 164] on div at bounding box center [485, 110] width 195 height 115
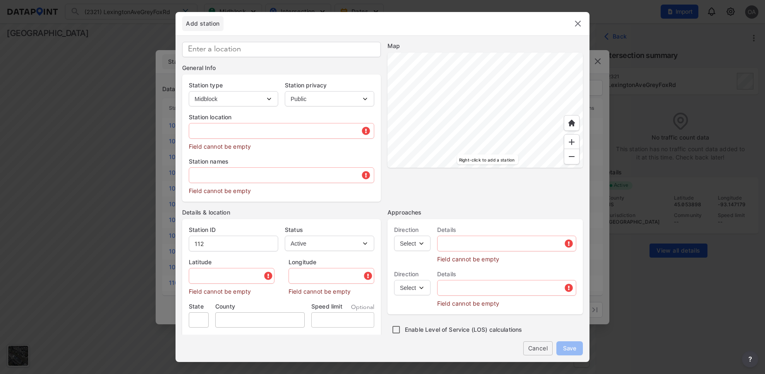
click at [506, 88] on div at bounding box center [485, 110] width 195 height 115
click at [458, 66] on div at bounding box center [485, 110] width 195 height 115
click at [507, 53] on div at bounding box center [485, 110] width 195 height 115
click at [484, 56] on div at bounding box center [485, 110] width 195 height 115
click at [465, 53] on div at bounding box center [485, 110] width 195 height 115
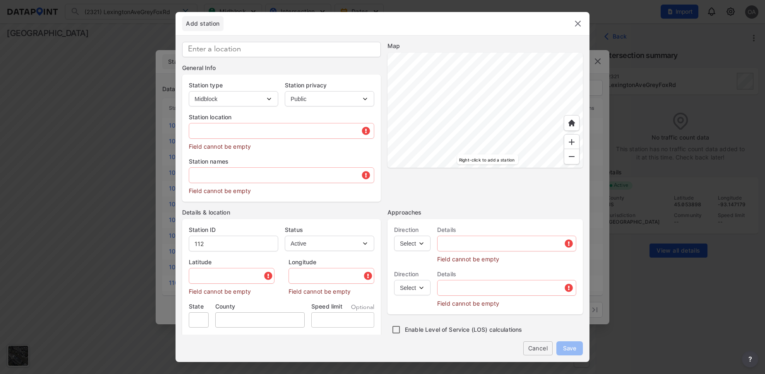
click at [536, 53] on div at bounding box center [485, 110] width 195 height 115
click at [571, 139] on img at bounding box center [572, 142] width 8 height 8
click at [554, 93] on div at bounding box center [485, 110] width 195 height 115
click at [491, 70] on div at bounding box center [485, 110] width 195 height 115
click at [462, 96] on div at bounding box center [485, 110] width 195 height 115
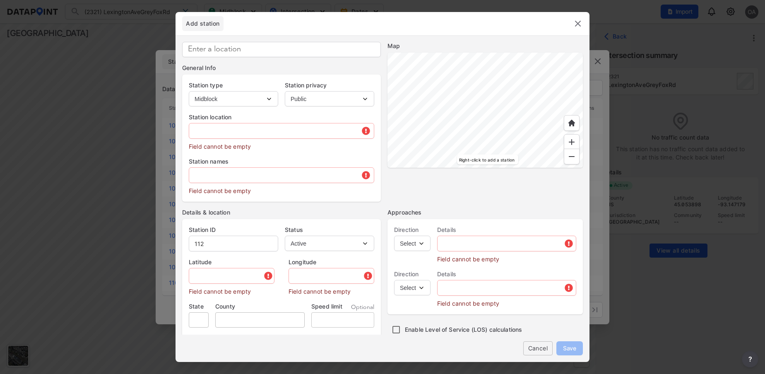
click at [462, 96] on div at bounding box center [485, 110] width 195 height 115
click at [513, 125] on div at bounding box center [485, 110] width 195 height 115
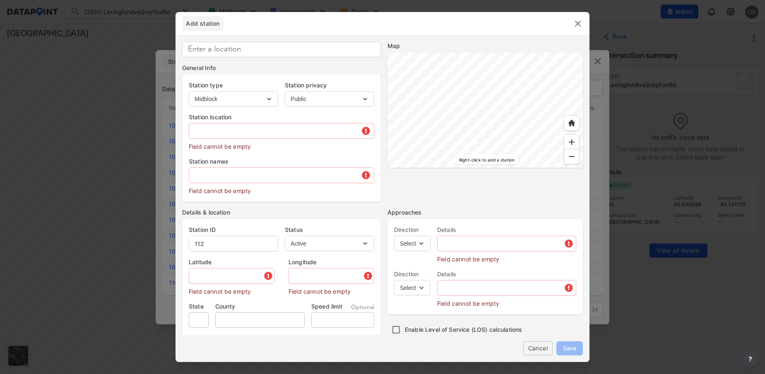
click at [513, 108] on div at bounding box center [485, 110] width 195 height 115
click at [503, 53] on div at bounding box center [485, 110] width 195 height 115
click at [523, 53] on div at bounding box center [485, 110] width 195 height 115
click at [538, 164] on div at bounding box center [485, 110] width 195 height 115
click at [442, 160] on div at bounding box center [485, 110] width 195 height 115
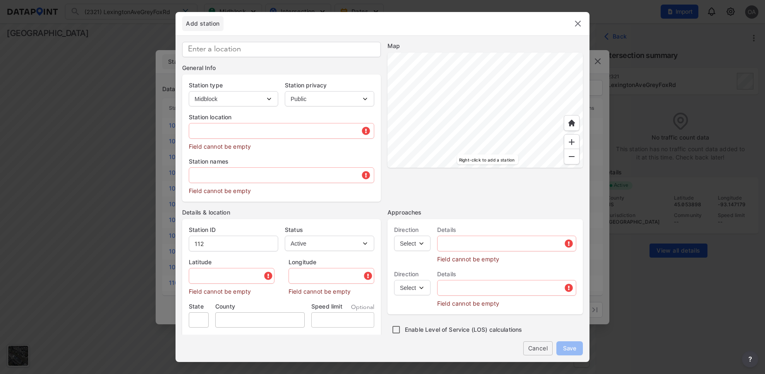
click at [503, 143] on div at bounding box center [485, 110] width 195 height 115
type input "45.042692"
type input "-93.076690"
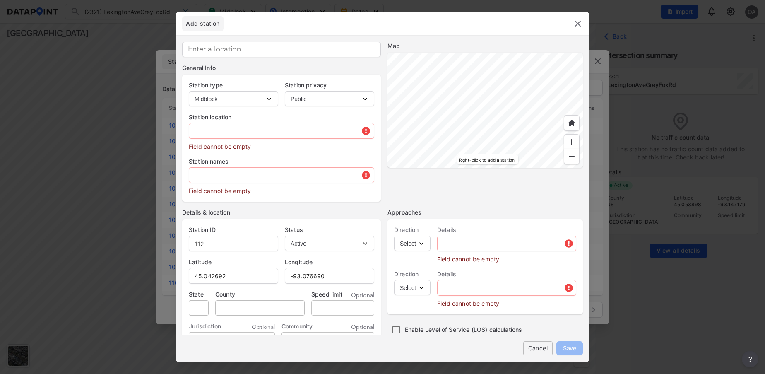
type input "[STREET_ADDRESS][PERSON_NAME][PERSON_NAME]"
type input "MN"
type input "US"
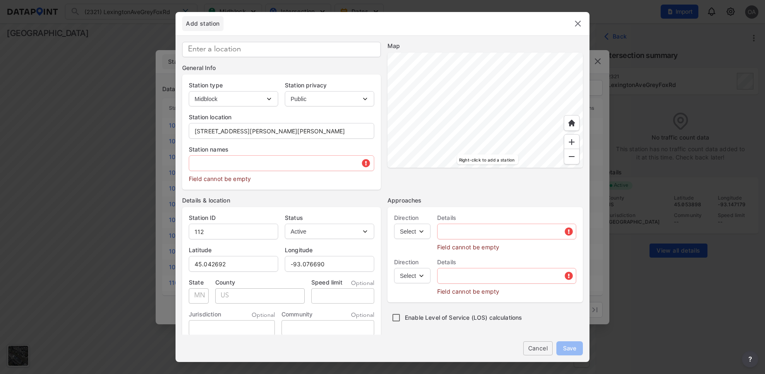
click at [267, 97] on select "Intersection Midblock" at bounding box center [233, 98] width 89 height 15
select select "2"
click at [189, 91] on select "Intersection Midblock" at bounding box center [233, 98] width 89 height 15
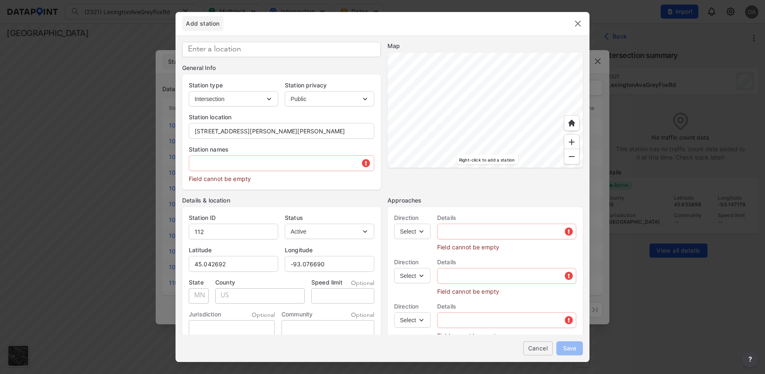
type input "2325"
click at [251, 52] on input at bounding box center [281, 49] width 199 height 15
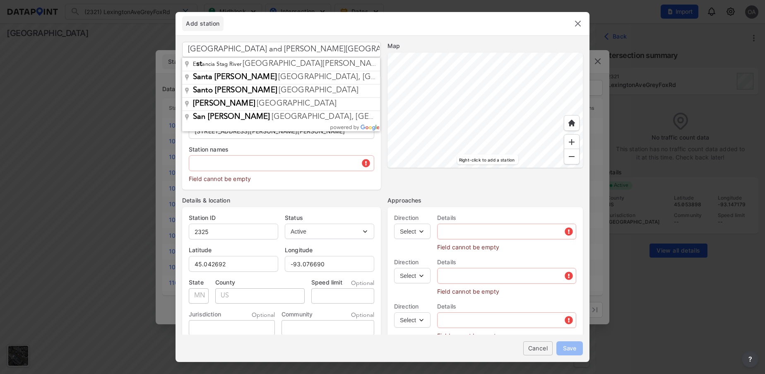
drag, startPoint x: 295, startPoint y: 48, endPoint x: 188, endPoint y: 51, distance: 107.3
click at [188, 51] on input "[GEOGRAPHIC_DATA] and [PERSON_NAME][GEOGRAPHIC_DATA]" at bounding box center [281, 49] width 199 height 15
type input "[GEOGRAPHIC_DATA] and [PERSON_NAME][GEOGRAPHIC_DATA]"
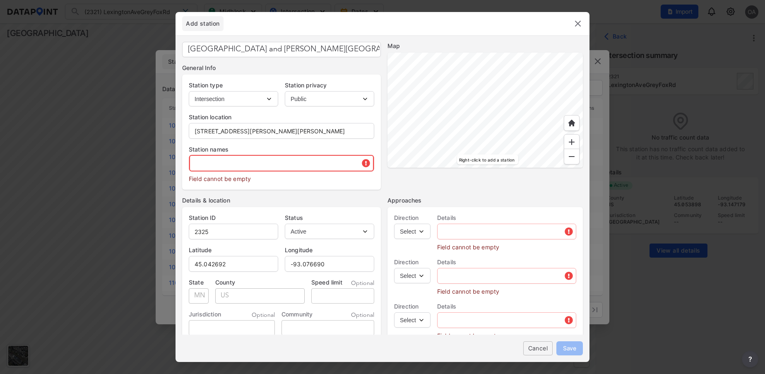
click at [252, 158] on input "text" at bounding box center [281, 163] width 185 height 17
paste input "[GEOGRAPHIC_DATA] and [PERSON_NAME][GEOGRAPHIC_DATA]"
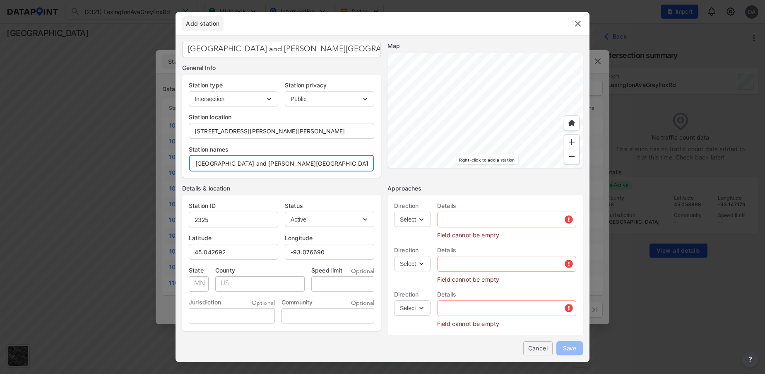
type input "[GEOGRAPHIC_DATA] and [PERSON_NAME][GEOGRAPHIC_DATA]"
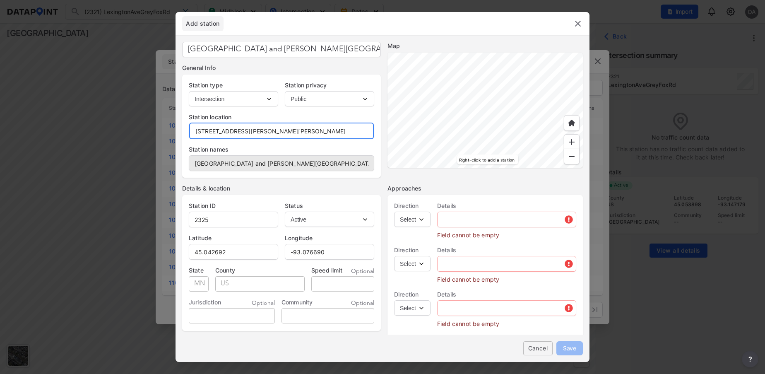
click at [349, 131] on input "[STREET_ADDRESS][PERSON_NAME][PERSON_NAME]" at bounding box center [281, 131] width 185 height 17
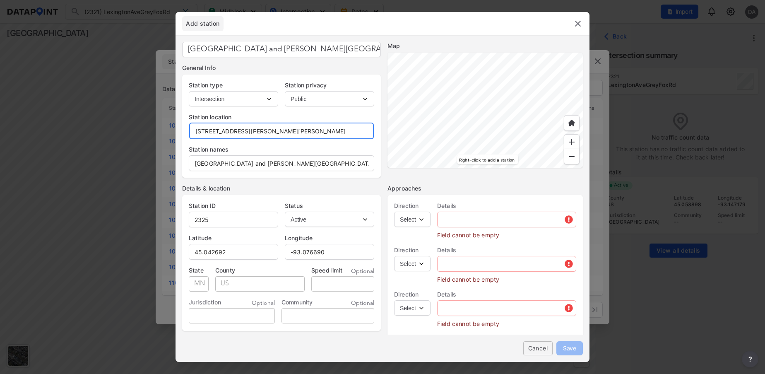
click at [349, 131] on input "[STREET_ADDRESS][PERSON_NAME][PERSON_NAME]" at bounding box center [281, 131] width 185 height 17
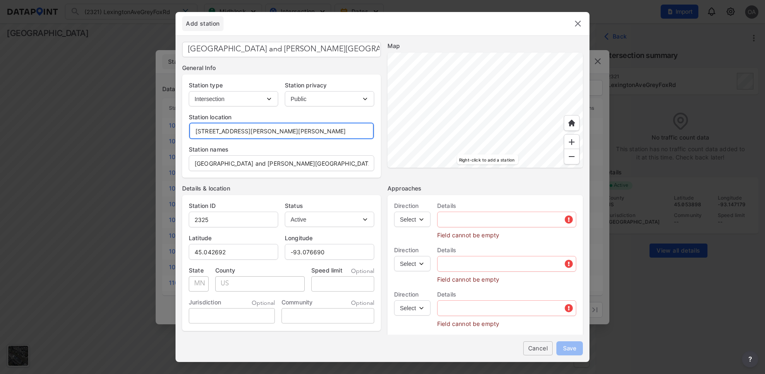
paste input "[GEOGRAPHIC_DATA] and [PERSON_NAME][GEOGRAPHIC_DATA]"
type input "[GEOGRAPHIC_DATA] and [PERSON_NAME][GEOGRAPHIC_DATA]"
click at [419, 219] on select "Select EB NB SB WB" at bounding box center [412, 219] width 36 height 15
select select "NB"
click at [394, 212] on select "Select EB NB SB WB" at bounding box center [412, 219] width 36 height 15
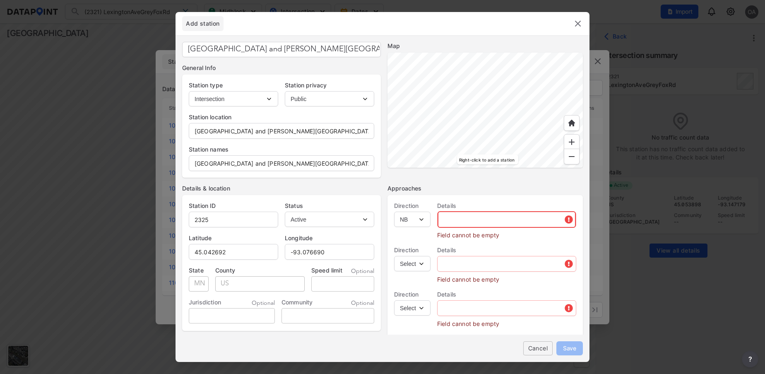
click at [464, 224] on input "text" at bounding box center [507, 219] width 138 height 17
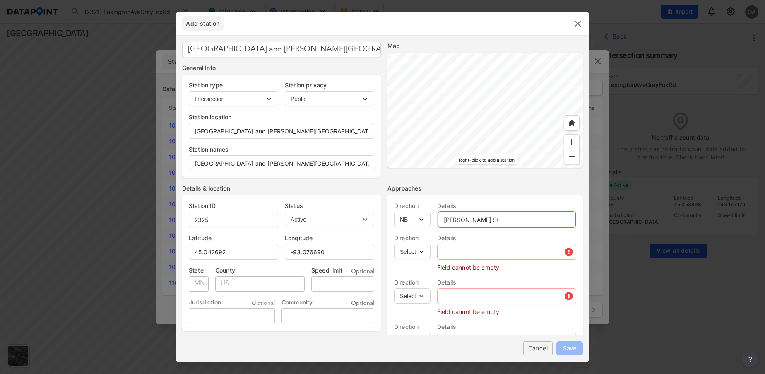
type input "[PERSON_NAME] St"
click at [422, 254] on select "Select EB NB SB WB" at bounding box center [412, 251] width 36 height 15
select select "SB"
click at [394, 244] on select "Select EB NB SB WB" at bounding box center [412, 251] width 36 height 15
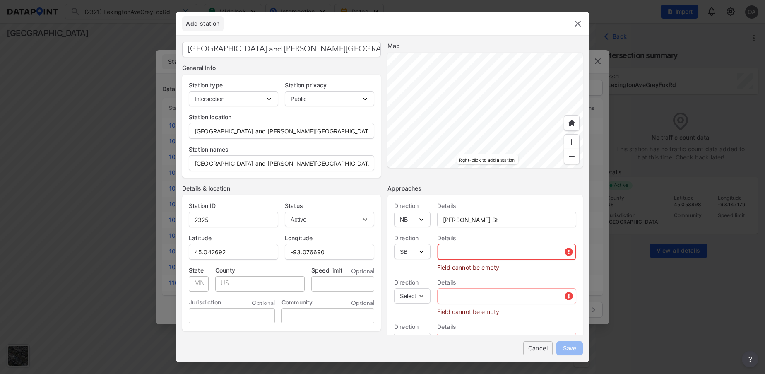
click at [459, 251] on input "text" at bounding box center [507, 251] width 138 height 17
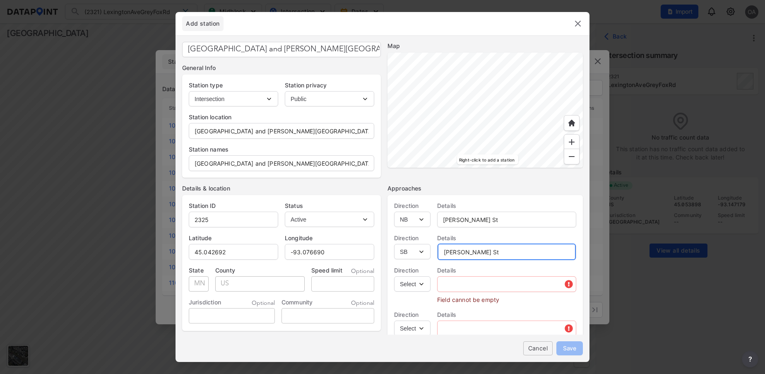
type input "[PERSON_NAME] St"
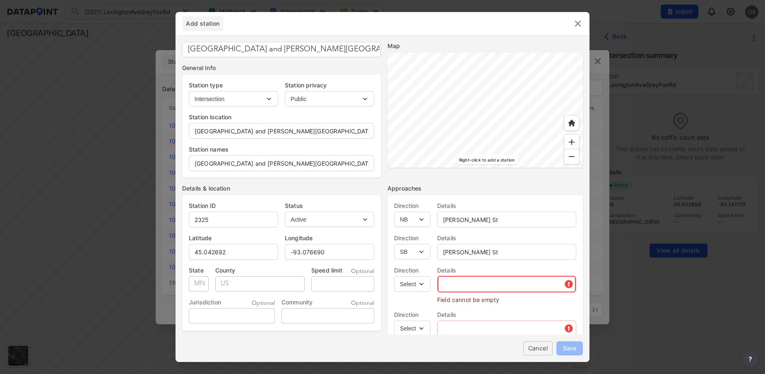
click at [459, 289] on input "text" at bounding box center [507, 284] width 138 height 17
click at [422, 288] on select "Select EB NB SB WB" at bounding box center [412, 283] width 36 height 15
select select "EB"
click at [394, 276] on select "Select EB NB SB WB" at bounding box center [412, 283] width 36 height 15
click at [465, 285] on input "text" at bounding box center [507, 284] width 138 height 17
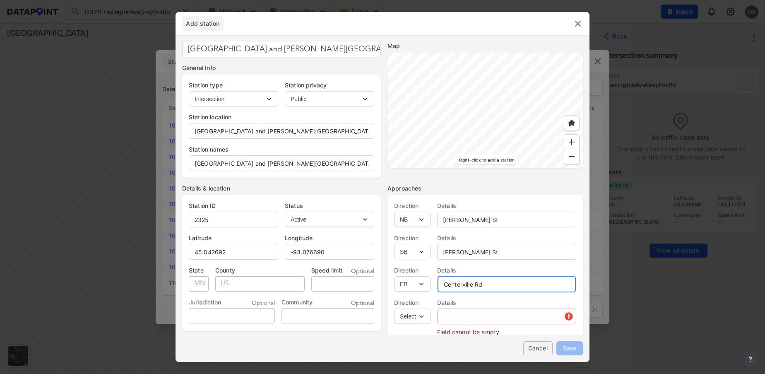
type input "Centerville Rd"
click at [422, 316] on select "Select EB NB SB WB" at bounding box center [412, 315] width 36 height 15
select select "WB"
click at [394, 308] on select "Select EB NB SB WB" at bounding box center [412, 315] width 36 height 15
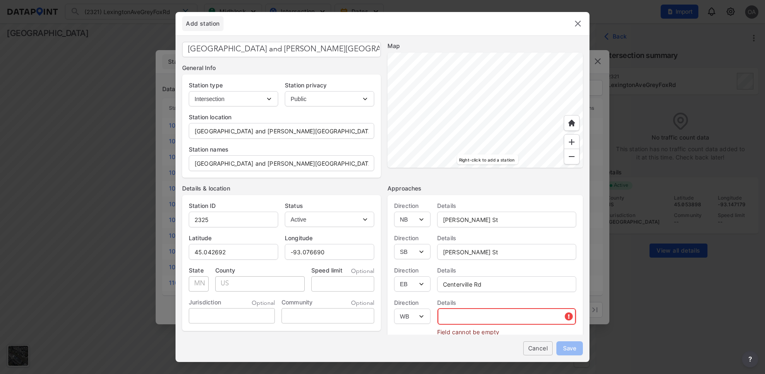
click at [460, 317] on input "text" at bounding box center [507, 316] width 138 height 17
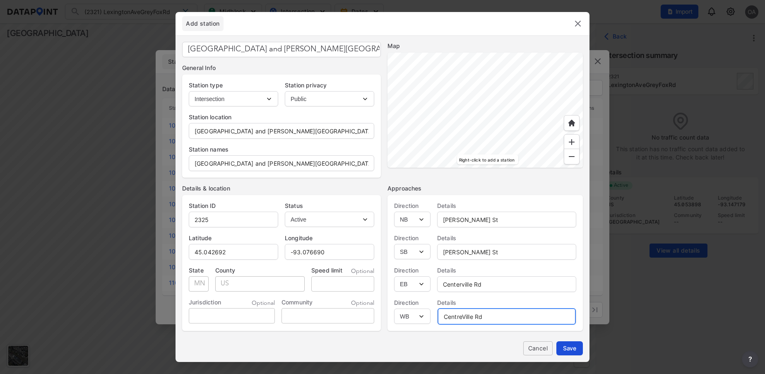
type input "CentreVille Rd"
click at [571, 352] on span "Save" at bounding box center [569, 348] width 13 height 9
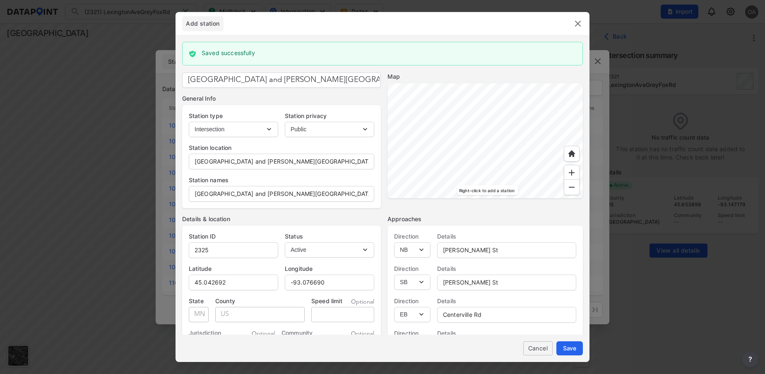
click at [578, 24] on img at bounding box center [578, 24] width 10 height 10
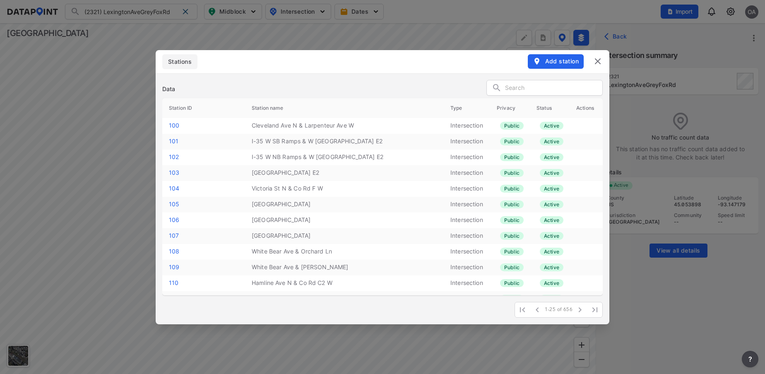
click at [597, 63] on img at bounding box center [598, 61] width 10 height 10
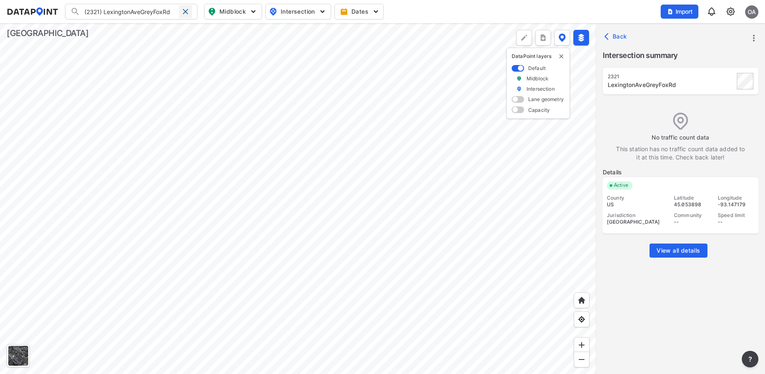
click at [183, 15] on div at bounding box center [185, 11] width 13 height 13
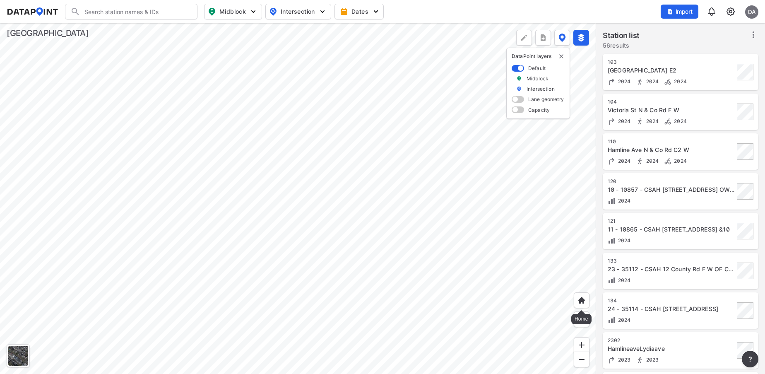
click at [583, 304] on img at bounding box center [582, 300] width 8 height 8
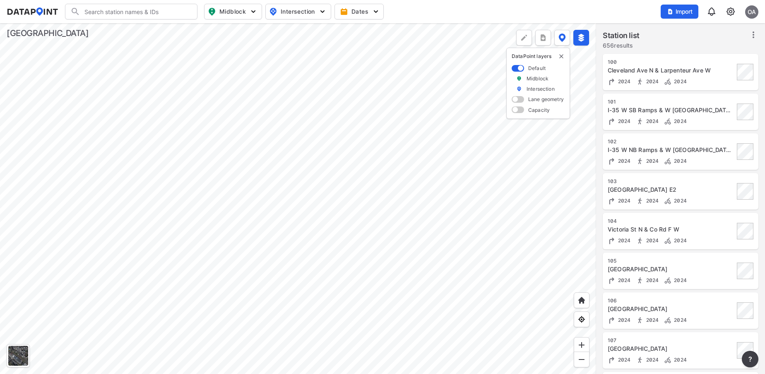
click at [116, 11] on input "Search" at bounding box center [136, 11] width 112 height 13
click at [132, 30] on li "( 2325 ) [GEOGRAPHIC_DATA]" at bounding box center [131, 28] width 132 height 15
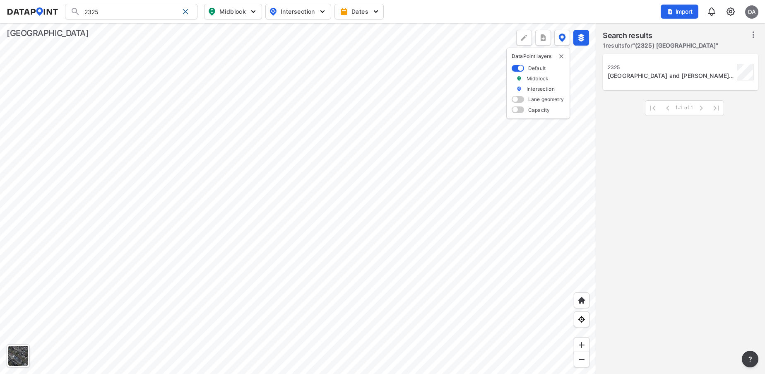
type input "(2325) [GEOGRAPHIC_DATA]"
click at [669, 74] on div "[GEOGRAPHIC_DATA] and [PERSON_NAME][GEOGRAPHIC_DATA]" at bounding box center [671, 76] width 127 height 8
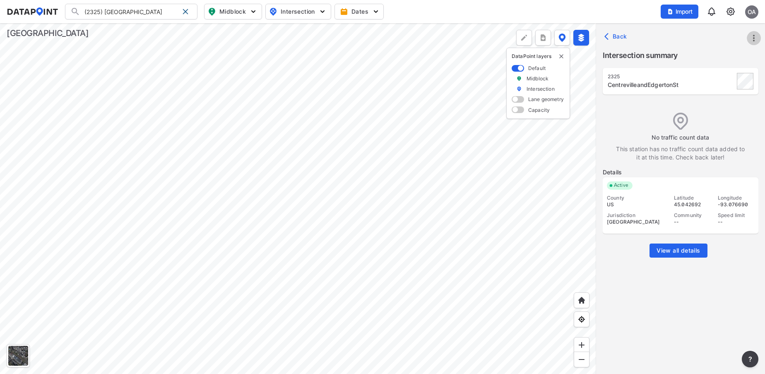
click at [756, 37] on icon "more" at bounding box center [754, 38] width 10 height 10
click at [703, 55] on link "Import" at bounding box center [701, 57] width 31 height 8
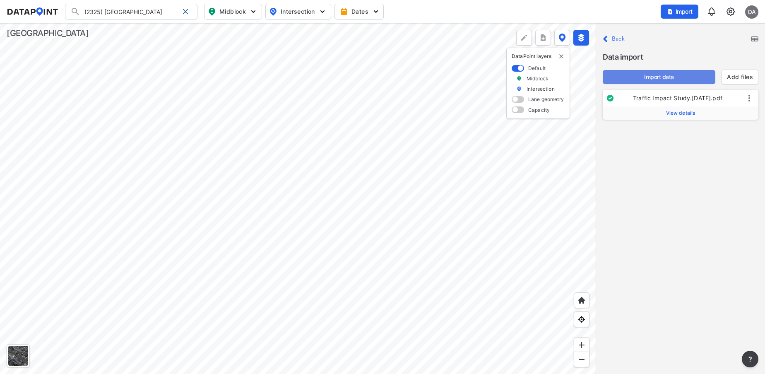
click at [658, 77] on span "Import data" at bounding box center [658, 77] width 99 height 8
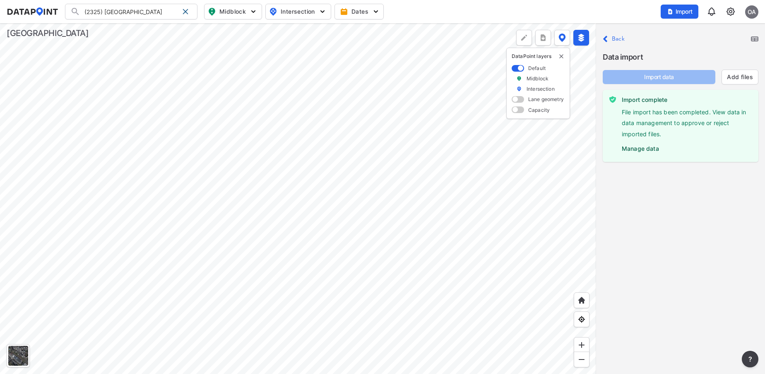
click at [646, 147] on label "Manage data" at bounding box center [687, 146] width 130 height 12
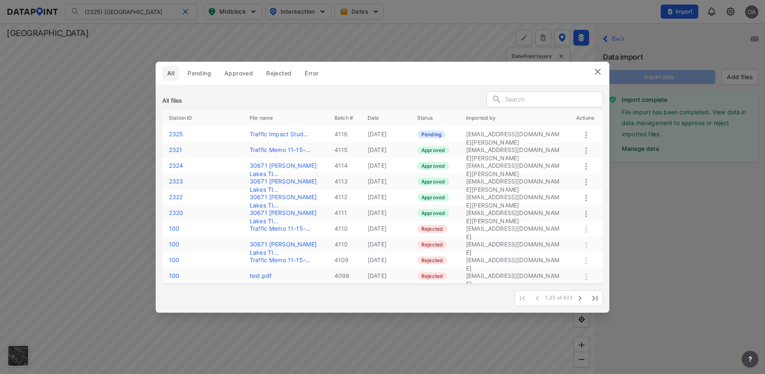
click at [587, 137] on icon at bounding box center [586, 135] width 2 height 7
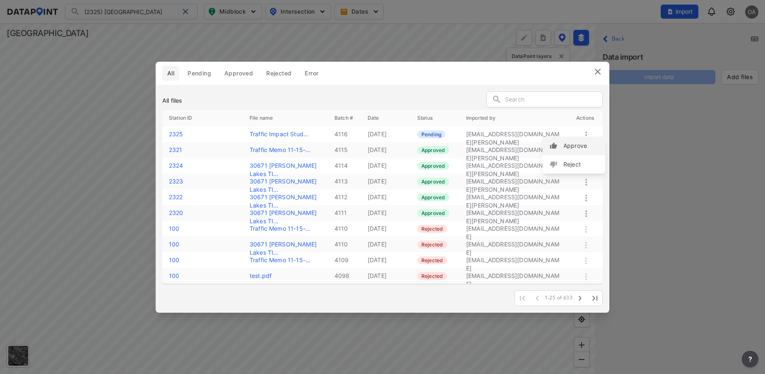
click at [585, 149] on label "Approve" at bounding box center [576, 146] width 24 height 8
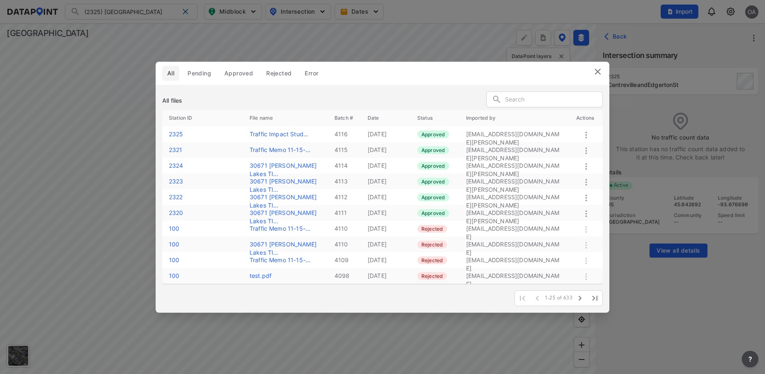
click at [597, 72] on img at bounding box center [598, 72] width 10 height 10
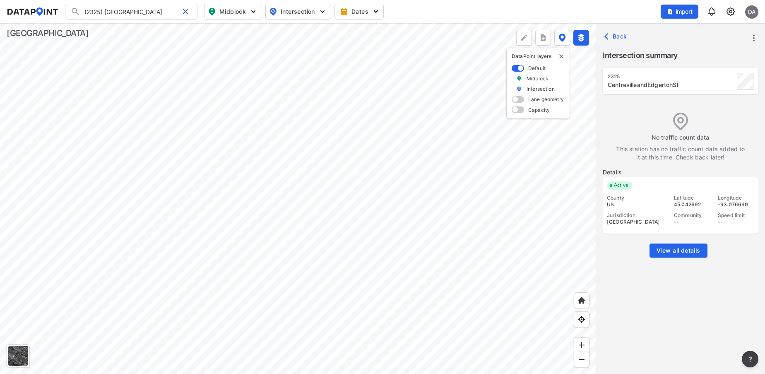
click at [391, 271] on div at bounding box center [298, 198] width 596 height 351
click at [354, 278] on div at bounding box center [298, 198] width 596 height 351
click at [450, 253] on div at bounding box center [298, 198] width 596 height 351
click at [491, 303] on div at bounding box center [298, 198] width 596 height 351
click at [516, 340] on div at bounding box center [298, 198] width 596 height 351
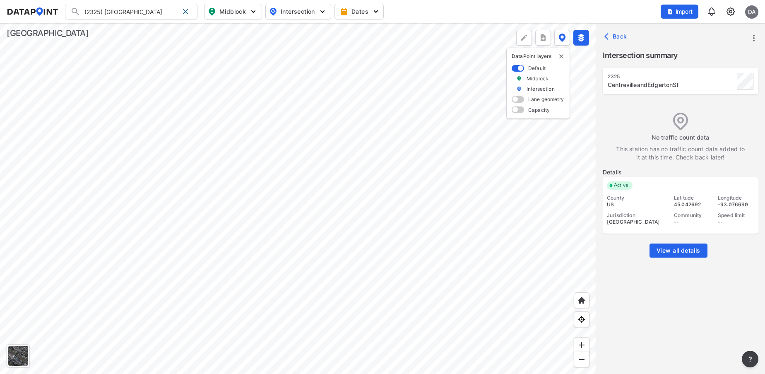
click at [407, 268] on div at bounding box center [298, 198] width 596 height 351
click at [518, 312] on div at bounding box center [298, 198] width 596 height 351
click at [334, 228] on div at bounding box center [298, 198] width 596 height 351
click at [321, 355] on div at bounding box center [298, 198] width 596 height 351
click at [388, 373] on div at bounding box center [298, 198] width 596 height 351
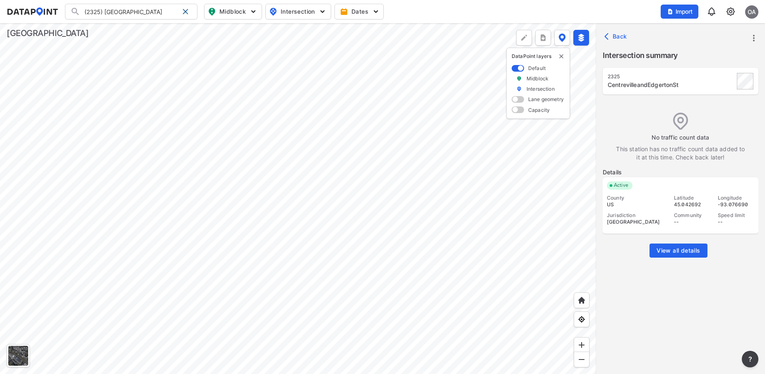
click at [498, 118] on div at bounding box center [298, 198] width 596 height 351
click at [337, 178] on div at bounding box center [298, 198] width 596 height 351
click at [347, 353] on div at bounding box center [298, 198] width 596 height 351
click at [364, 258] on div at bounding box center [298, 198] width 596 height 351
click at [573, 373] on div at bounding box center [298, 198] width 596 height 351
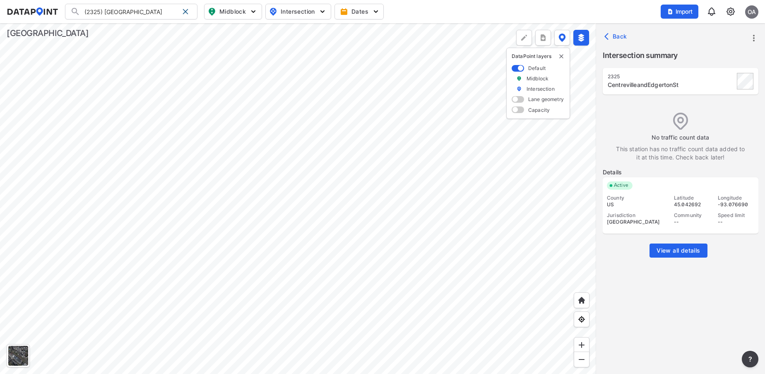
click at [439, 373] on div at bounding box center [298, 198] width 596 height 351
click at [354, 373] on div at bounding box center [298, 198] width 596 height 351
click at [324, 309] on div at bounding box center [298, 198] width 596 height 351
click at [454, 71] on div at bounding box center [298, 198] width 596 height 351
click at [334, 355] on div at bounding box center [298, 198] width 596 height 351
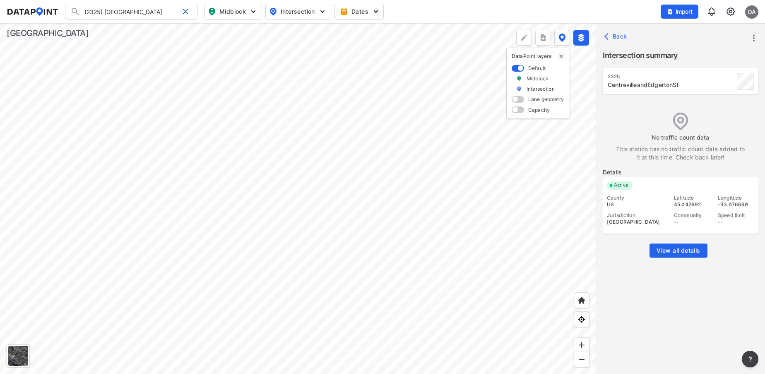
click at [375, 373] on div at bounding box center [298, 198] width 596 height 351
click at [675, 250] on span "View all details" at bounding box center [678, 250] width 43 height 8
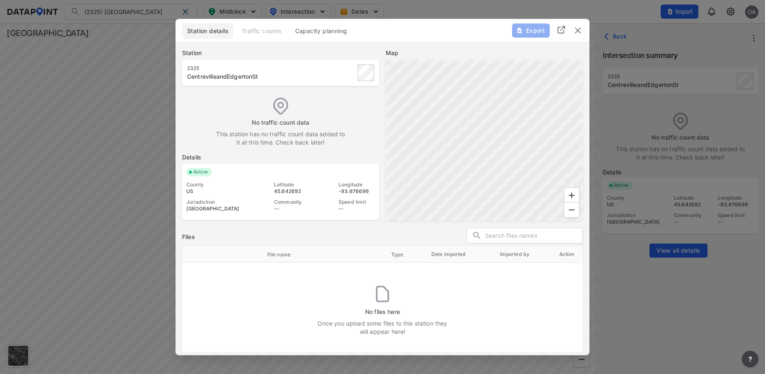
click at [576, 34] on img "delete" at bounding box center [578, 30] width 10 height 10
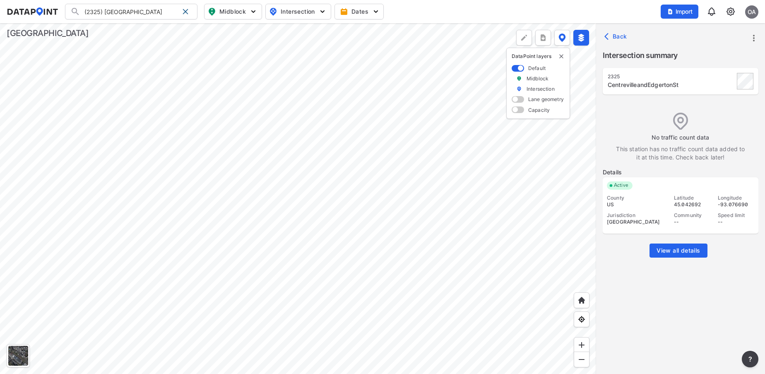
click at [730, 13] on img at bounding box center [731, 12] width 10 height 10
click at [696, 37] on p "Data management" at bounding box center [695, 31] width 86 height 15
click at [694, 28] on link "Data management" at bounding box center [695, 32] width 71 height 8
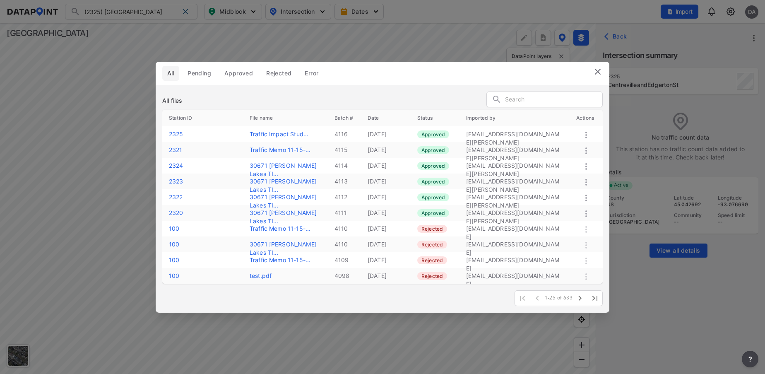
click at [596, 73] on img at bounding box center [598, 72] width 10 height 10
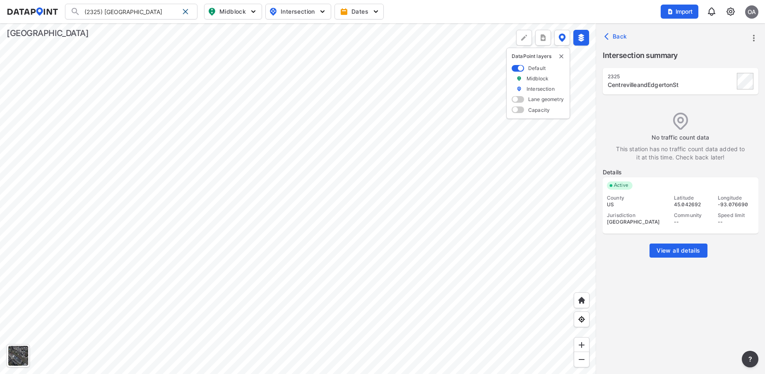
click at [673, 250] on span "View all details" at bounding box center [678, 250] width 43 height 8
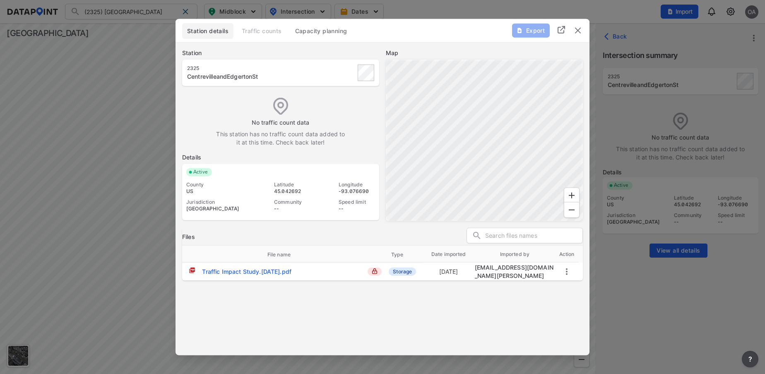
click at [577, 29] on img "delete" at bounding box center [578, 30] width 10 height 10
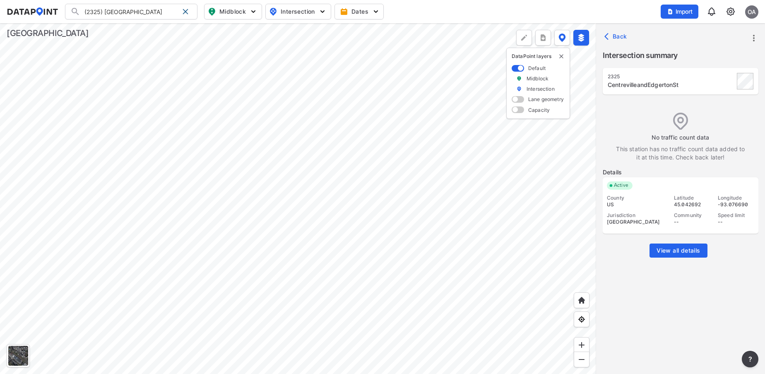
click at [404, 373] on div at bounding box center [298, 198] width 596 height 351
click at [490, 98] on div at bounding box center [298, 198] width 596 height 351
click at [581, 359] on img at bounding box center [582, 359] width 8 height 8
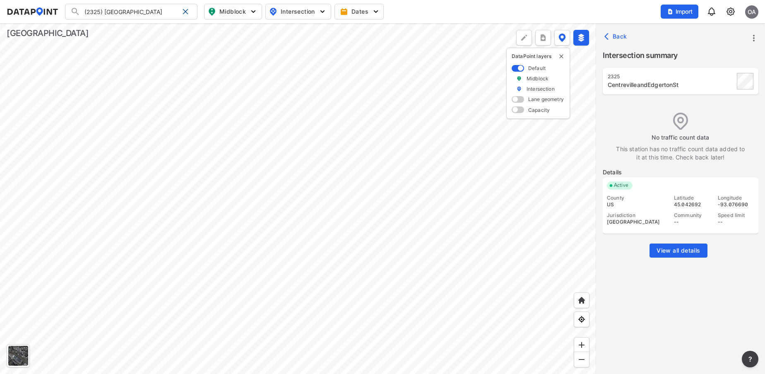
click at [401, 96] on div at bounding box center [298, 198] width 596 height 351
click at [316, 248] on div at bounding box center [298, 198] width 596 height 351
click at [399, 324] on div at bounding box center [298, 198] width 596 height 351
click at [395, 365] on div at bounding box center [298, 198] width 596 height 351
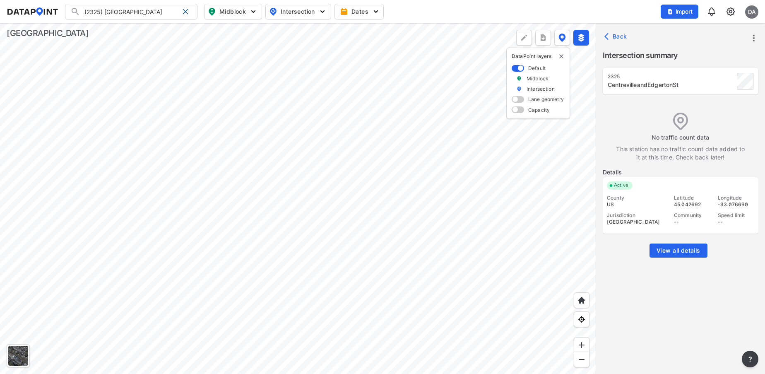
click at [442, 225] on div at bounding box center [298, 198] width 596 height 351
click at [429, 159] on div at bounding box center [298, 198] width 596 height 351
click at [417, 123] on div at bounding box center [298, 198] width 596 height 351
click at [234, 255] on div at bounding box center [298, 198] width 596 height 351
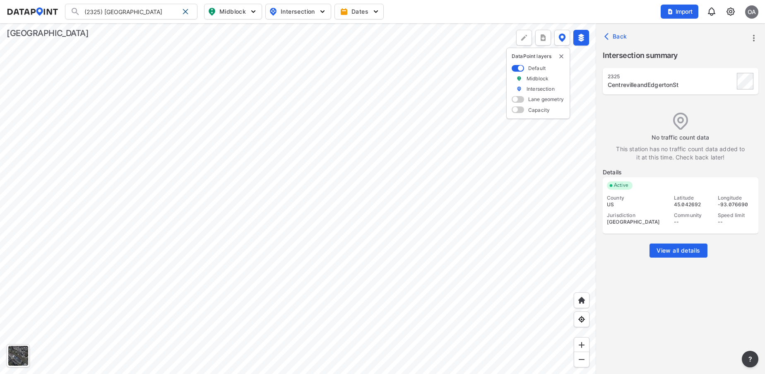
click at [258, 256] on div at bounding box center [298, 198] width 596 height 351
click at [320, 92] on div at bounding box center [298, 198] width 596 height 351
click at [228, 162] on div at bounding box center [298, 198] width 596 height 351
click at [258, 159] on div at bounding box center [298, 198] width 596 height 351
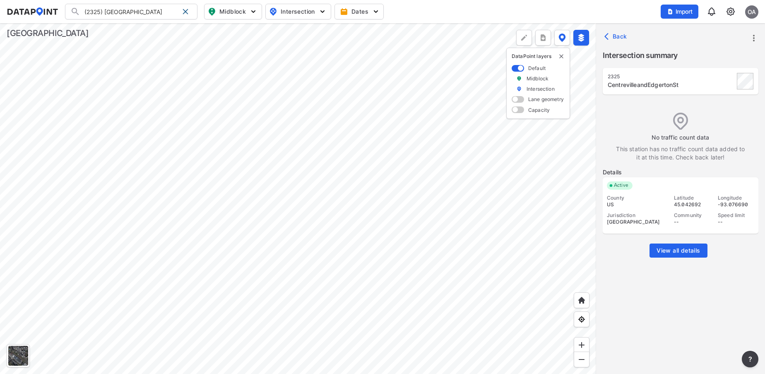
click at [258, 159] on div at bounding box center [298, 198] width 596 height 351
click at [356, 198] on div at bounding box center [298, 198] width 596 height 351
click at [732, 14] on img at bounding box center [731, 12] width 10 height 10
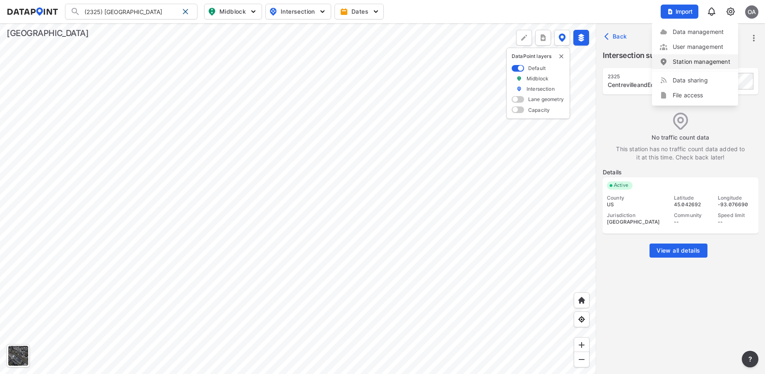
click at [699, 60] on link "Station management" at bounding box center [695, 62] width 71 height 8
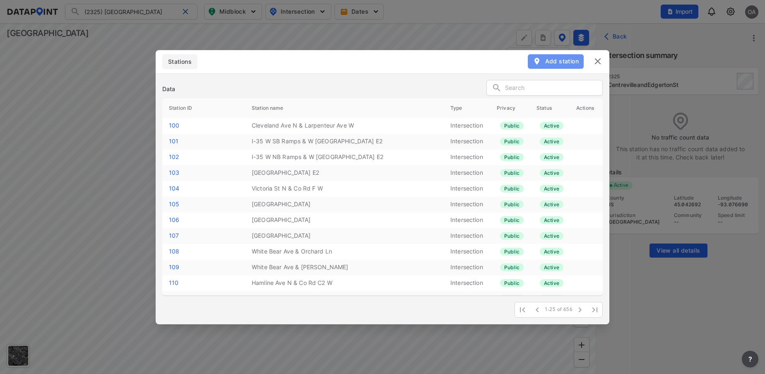
click at [557, 60] on span "Add station" at bounding box center [556, 61] width 46 height 8
select select "1"
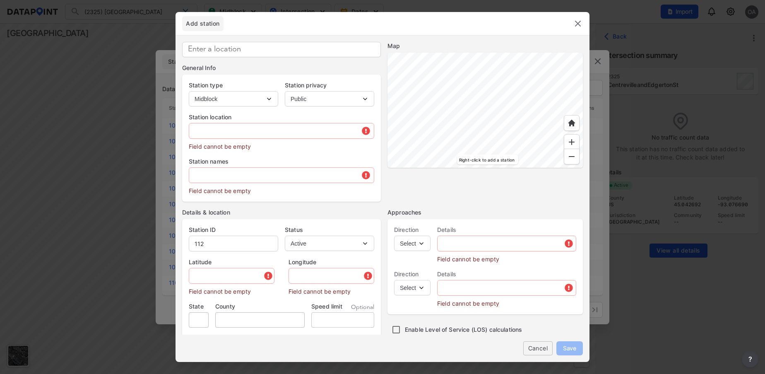
click at [258, 54] on input at bounding box center [281, 49] width 199 height 15
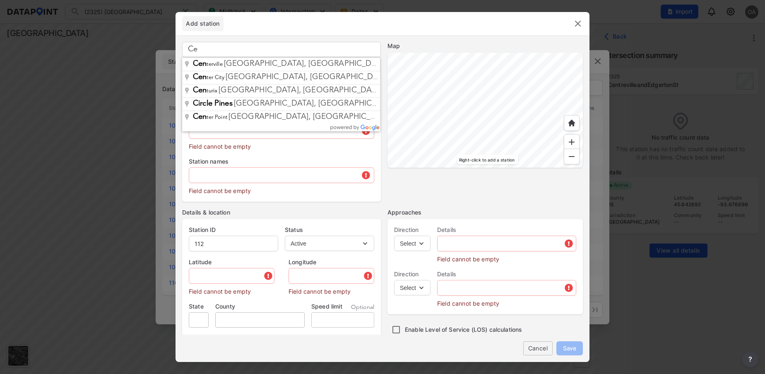
type input "C"
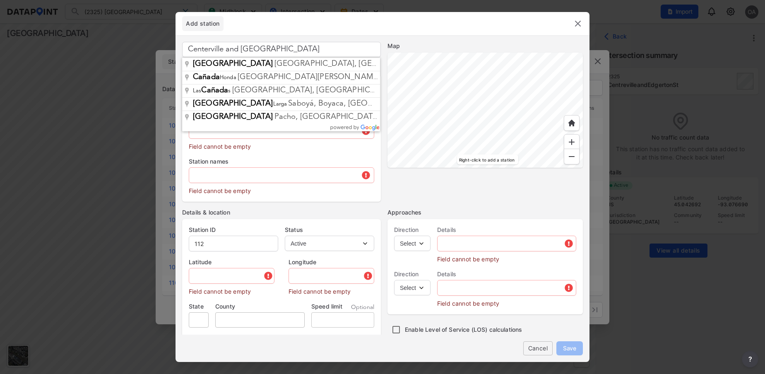
type input "Centerville and [GEOGRAPHIC_DATA]"
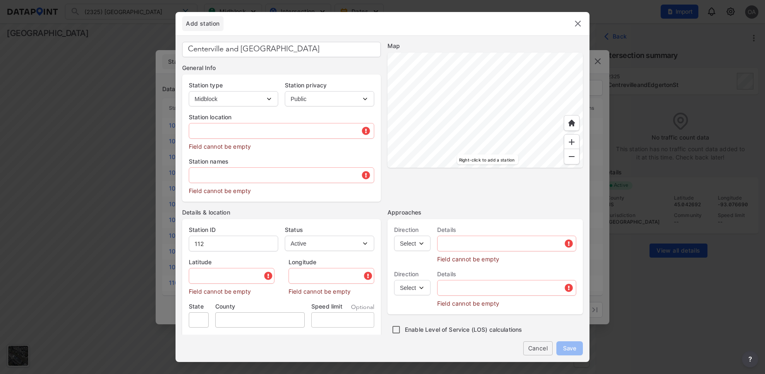
click at [363, 24] on header "Add station" at bounding box center [383, 23] width 414 height 23
click at [572, 139] on img at bounding box center [572, 142] width 8 height 8
click at [535, 145] on div at bounding box center [485, 110] width 195 height 115
click at [474, 168] on div at bounding box center [485, 110] width 195 height 115
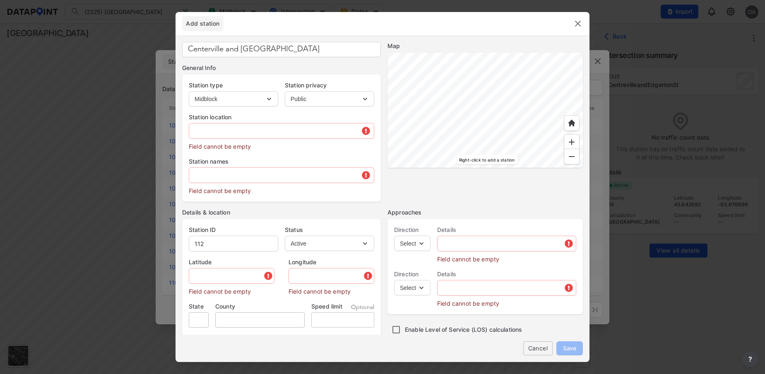
click at [478, 119] on div at bounding box center [485, 110] width 195 height 115
click at [562, 112] on div at bounding box center [485, 110] width 195 height 115
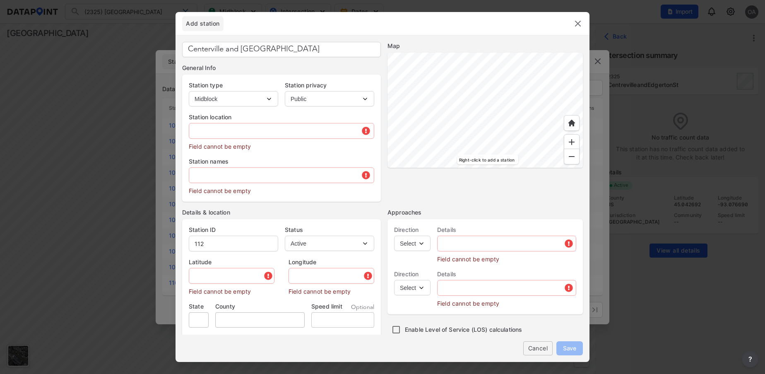
click at [495, 80] on div at bounding box center [485, 110] width 195 height 115
click at [487, 114] on div at bounding box center [485, 110] width 195 height 115
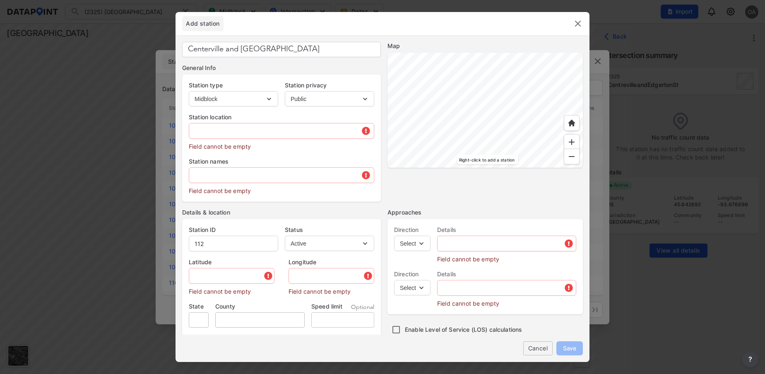
click at [487, 114] on div at bounding box center [485, 110] width 195 height 115
click at [555, 143] on div at bounding box center [485, 110] width 195 height 115
type input "45.022418"
type input "-93.087955"
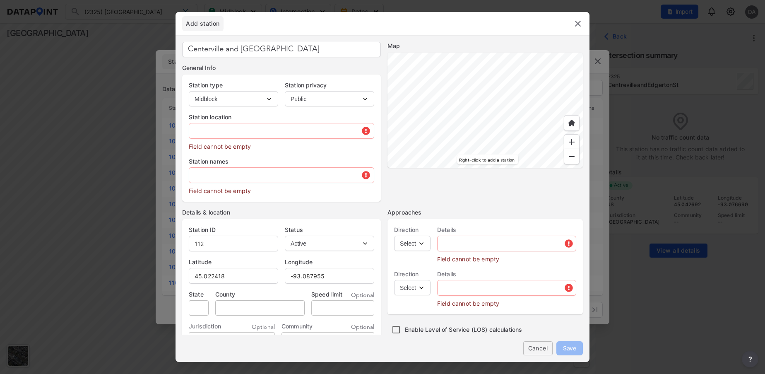
type input "[GEOGRAPHIC_DATA], [GEOGRAPHIC_DATA]"
type input "MN"
type input "US"
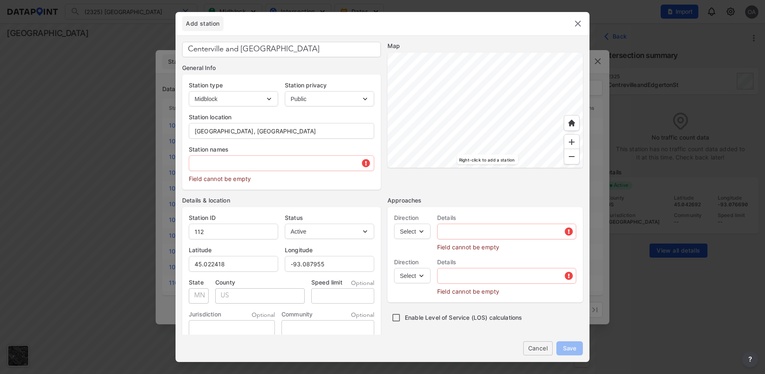
click at [269, 96] on select "Intersection Midblock" at bounding box center [233, 98] width 89 height 15
select select "2"
click at [189, 91] on select "Intersection Midblock" at bounding box center [233, 98] width 89 height 15
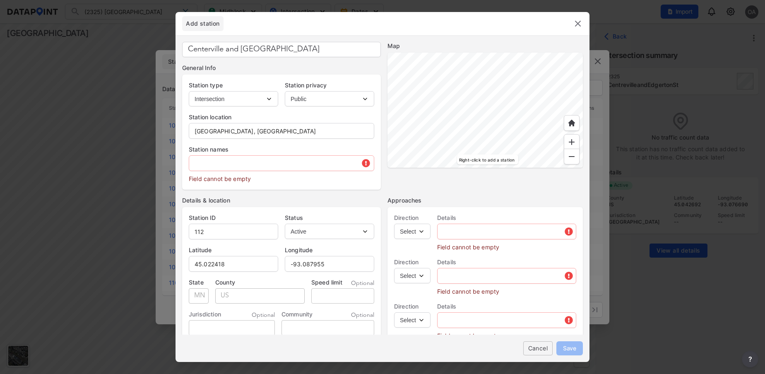
type input "2326"
click at [364, 132] on input "[GEOGRAPHIC_DATA], [GEOGRAPHIC_DATA]" at bounding box center [281, 131] width 185 height 17
drag, startPoint x: 305, startPoint y: 133, endPoint x: 186, endPoint y: 127, distance: 118.6
click at [186, 127] on div "Station location [GEOGRAPHIC_DATA]" at bounding box center [281, 122] width 199 height 32
type input "[GEOGRAPHIC_DATA]"
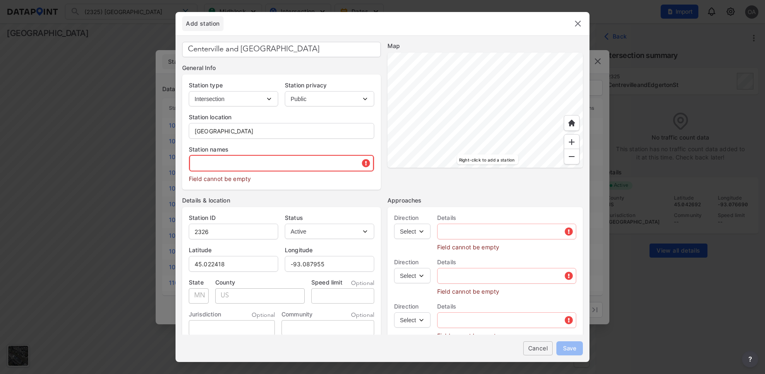
click at [219, 162] on input "text" at bounding box center [281, 163] width 185 height 17
paste input "[GEOGRAPHIC_DATA]"
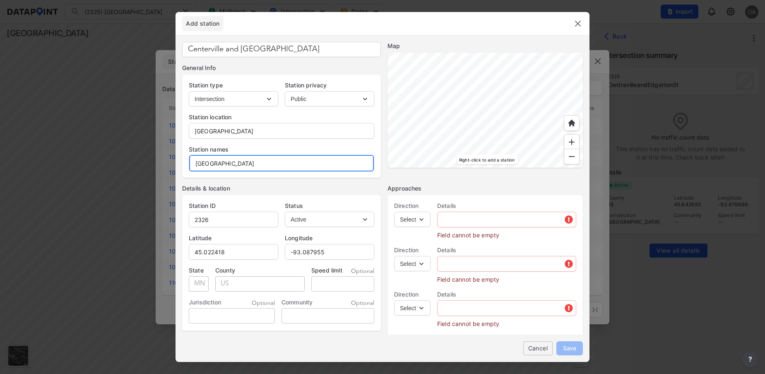
type input "[GEOGRAPHIC_DATA]"
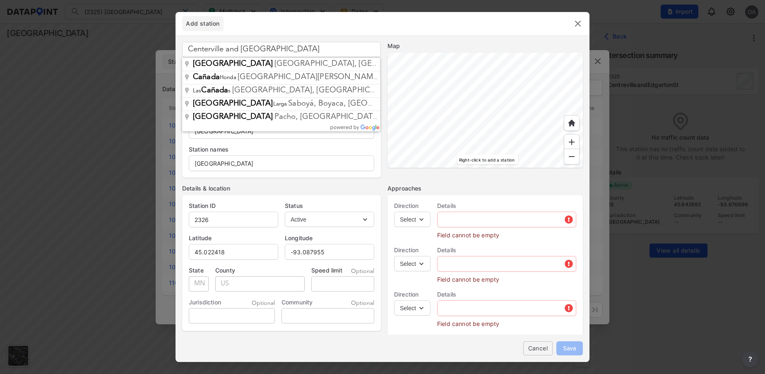
click at [227, 50] on input "Centerville and [GEOGRAPHIC_DATA]" at bounding box center [281, 49] width 199 height 15
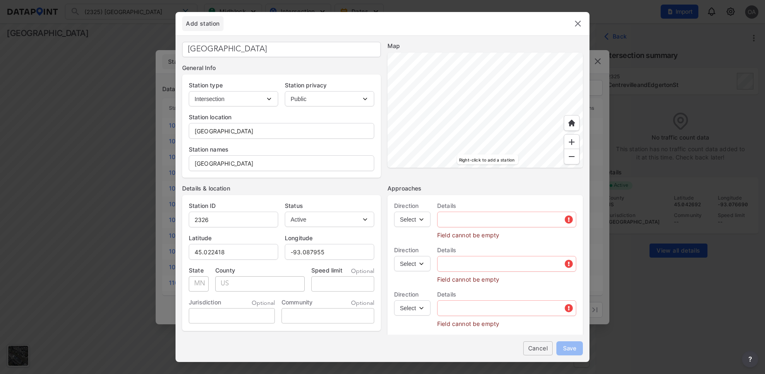
type input "[GEOGRAPHIC_DATA]"
click at [421, 219] on select "Select EB NB SB WB" at bounding box center [412, 219] width 36 height 15
select select "NB"
click at [394, 212] on select "Select EB NB SB WB" at bounding box center [412, 219] width 36 height 15
click at [422, 262] on select "Select EB NB SB WB" at bounding box center [412, 263] width 36 height 15
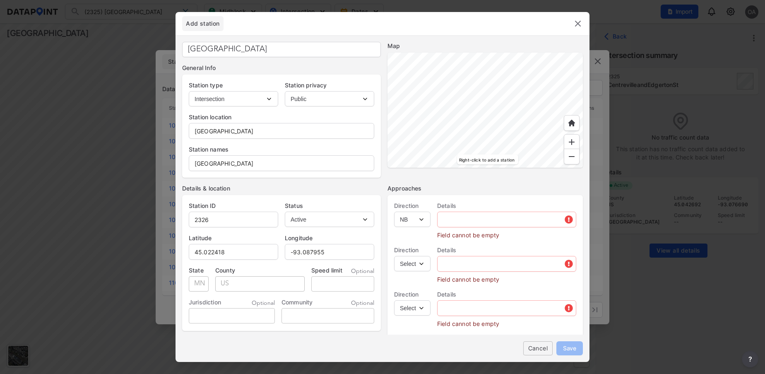
select select "SB"
click at [394, 256] on select "Select EB NB SB WB" at bounding box center [412, 263] width 36 height 15
click at [423, 304] on select "Select EB NB SB WB" at bounding box center [412, 307] width 36 height 15
select select "EB"
click at [394, 300] on select "Select EB NB SB WB" at bounding box center [412, 307] width 36 height 15
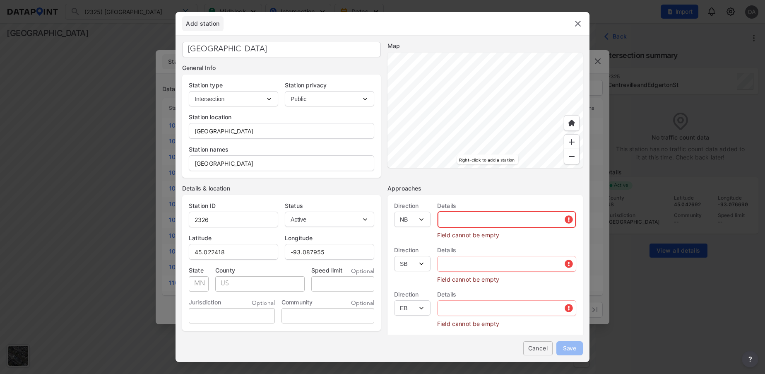
click at [467, 221] on input "text" at bounding box center [507, 219] width 138 height 17
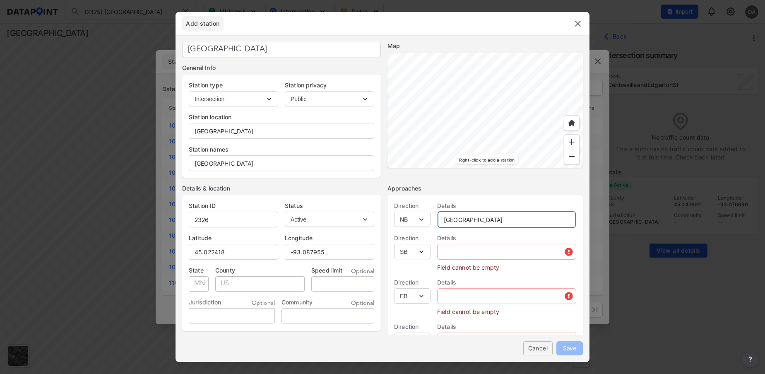
type input "[GEOGRAPHIC_DATA]"
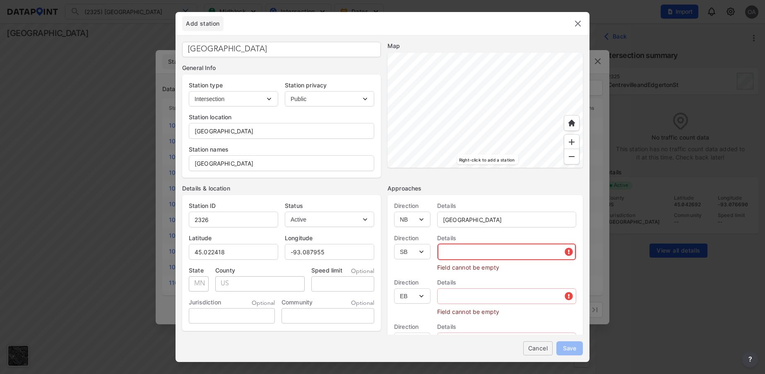
click at [460, 252] on input "text" at bounding box center [507, 251] width 138 height 17
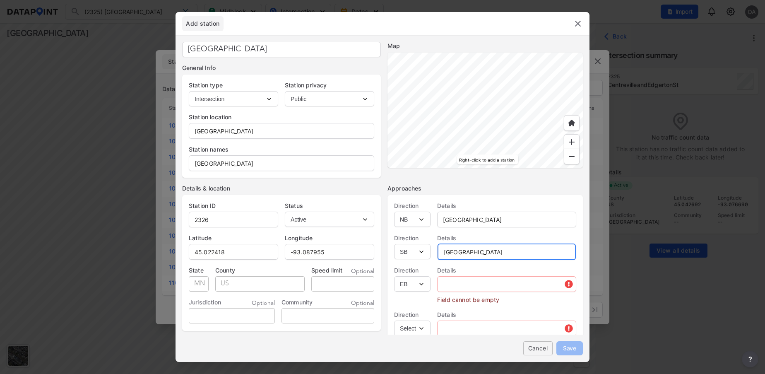
type input "[GEOGRAPHIC_DATA]"
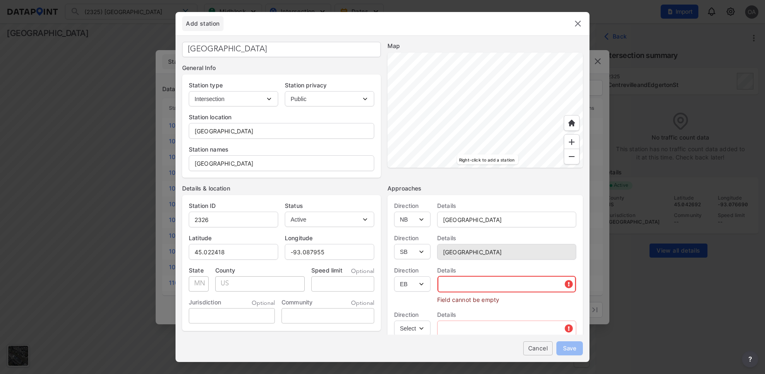
click at [464, 289] on input "text" at bounding box center [507, 284] width 138 height 17
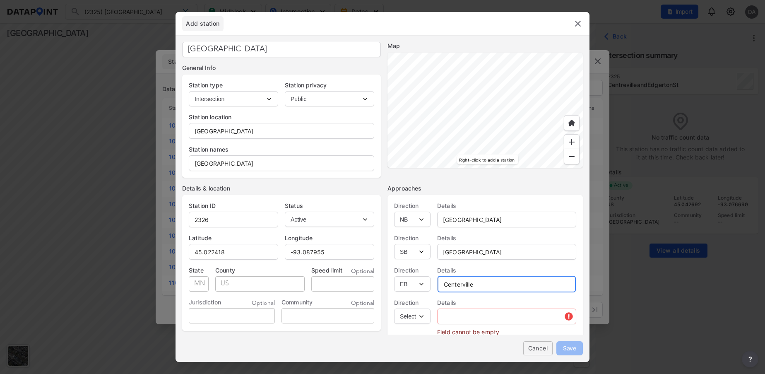
type input "Centerville"
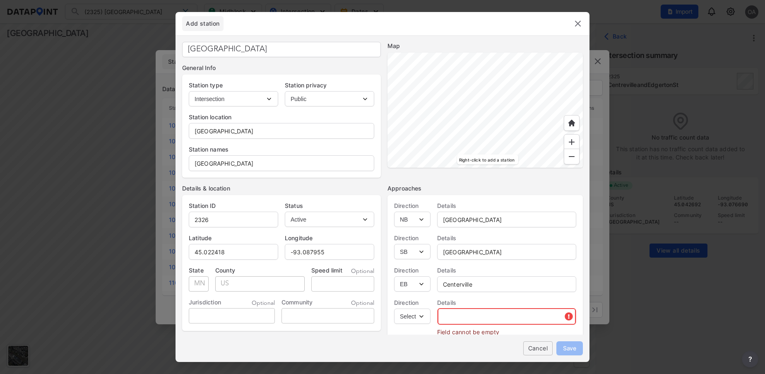
click at [458, 309] on input "text" at bounding box center [507, 316] width 138 height 17
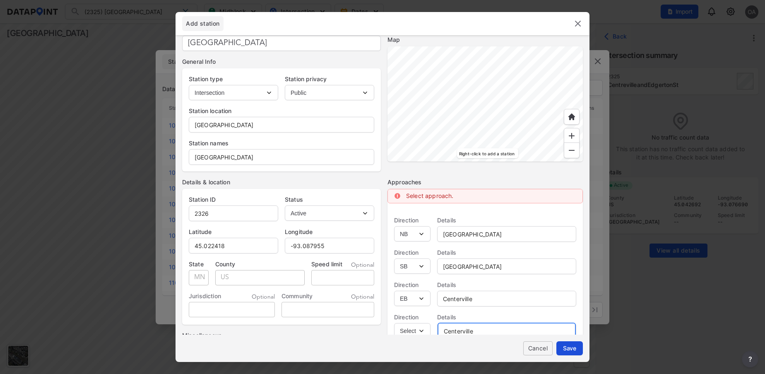
type input "Centerville"
click at [574, 351] on span "Save" at bounding box center [569, 348] width 13 height 9
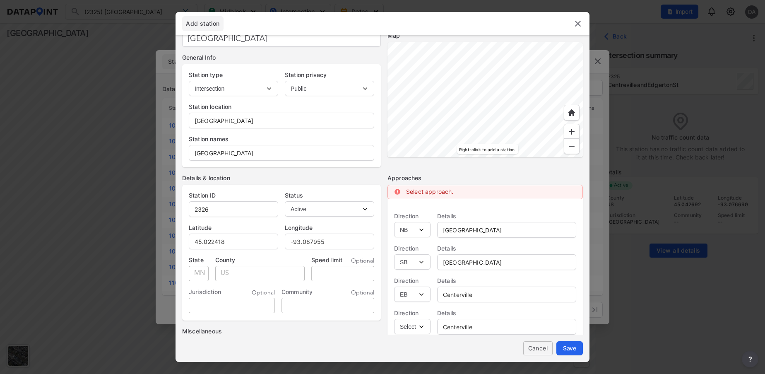
click at [422, 331] on select "Select EB NB SB WB" at bounding box center [412, 326] width 36 height 15
select select "WB"
click at [394, 319] on select "Select EB NB SB WB" at bounding box center [412, 326] width 36 height 15
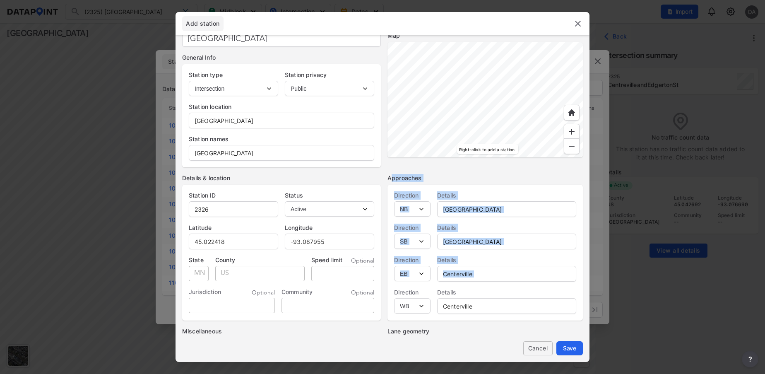
drag, startPoint x: 391, startPoint y: 171, endPoint x: 390, endPoint y: 292, distance: 121.3
click at [390, 292] on div "Details & location Station ID 2326 Status Active Inactive [GEOGRAPHIC_DATA] Sta…" at bounding box center [382, 285] width 401 height 237
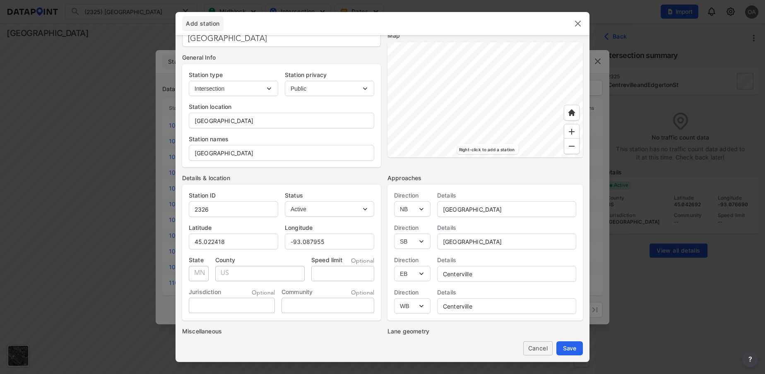
drag, startPoint x: 390, startPoint y: 292, endPoint x: 502, endPoint y: 160, distance: 173.0
click at [502, 160] on div "Map Right-click to add a station" at bounding box center [485, 99] width 195 height 136
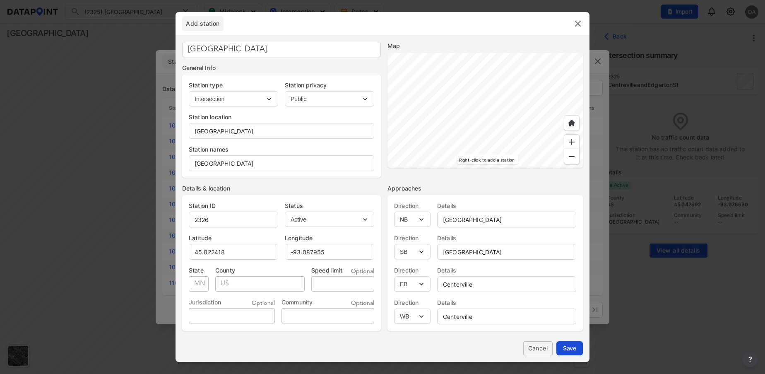
click at [568, 350] on span "Save" at bounding box center [569, 348] width 13 height 9
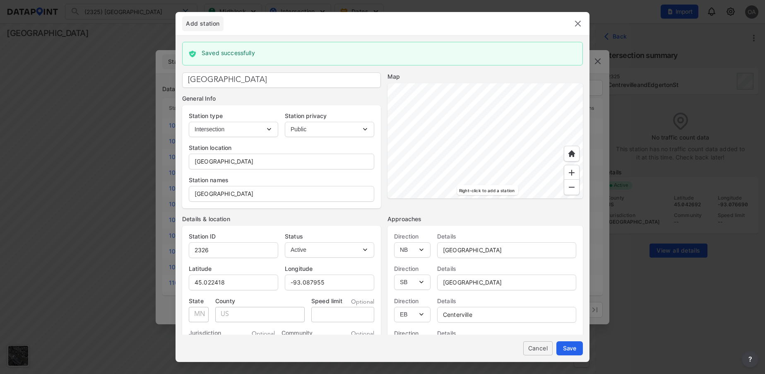
click at [581, 24] on img at bounding box center [578, 24] width 10 height 10
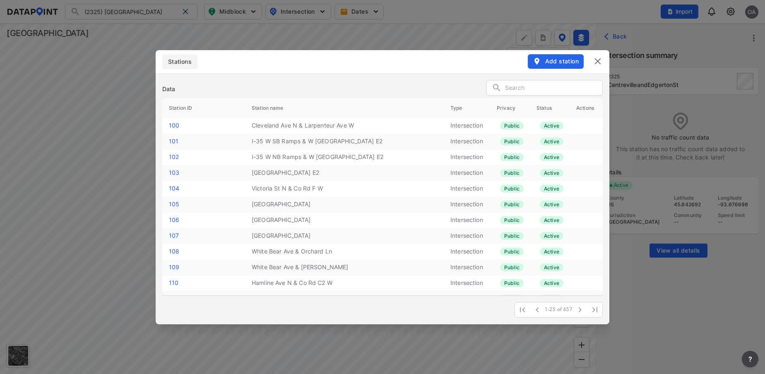
click at [598, 60] on img at bounding box center [598, 61] width 10 height 10
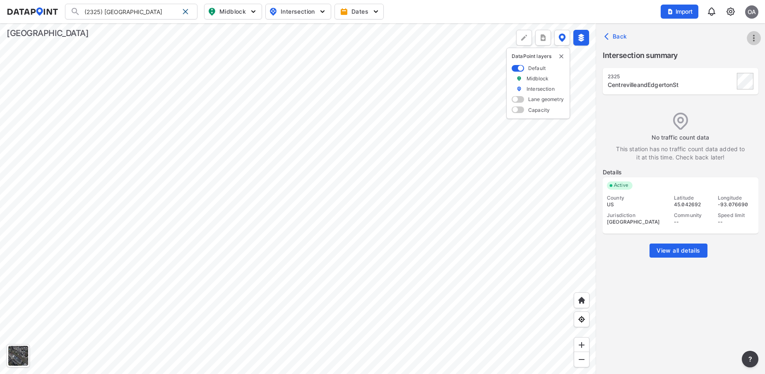
click at [757, 36] on icon "more" at bounding box center [754, 38] width 10 height 10
click at [700, 53] on link "Import" at bounding box center [701, 57] width 31 height 8
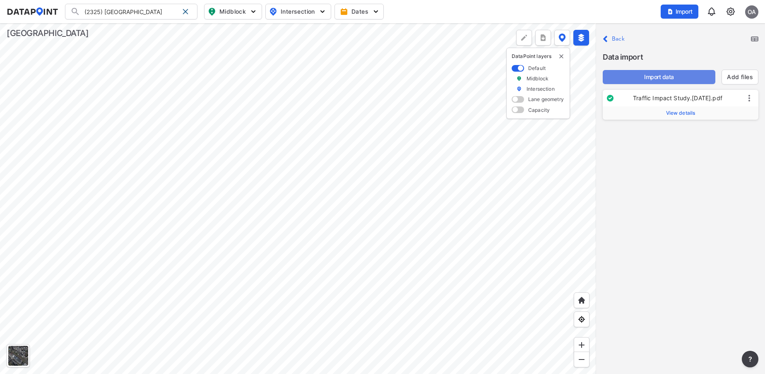
click at [655, 77] on span "Import data" at bounding box center [658, 77] width 99 height 8
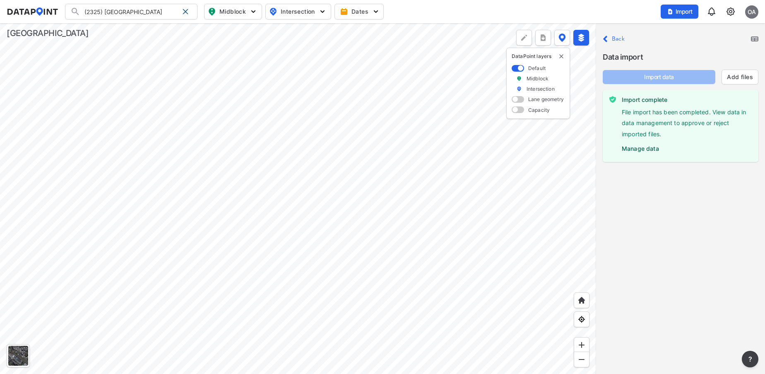
click at [634, 147] on label "Manage data" at bounding box center [687, 146] width 130 height 12
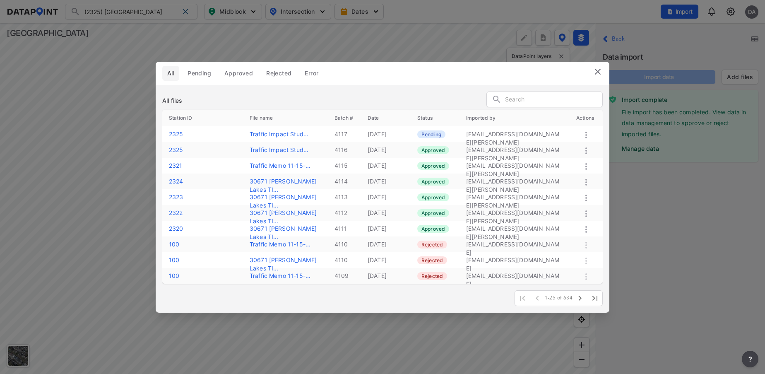
drag, startPoint x: 634, startPoint y: 147, endPoint x: 631, endPoint y: 185, distance: 38.6
click at [631, 185] on div "All Pending Approved Rejected Error All files Station ID File name Batch # Date…" at bounding box center [382, 187] width 765 height 374
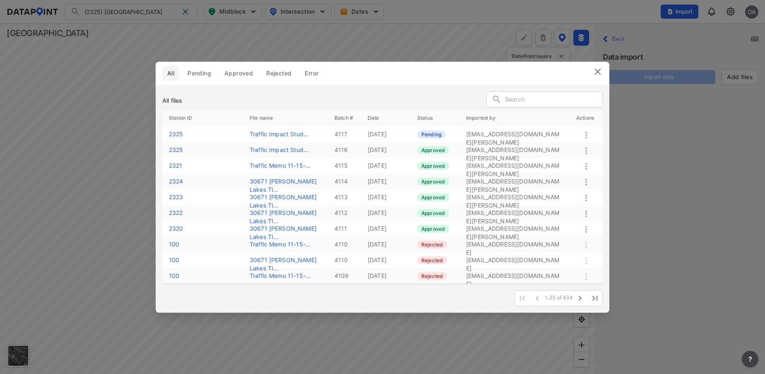
click at [588, 135] on icon at bounding box center [586, 135] width 10 height 10
click at [571, 147] on label "Approve" at bounding box center [577, 144] width 24 height 8
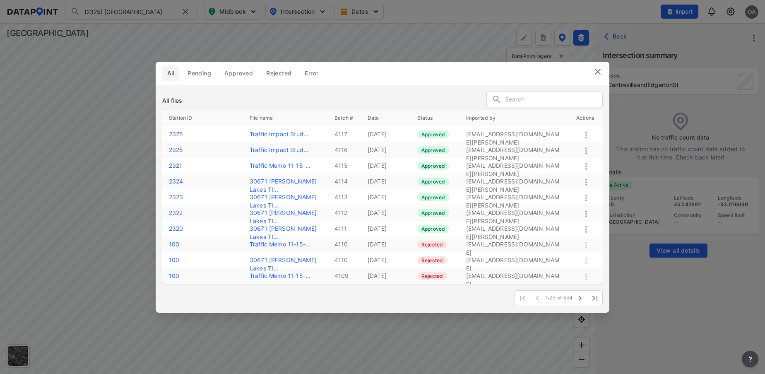
click at [598, 74] on img at bounding box center [598, 72] width 10 height 10
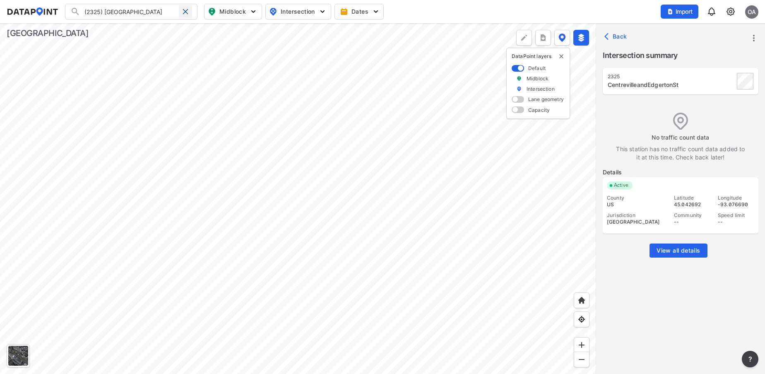
click at [186, 11] on span at bounding box center [185, 11] width 7 height 7
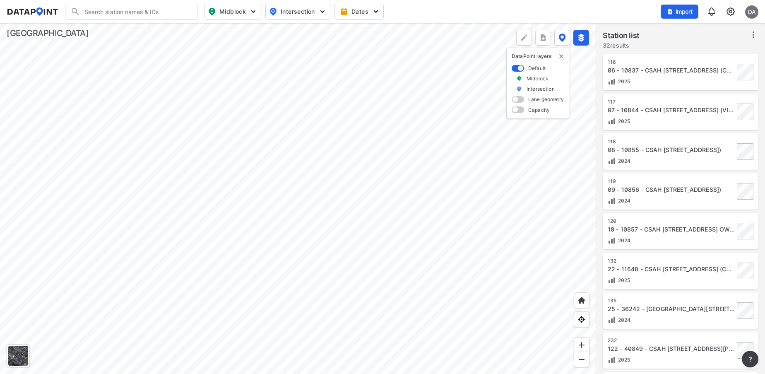
click at [133, 11] on input "Search" at bounding box center [136, 11] width 112 height 13
click at [120, 23] on li "( 2326 ) LittleCanadaRdCentervilleRd" at bounding box center [131, 28] width 132 height 15
type input "(2326) LittleCanadaRdCentervilleRd"
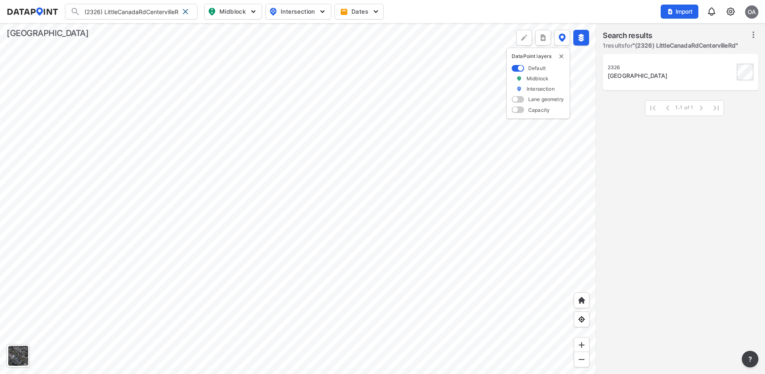
click at [700, 74] on div "[GEOGRAPHIC_DATA]" at bounding box center [671, 76] width 127 height 8
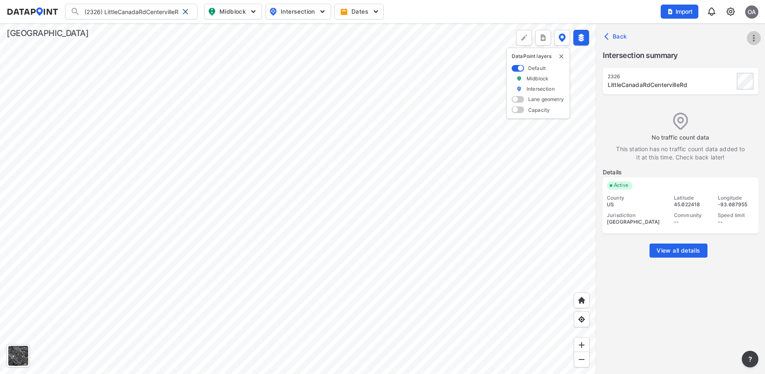
click at [752, 37] on icon "more" at bounding box center [754, 38] width 10 height 10
click at [697, 56] on link "Import" at bounding box center [701, 57] width 31 height 8
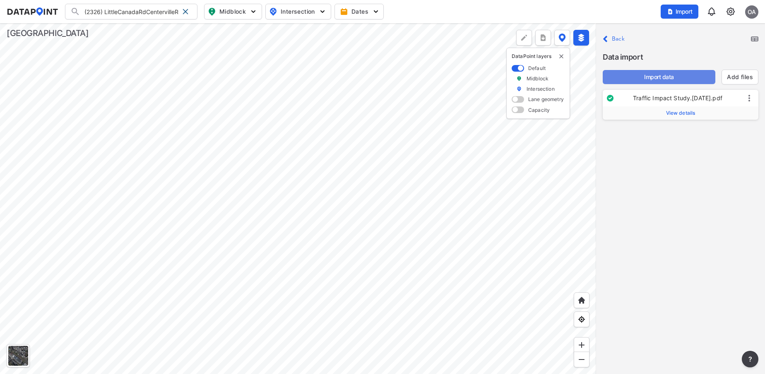
click at [670, 73] on span "Import data" at bounding box center [658, 77] width 99 height 8
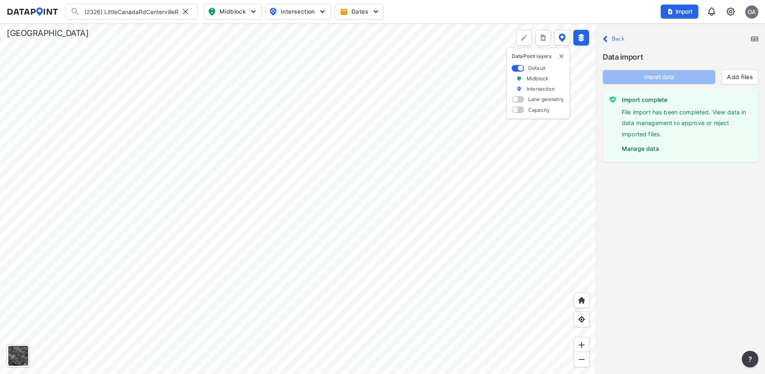
click at [650, 146] on label "Manage data" at bounding box center [687, 146] width 130 height 12
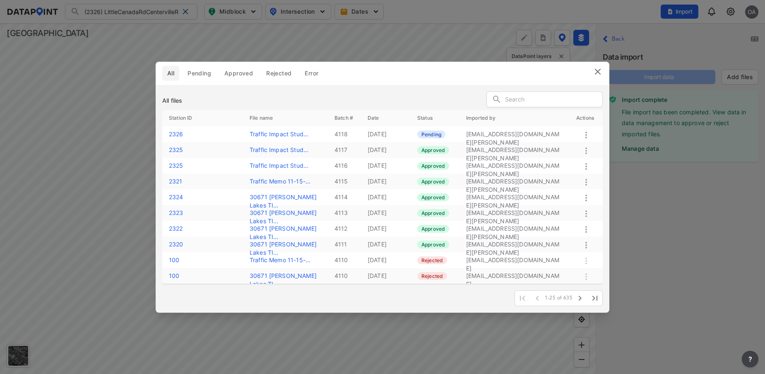
click at [586, 137] on icon at bounding box center [586, 135] width 2 height 7
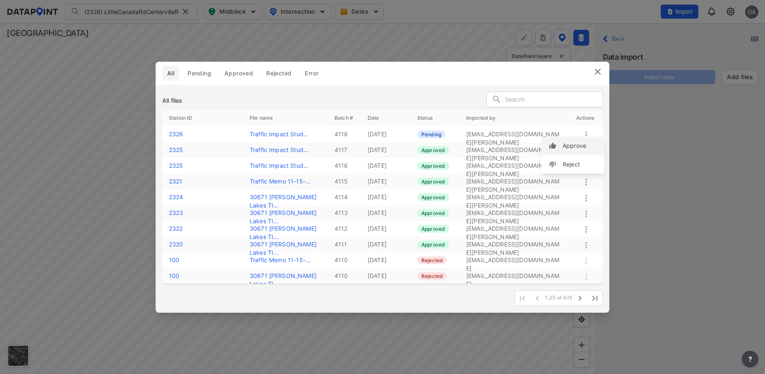
click at [573, 146] on label "Approve" at bounding box center [575, 146] width 24 height 8
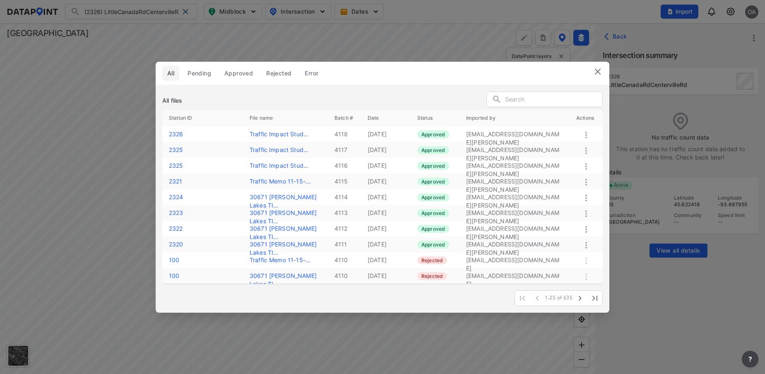
click at [658, 302] on div "All Pending Approved Rejected Error All files Station ID File name Batch # Date…" at bounding box center [382, 187] width 765 height 374
click at [598, 75] on img at bounding box center [598, 72] width 10 height 10
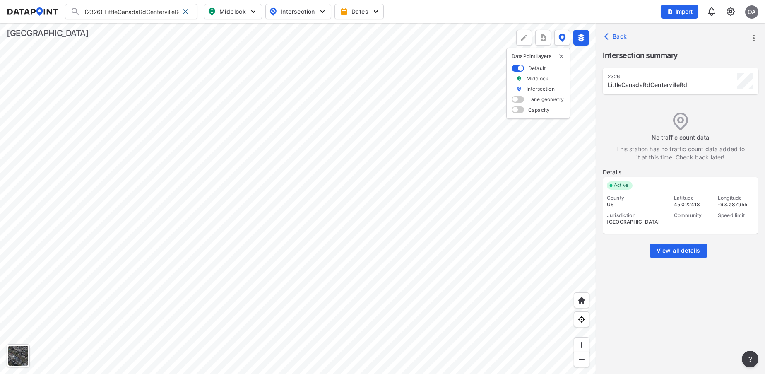
click at [361, 313] on div at bounding box center [298, 198] width 596 height 351
click at [346, 218] on div at bounding box center [298, 198] width 596 height 351
click at [344, 290] on div at bounding box center [298, 198] width 596 height 351
click at [399, 268] on div at bounding box center [298, 198] width 596 height 351
click at [458, 207] on div at bounding box center [298, 198] width 596 height 351
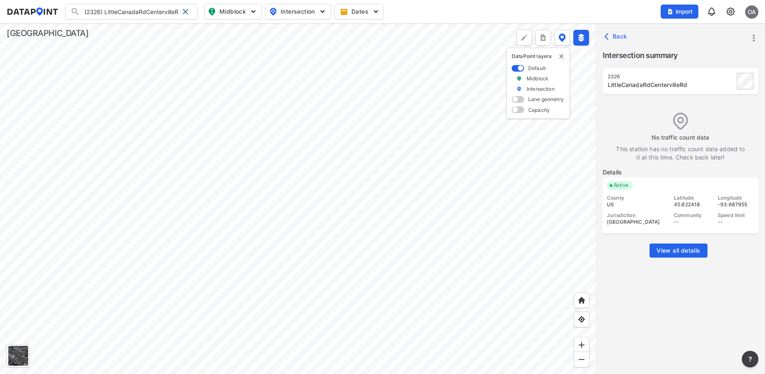
click at [414, 178] on div at bounding box center [298, 198] width 596 height 351
click at [236, 251] on div at bounding box center [298, 198] width 596 height 351
click at [287, 150] on div at bounding box center [298, 198] width 596 height 351
click at [305, 208] on div at bounding box center [298, 198] width 596 height 351
click at [315, 159] on div at bounding box center [298, 198] width 596 height 351
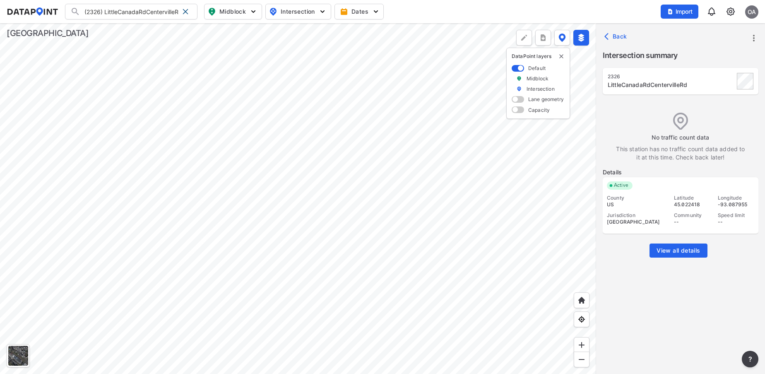
click at [344, 50] on div at bounding box center [298, 198] width 596 height 351
click at [305, 332] on div at bounding box center [298, 198] width 596 height 351
click at [329, 373] on div at bounding box center [298, 198] width 596 height 351
click at [307, 168] on div at bounding box center [298, 198] width 596 height 351
click at [276, 298] on div at bounding box center [298, 198] width 596 height 351
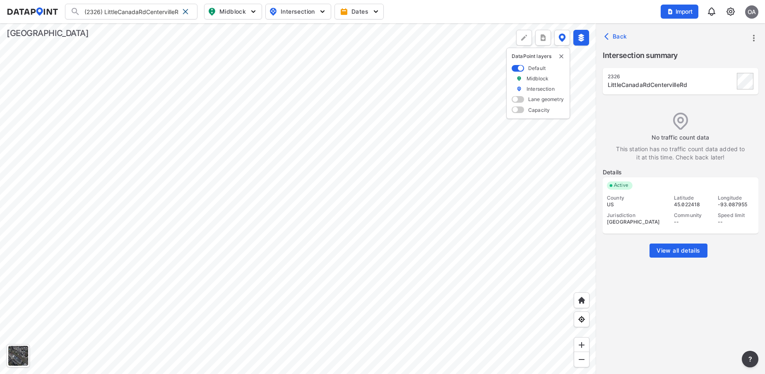
click at [349, 194] on div at bounding box center [298, 198] width 596 height 351
click at [332, 44] on div at bounding box center [298, 198] width 596 height 351
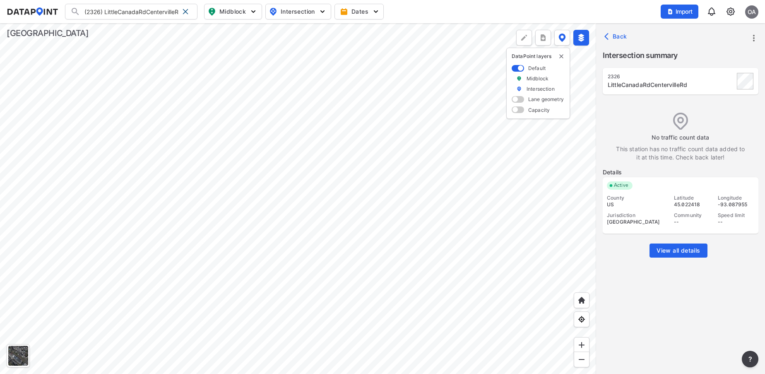
click at [464, 197] on div at bounding box center [298, 198] width 596 height 351
click at [581, 361] on img at bounding box center [582, 359] width 8 height 8
click at [289, 335] on div at bounding box center [298, 198] width 596 height 351
click at [293, 373] on div at bounding box center [298, 198] width 596 height 351
click at [320, 326] on div at bounding box center [298, 198] width 596 height 351
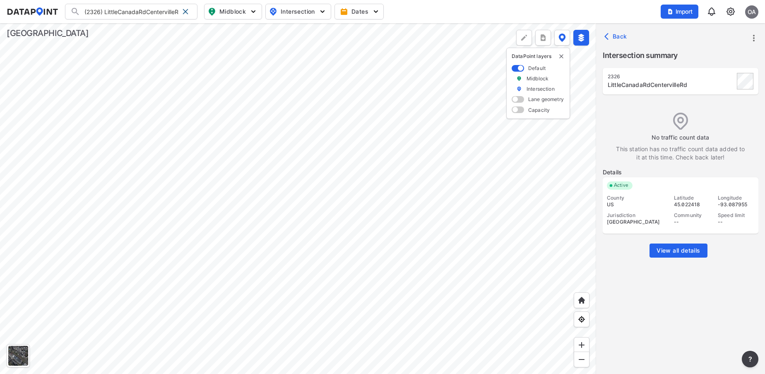
click at [271, 326] on div at bounding box center [298, 198] width 596 height 351
click at [118, 340] on div at bounding box center [298, 198] width 596 height 351
click at [324, 340] on div at bounding box center [298, 198] width 596 height 351
click at [319, 329] on div at bounding box center [298, 198] width 596 height 351
click at [281, 373] on div at bounding box center [298, 198] width 596 height 351
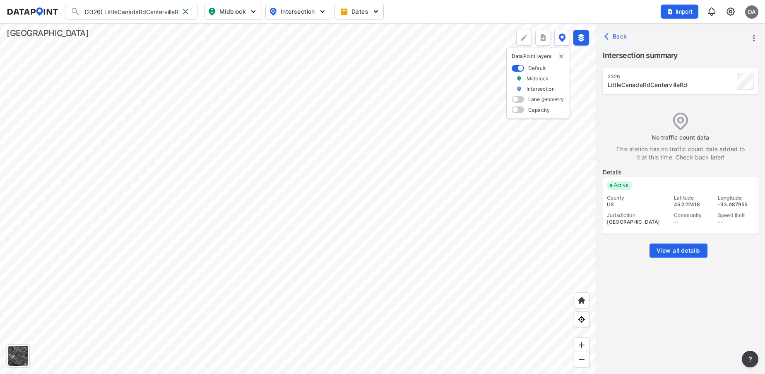
click at [260, 359] on div at bounding box center [298, 198] width 596 height 351
click at [255, 352] on div at bounding box center [298, 198] width 596 height 351
click at [258, 325] on div at bounding box center [298, 198] width 596 height 351
click at [294, 271] on div at bounding box center [298, 198] width 596 height 351
click at [288, 359] on div at bounding box center [298, 198] width 596 height 351
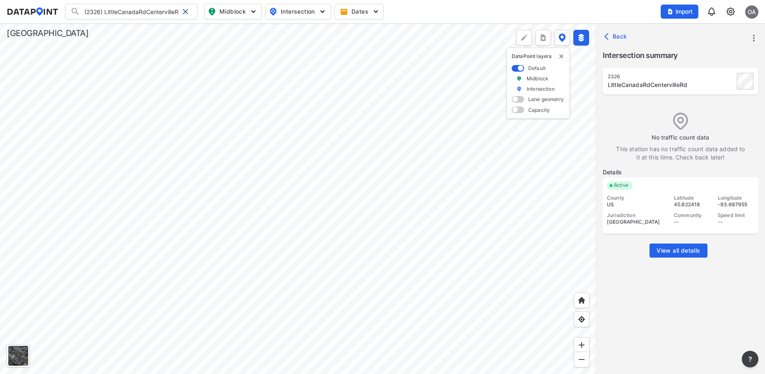
click at [347, 358] on div at bounding box center [298, 198] width 596 height 351
click at [315, 373] on div at bounding box center [298, 198] width 596 height 351
click at [350, 92] on div at bounding box center [298, 198] width 596 height 351
click at [313, 46] on div at bounding box center [298, 198] width 596 height 351
click at [409, 114] on div at bounding box center [298, 198] width 596 height 351
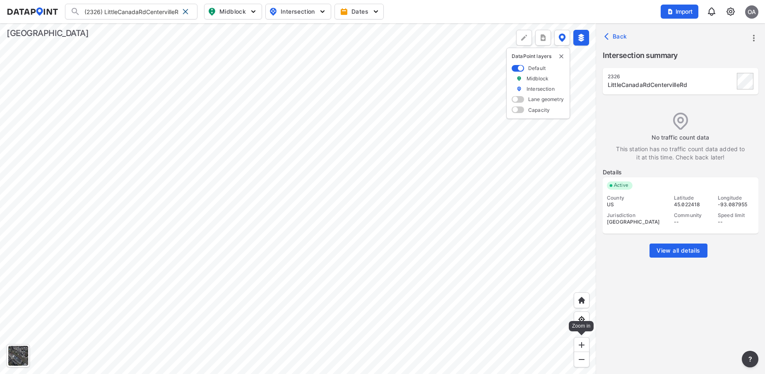
click at [579, 341] on img at bounding box center [582, 345] width 8 height 8
click at [314, 146] on div at bounding box center [298, 198] width 596 height 351
click at [445, 373] on div at bounding box center [298, 198] width 596 height 351
click at [453, 373] on div at bounding box center [298, 198] width 596 height 351
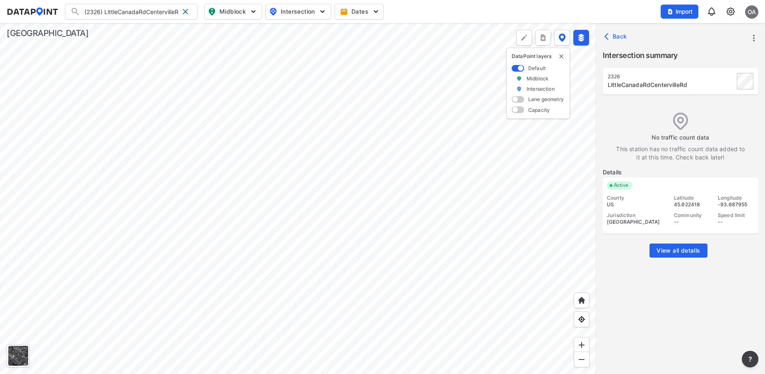
click at [370, 350] on div at bounding box center [298, 198] width 596 height 351
click at [373, 373] on div at bounding box center [298, 198] width 596 height 351
click at [387, 373] on div at bounding box center [298, 198] width 596 height 351
click at [302, 373] on div at bounding box center [298, 198] width 596 height 351
click at [210, 373] on div at bounding box center [298, 198] width 596 height 351
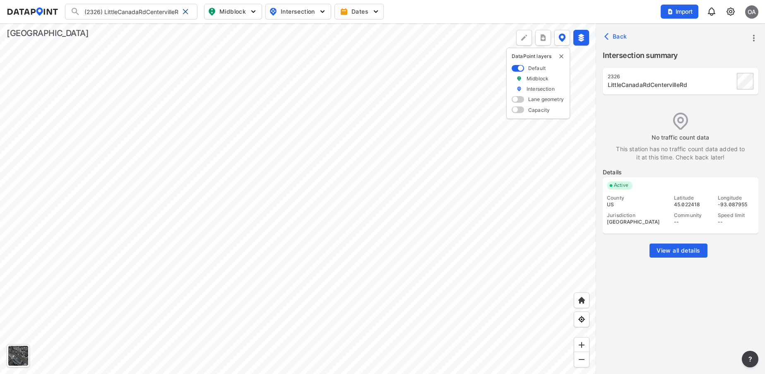
click at [252, 368] on div at bounding box center [298, 198] width 596 height 351
click at [291, 373] on div at bounding box center [298, 198] width 596 height 351
click at [180, 373] on div at bounding box center [298, 198] width 596 height 351
click at [337, 166] on div at bounding box center [298, 198] width 596 height 351
click at [376, 67] on div at bounding box center [298, 198] width 596 height 351
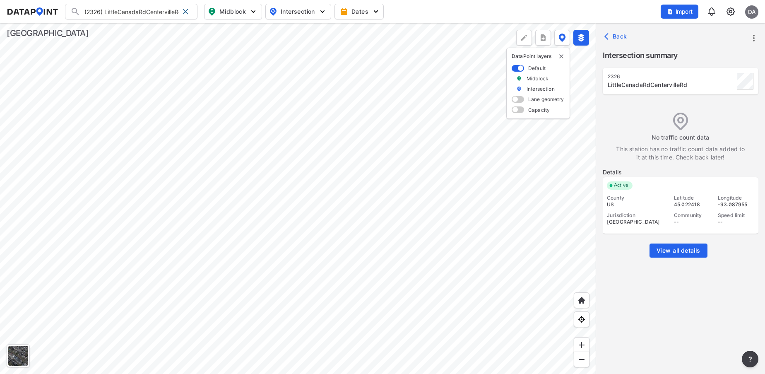
click at [155, 60] on div at bounding box center [298, 198] width 596 height 351
click at [323, 23] on div at bounding box center [298, 198] width 596 height 351
click at [336, 124] on div at bounding box center [298, 198] width 596 height 351
click at [292, 93] on div at bounding box center [298, 198] width 596 height 351
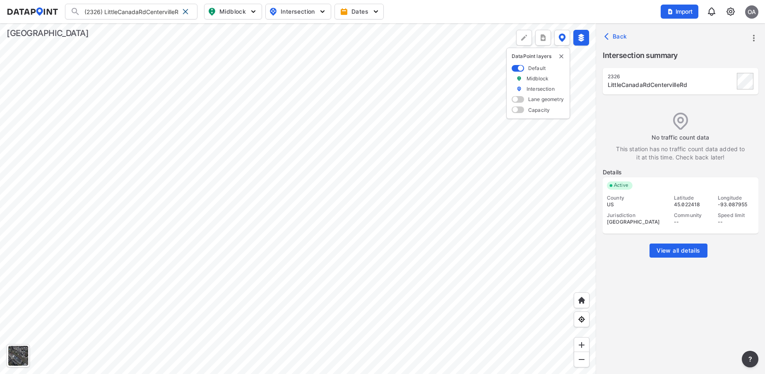
click at [311, 23] on div at bounding box center [298, 198] width 596 height 351
click at [400, 117] on div at bounding box center [298, 198] width 596 height 351
click at [578, 358] on img at bounding box center [582, 359] width 8 height 8
click at [507, 23] on div at bounding box center [298, 198] width 596 height 351
click at [584, 360] on img at bounding box center [582, 359] width 8 height 8
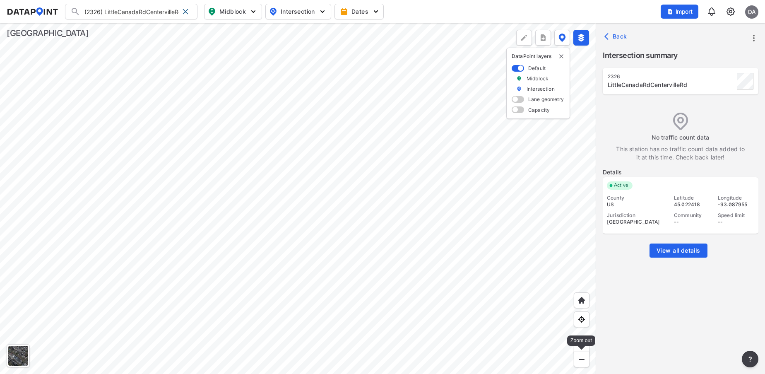
click at [584, 360] on img at bounding box center [582, 359] width 8 height 8
click at [360, 187] on div at bounding box center [298, 198] width 596 height 351
click at [271, 215] on div at bounding box center [298, 198] width 596 height 351
click at [578, 212] on div at bounding box center [298, 198] width 596 height 351
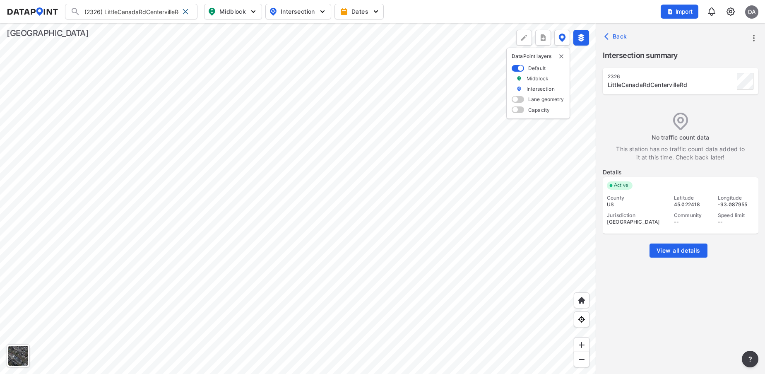
click at [596, 212] on div at bounding box center [298, 198] width 596 height 351
click at [596, 278] on div at bounding box center [298, 198] width 596 height 351
click at [501, 287] on div at bounding box center [298, 198] width 596 height 351
click at [570, 243] on div at bounding box center [298, 198] width 596 height 351
click at [541, 354] on div at bounding box center [298, 198] width 596 height 351
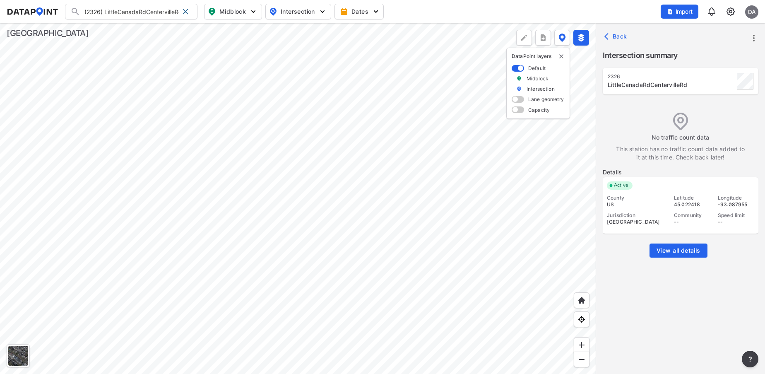
click at [67, 81] on div at bounding box center [298, 198] width 596 height 351
click at [352, 273] on div at bounding box center [298, 198] width 596 height 351
click at [194, 187] on div at bounding box center [298, 198] width 596 height 351
click at [580, 361] on img at bounding box center [582, 359] width 8 height 8
click at [176, 272] on div at bounding box center [298, 198] width 596 height 351
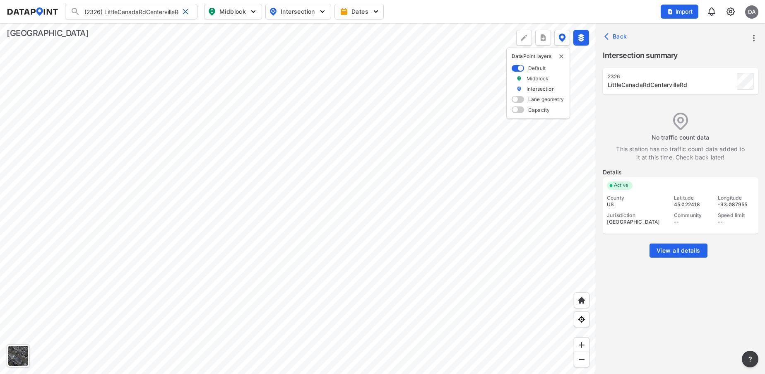
click at [398, 373] on div at bounding box center [298, 198] width 596 height 351
click at [363, 373] on div at bounding box center [298, 198] width 596 height 351
click at [357, 196] on div at bounding box center [298, 198] width 596 height 351
